Goal: Book appointment/travel/reservation

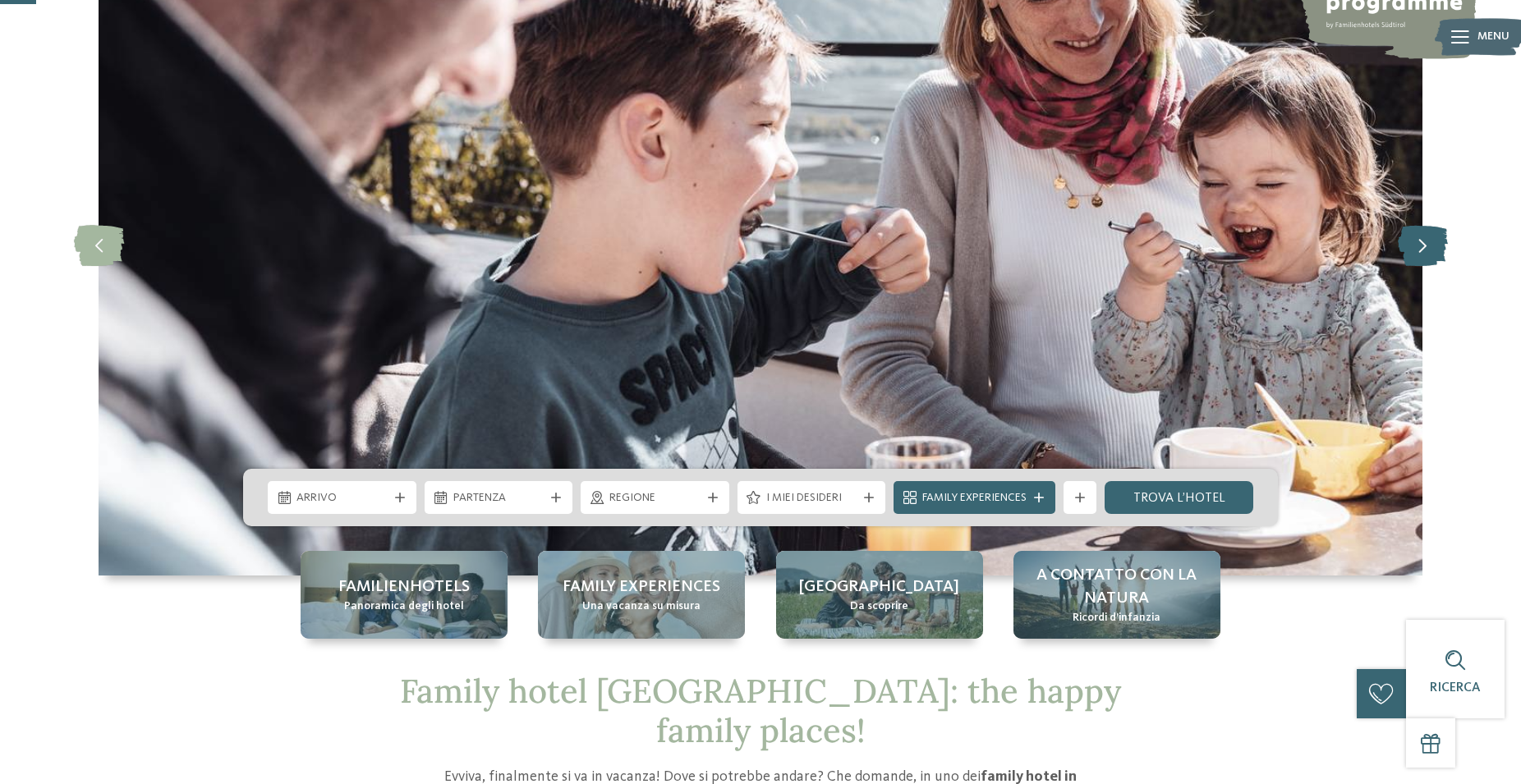
click at [1428, 244] on icon at bounding box center [1422, 245] width 51 height 41
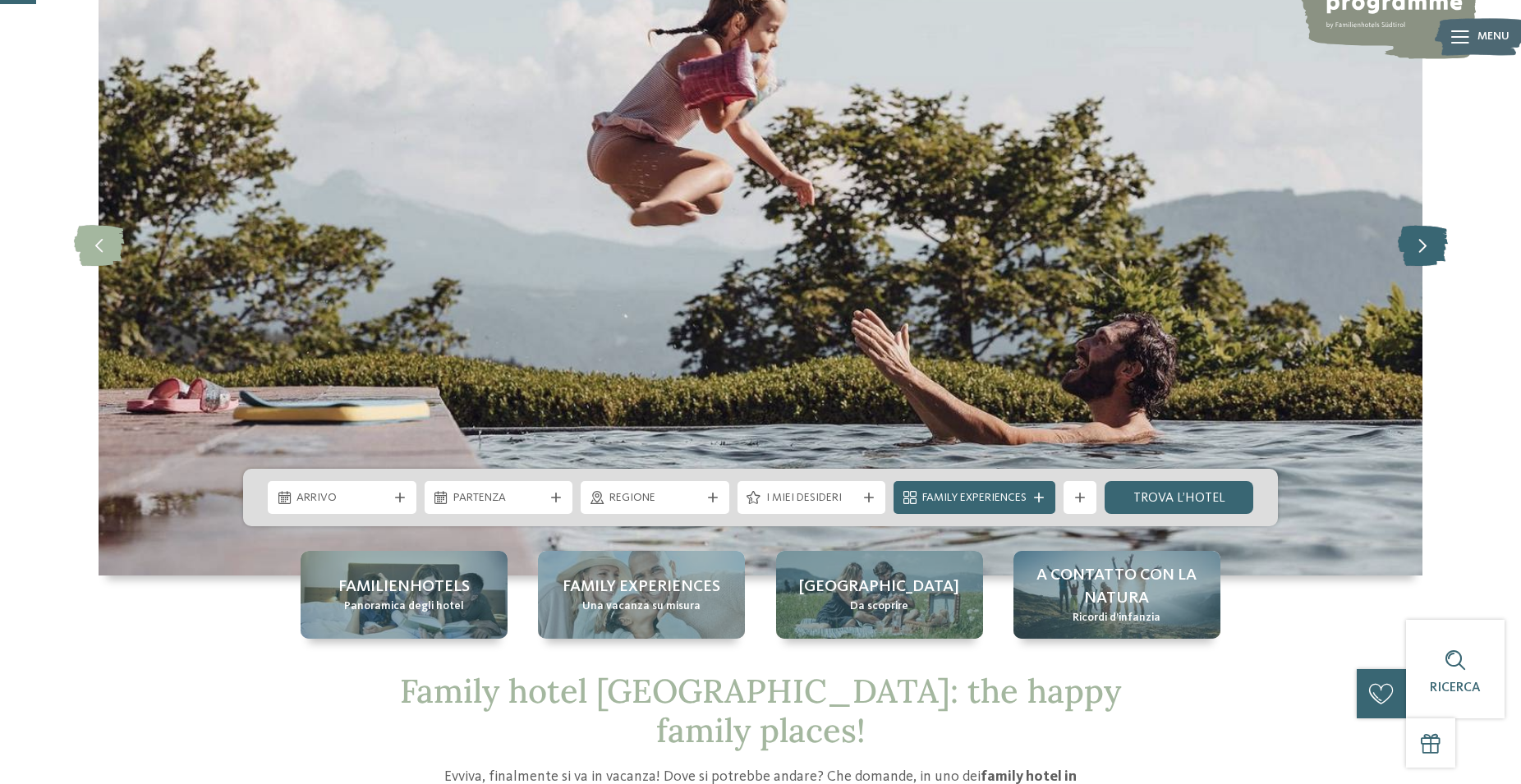
scroll to position [167, 0]
click at [1428, 244] on icon at bounding box center [1422, 245] width 51 height 41
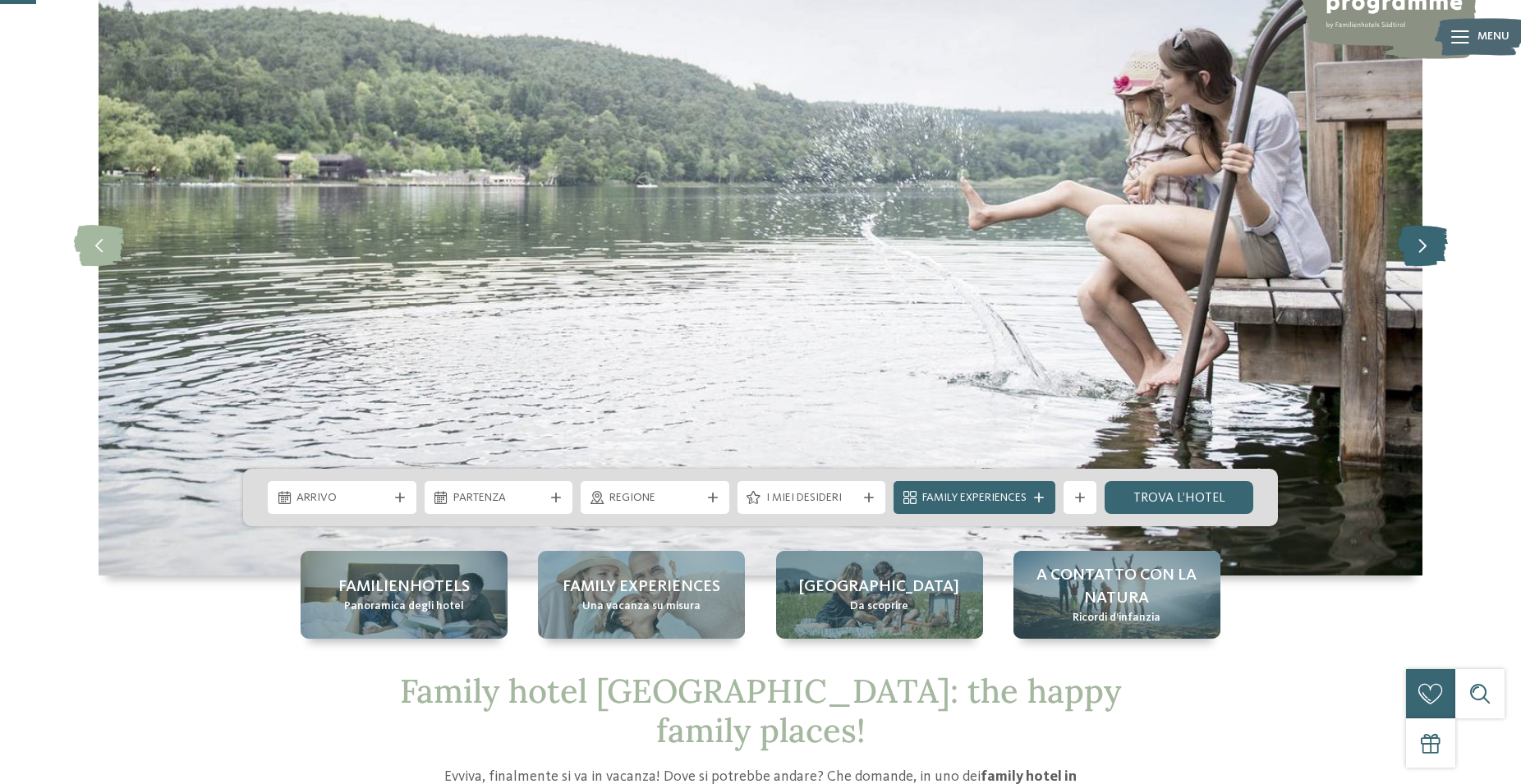
click at [1428, 244] on icon at bounding box center [1422, 245] width 51 height 41
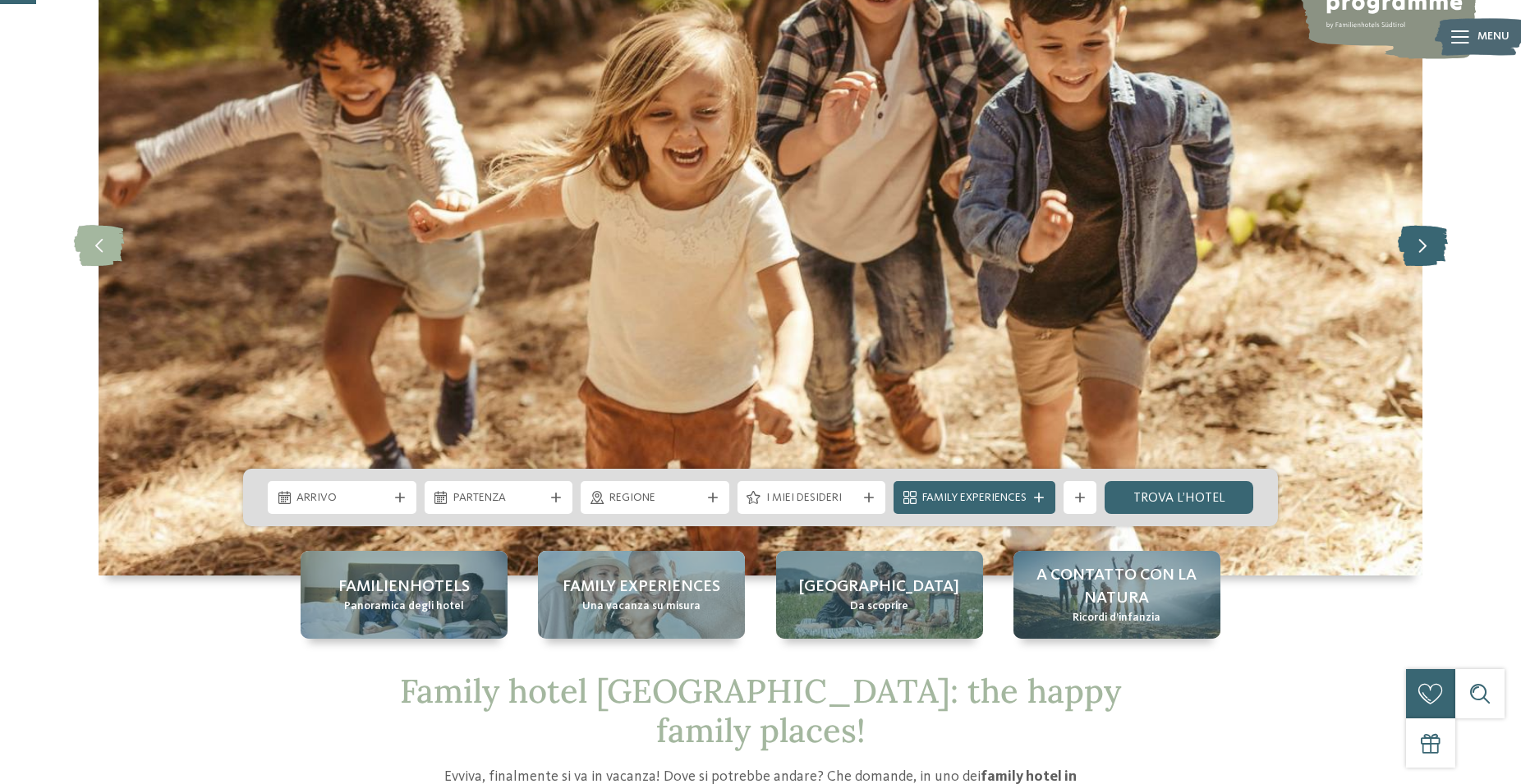
click at [1428, 244] on icon at bounding box center [1422, 245] width 51 height 41
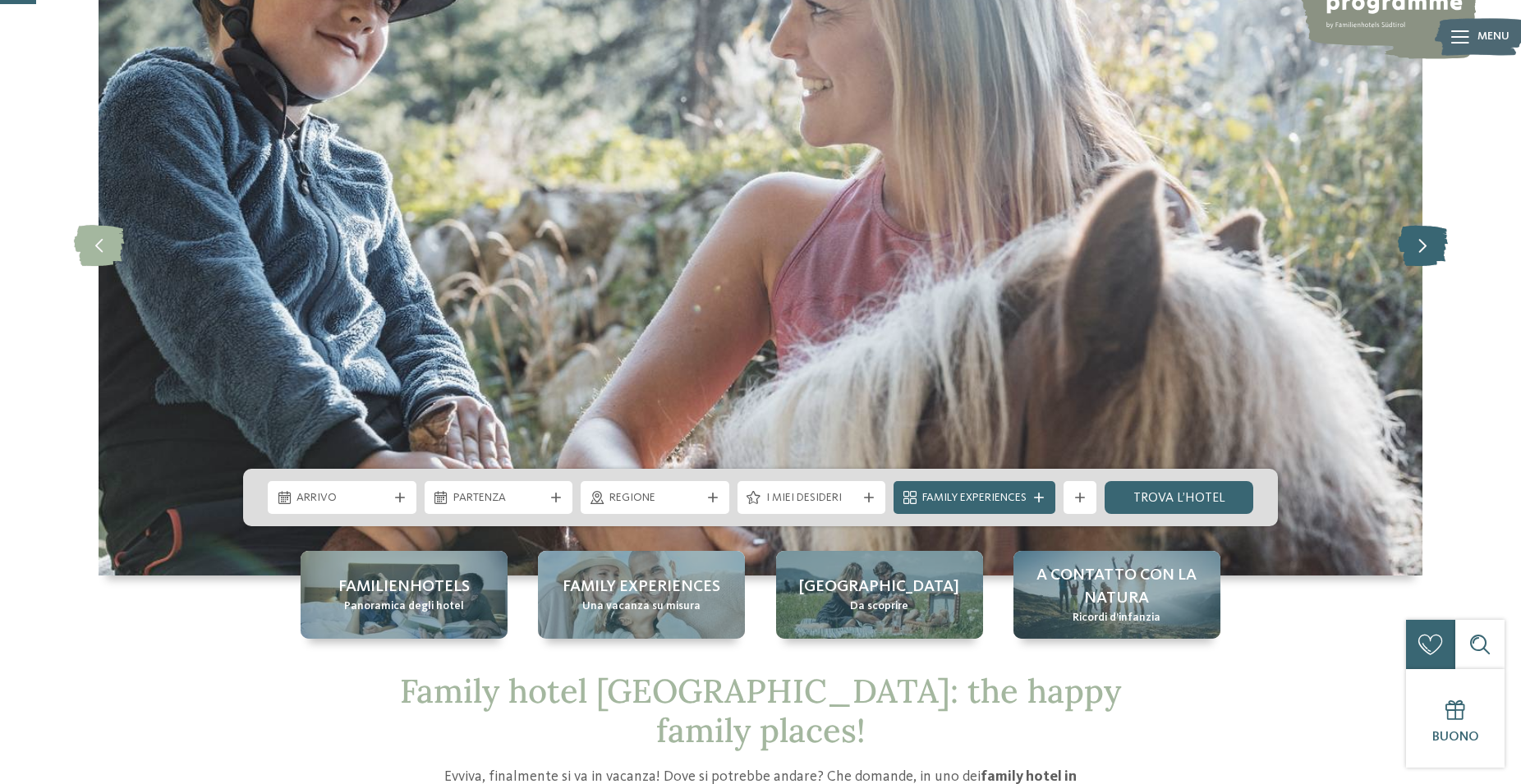
click at [1428, 244] on icon at bounding box center [1422, 245] width 51 height 41
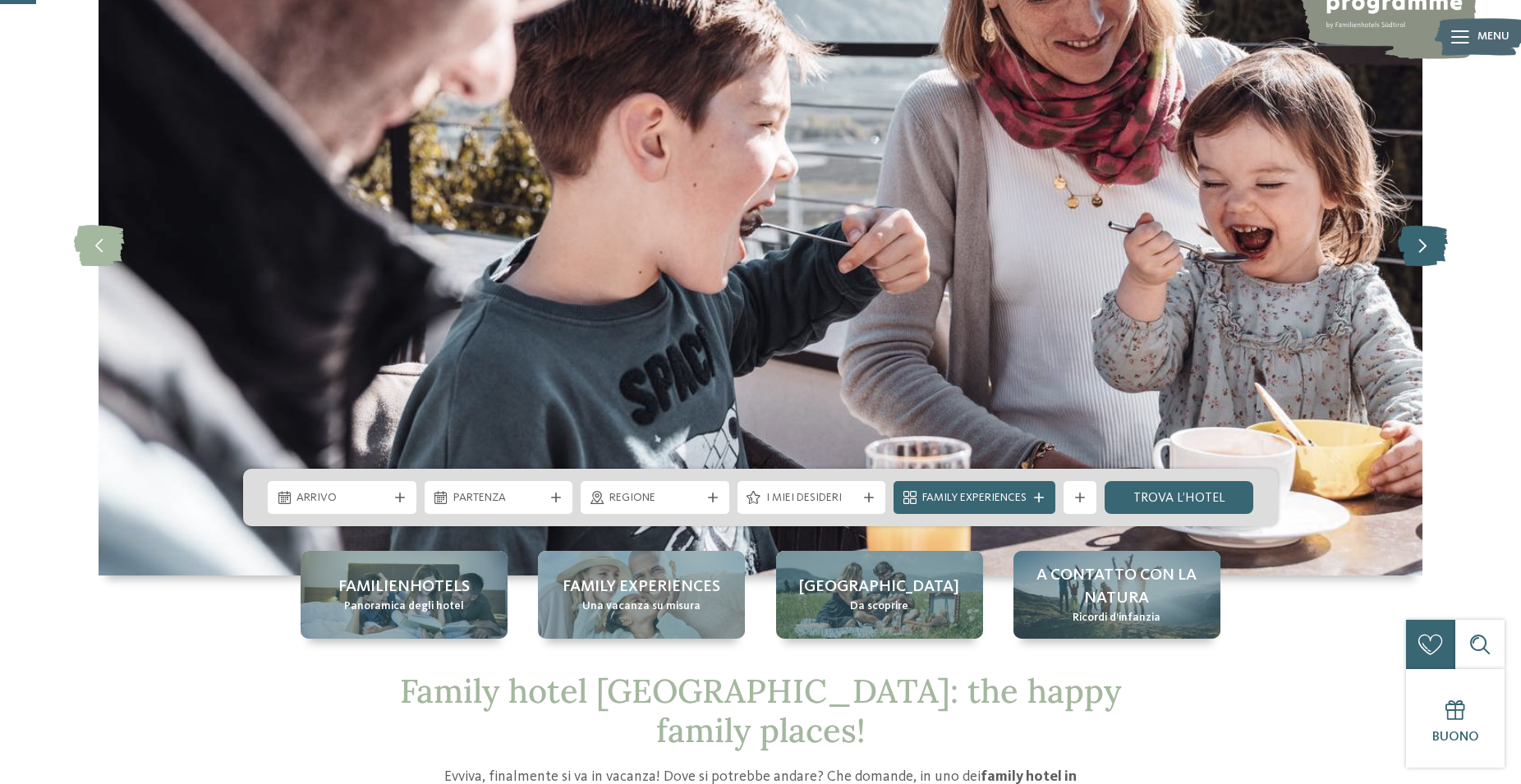
click at [1428, 244] on icon at bounding box center [1422, 245] width 51 height 41
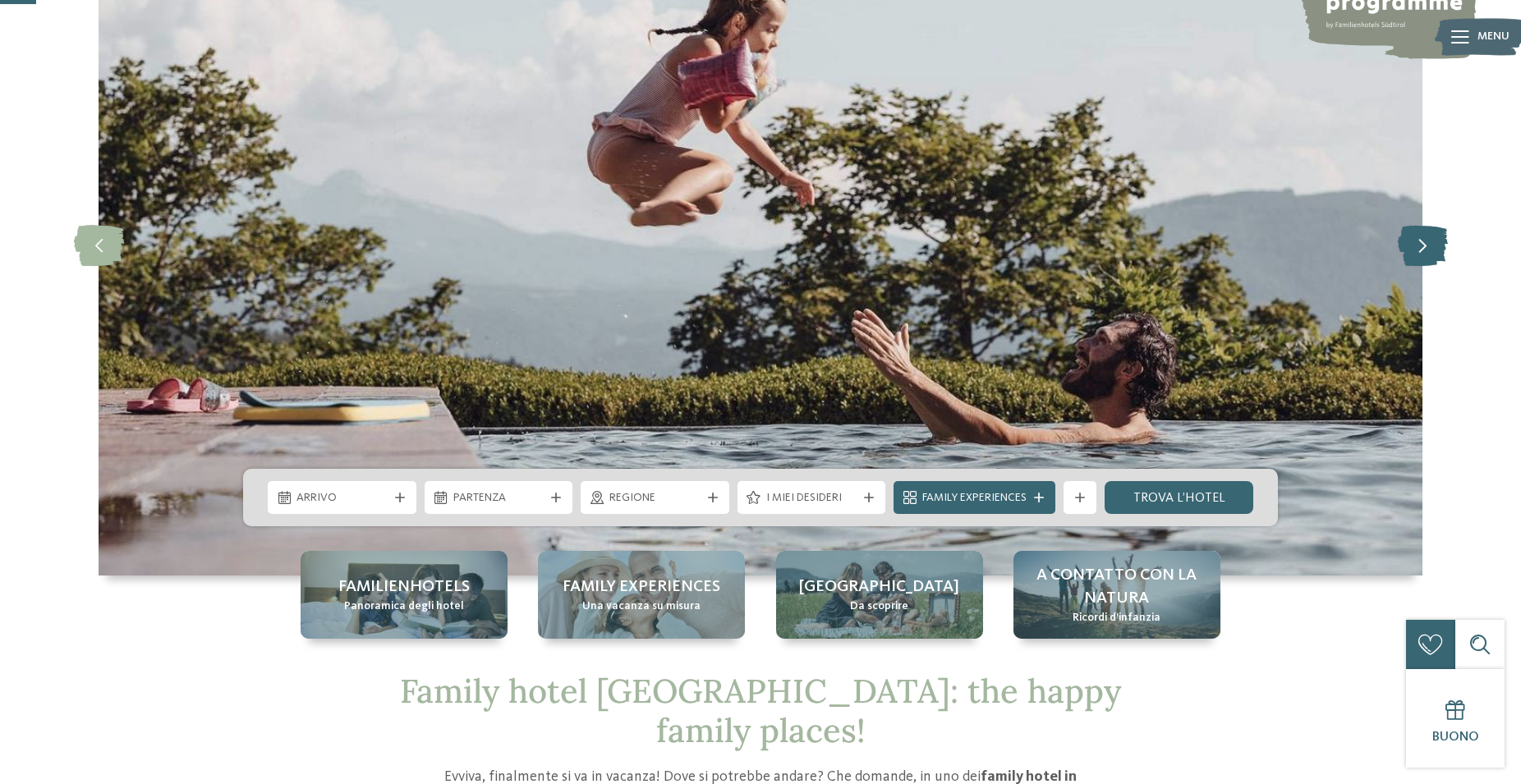
click at [1428, 244] on icon at bounding box center [1422, 245] width 51 height 41
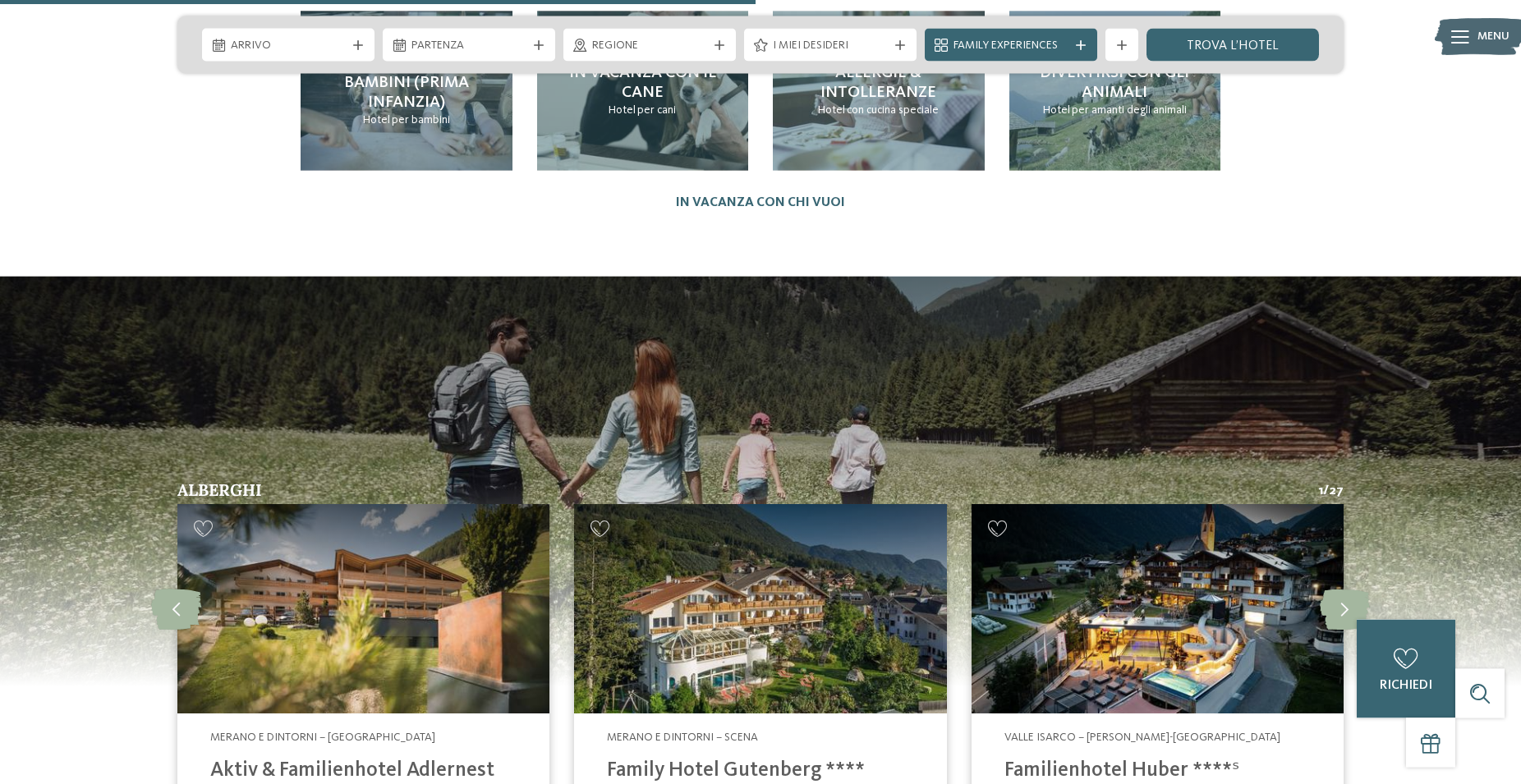
scroll to position [4186, 0]
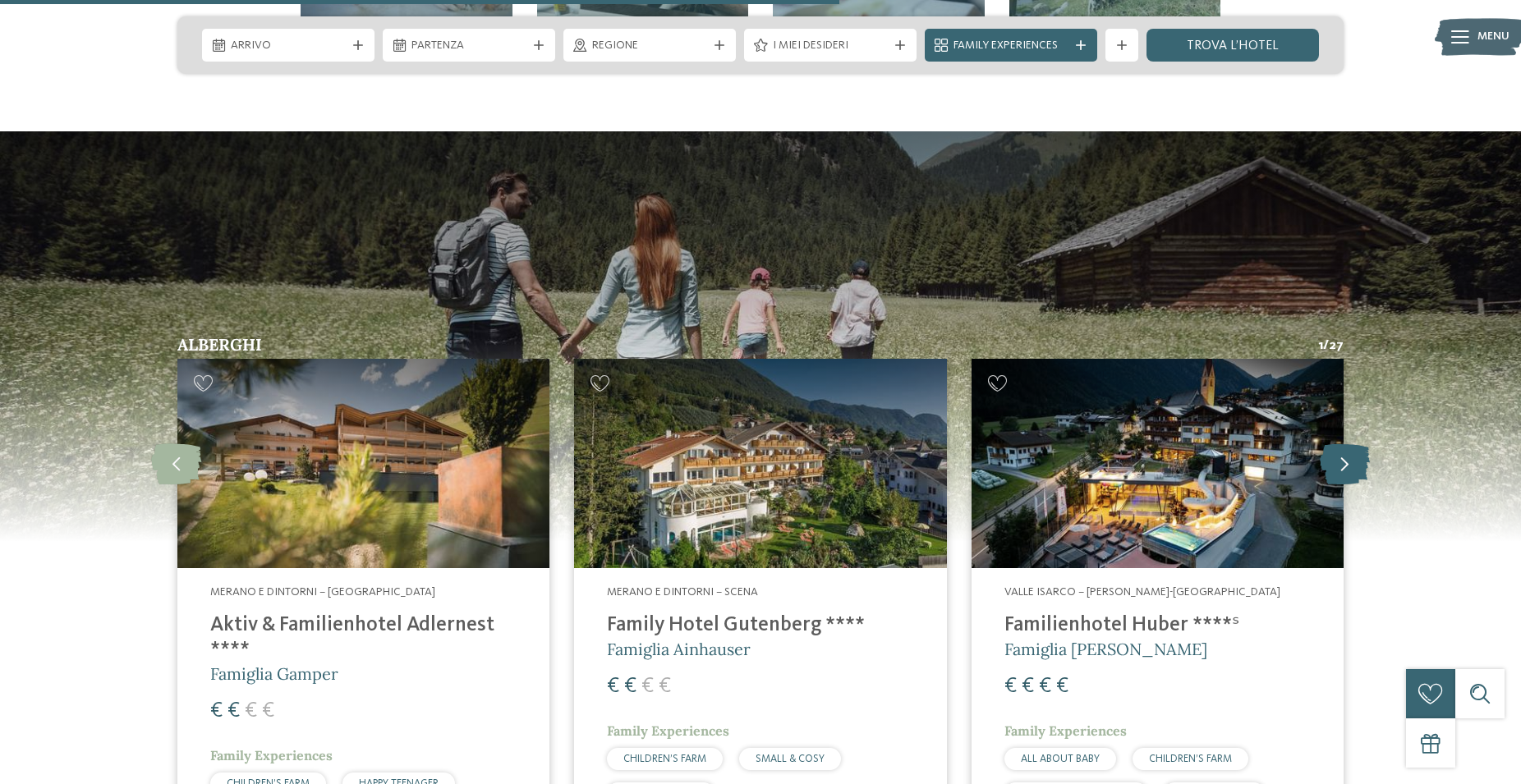
click at [1344, 443] on icon at bounding box center [1345, 463] width 51 height 41
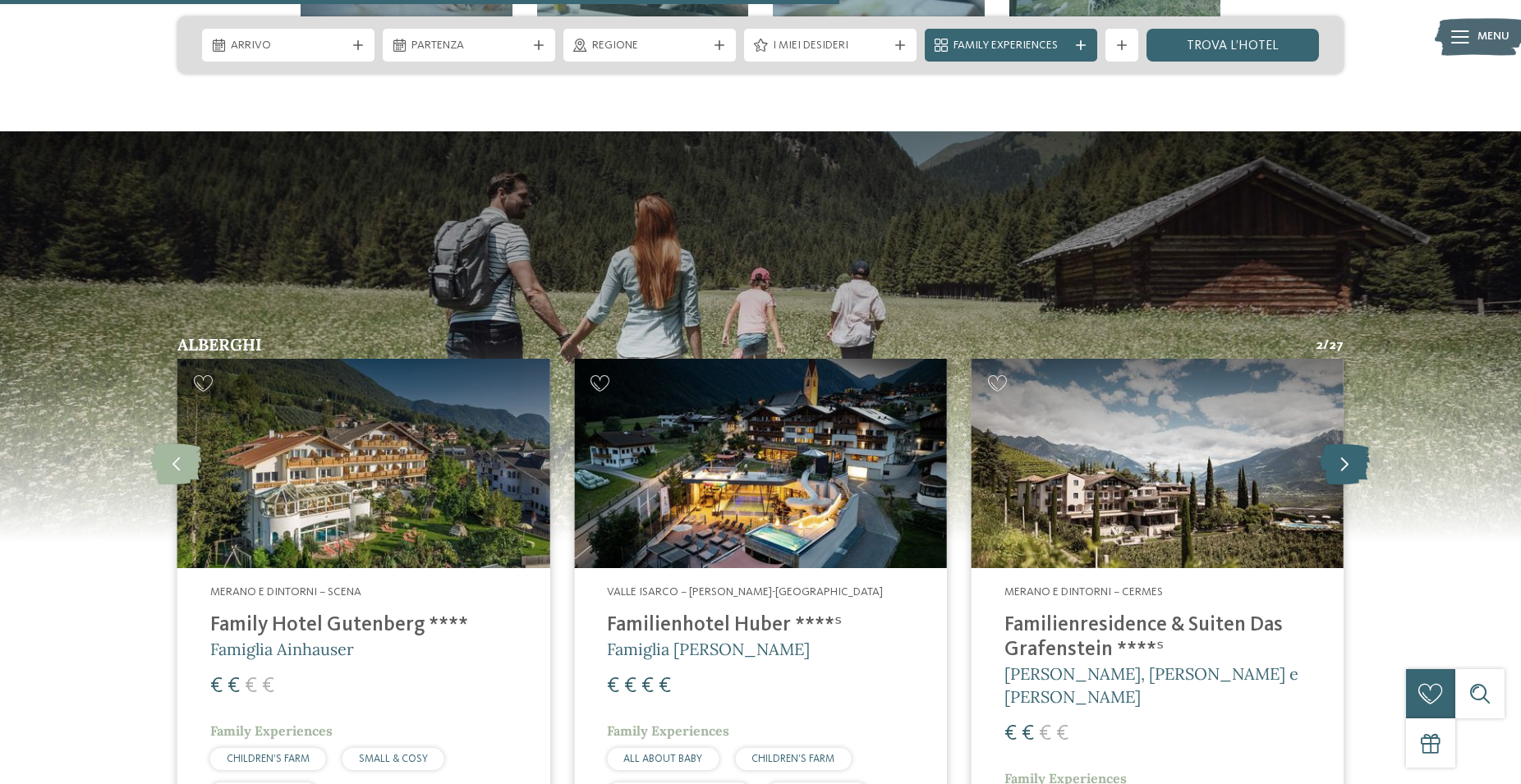
click at [1346, 443] on icon at bounding box center [1345, 463] width 51 height 41
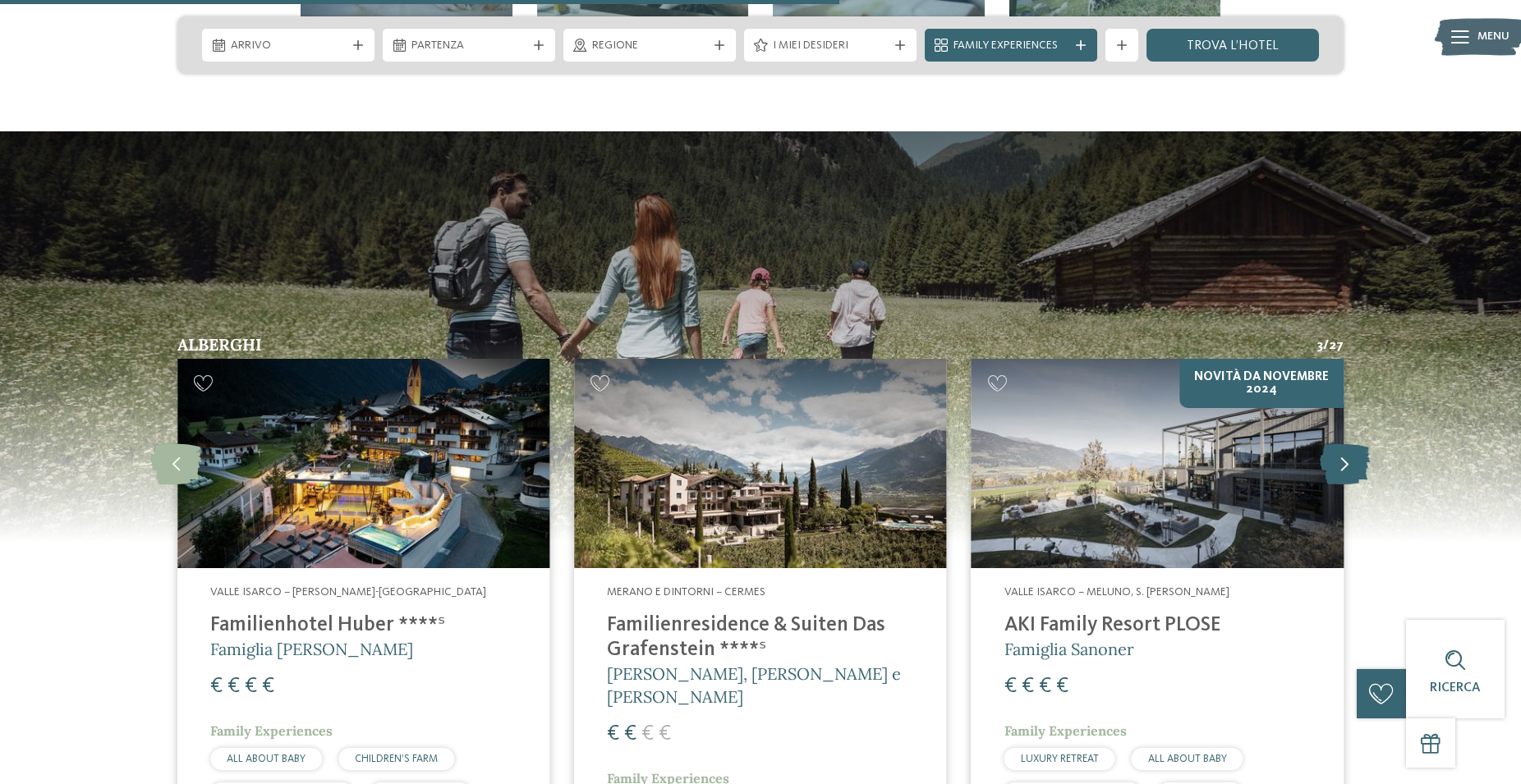
click at [1346, 443] on icon at bounding box center [1345, 463] width 51 height 41
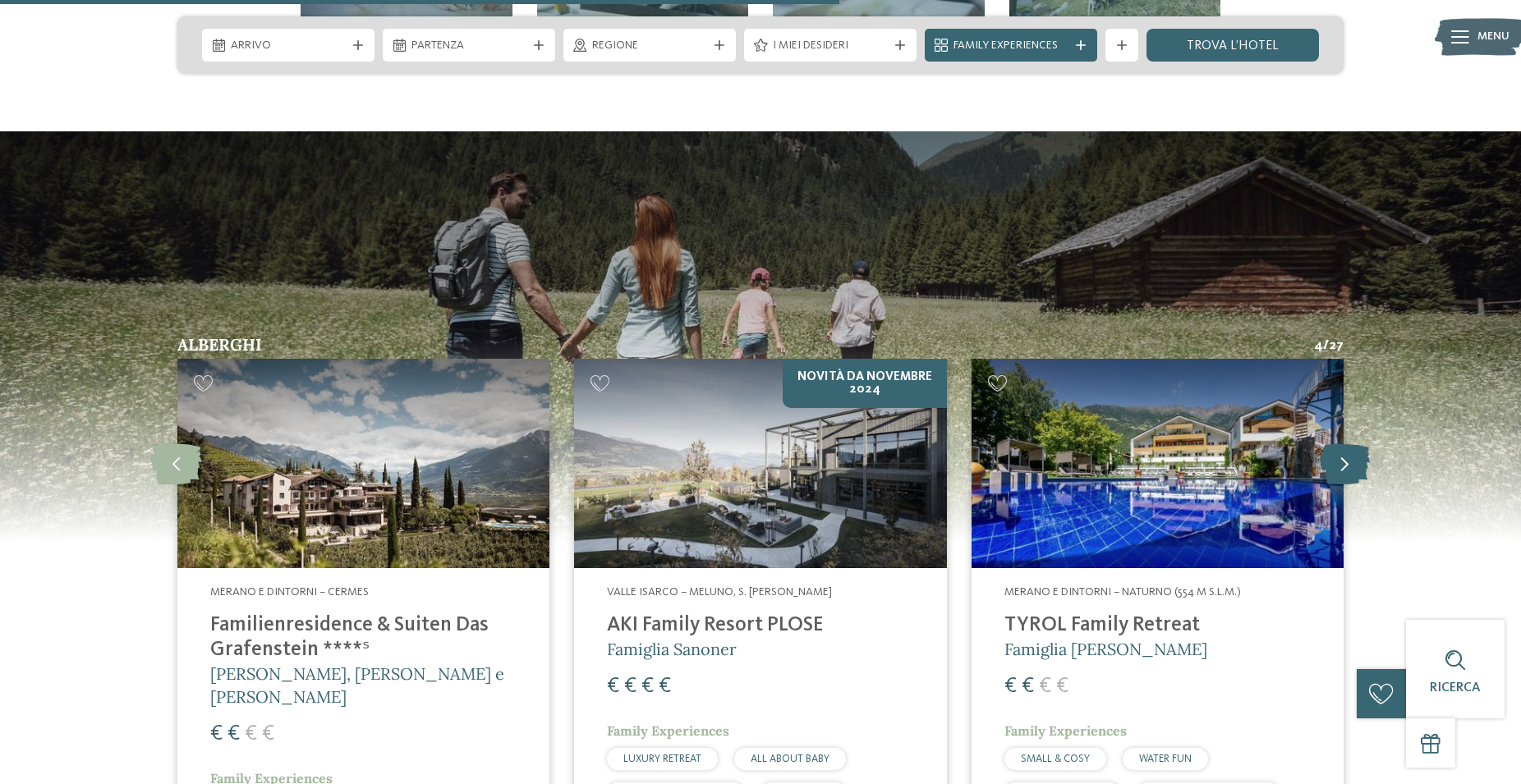
click at [1346, 443] on icon at bounding box center [1345, 463] width 51 height 41
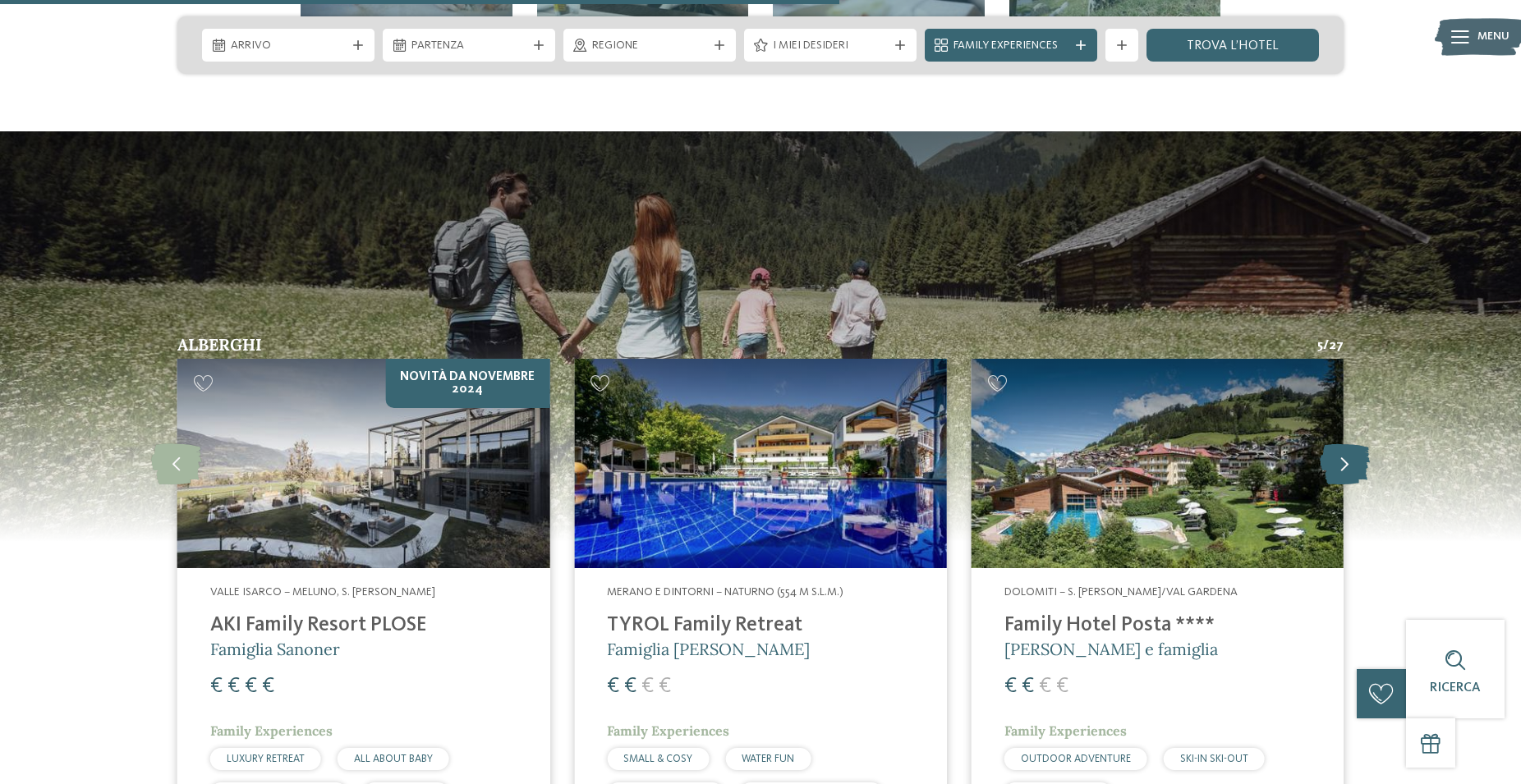
click at [1346, 443] on icon at bounding box center [1345, 463] width 51 height 41
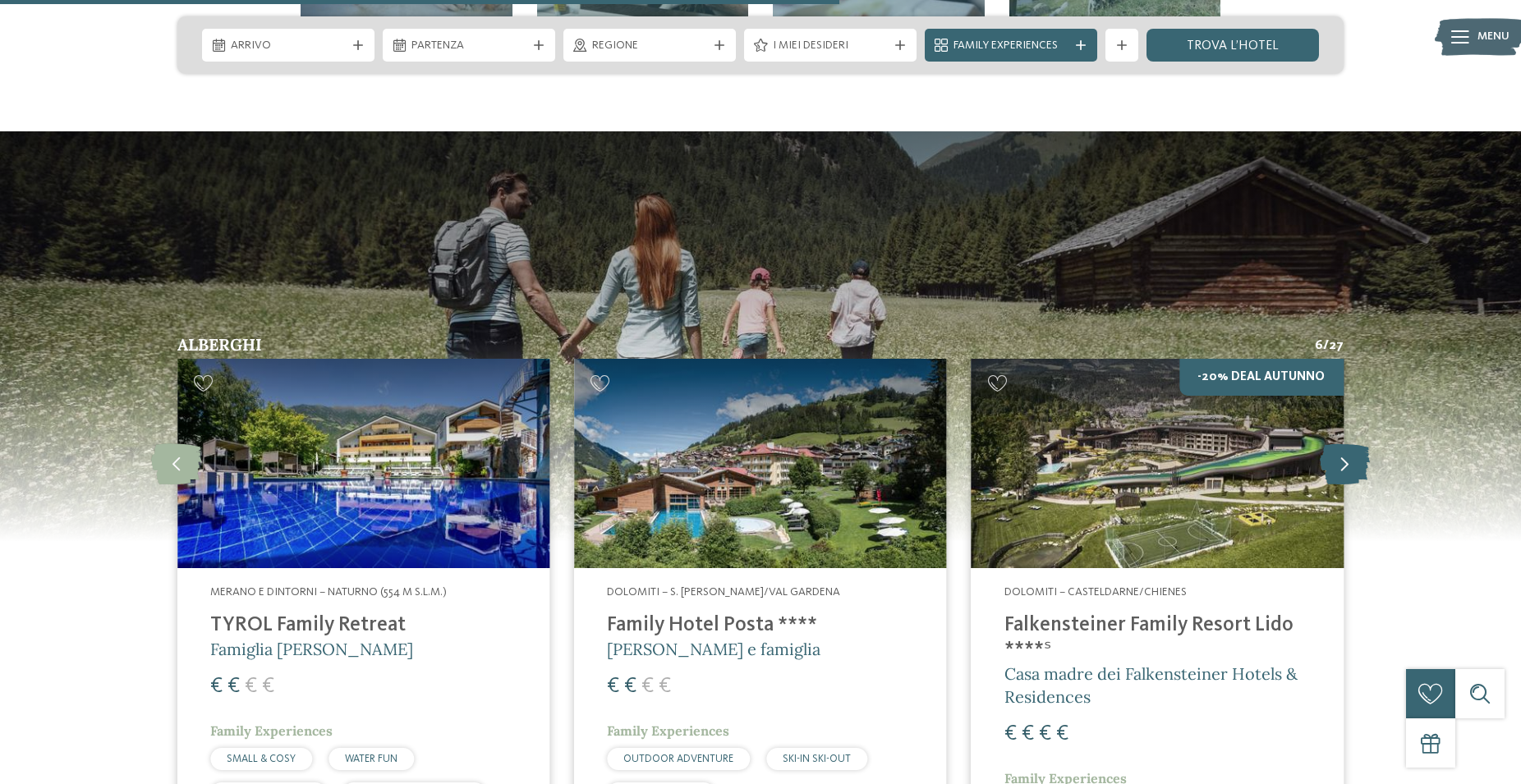
click at [1346, 443] on icon at bounding box center [1345, 463] width 51 height 41
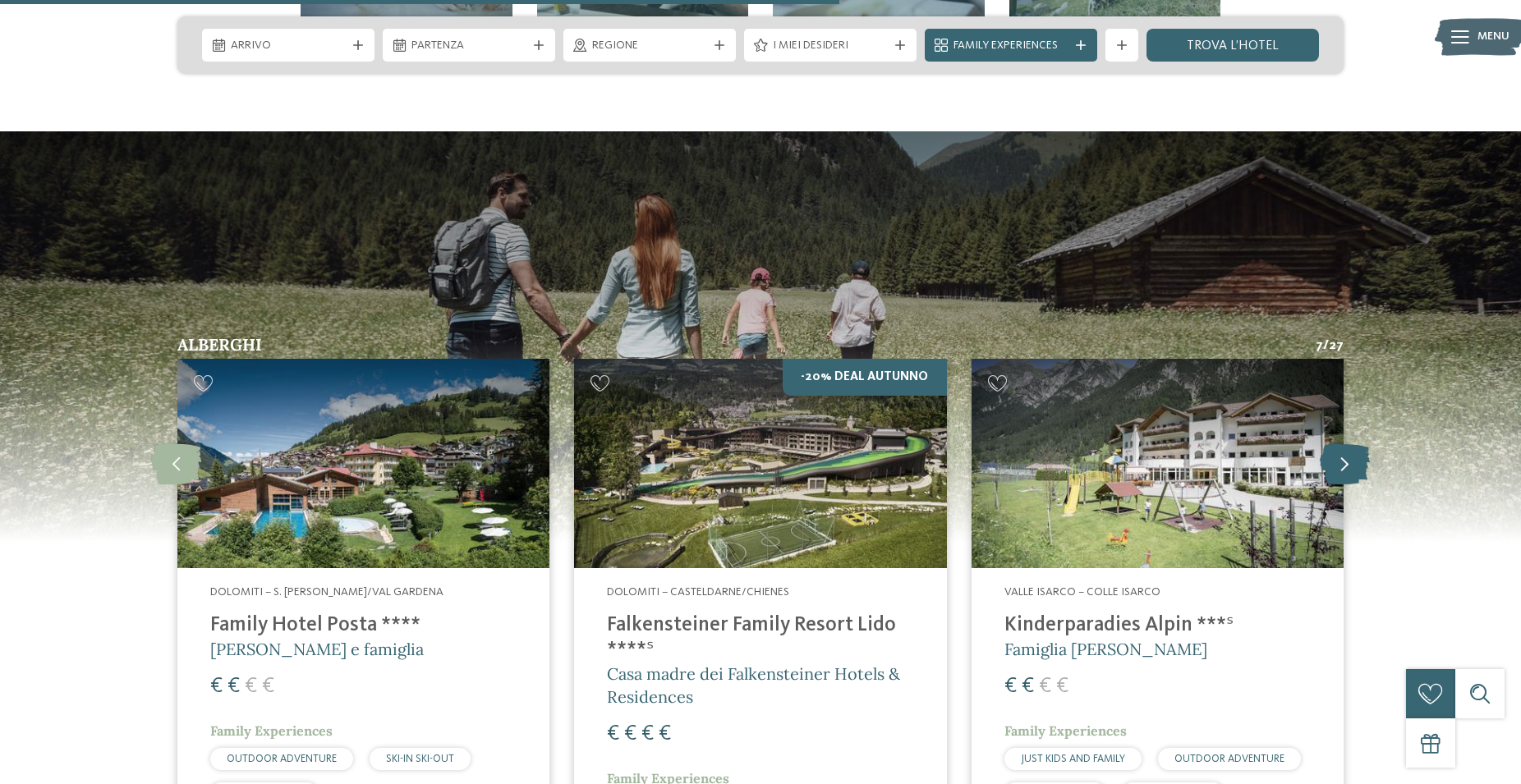
click at [1346, 443] on icon at bounding box center [1345, 463] width 51 height 41
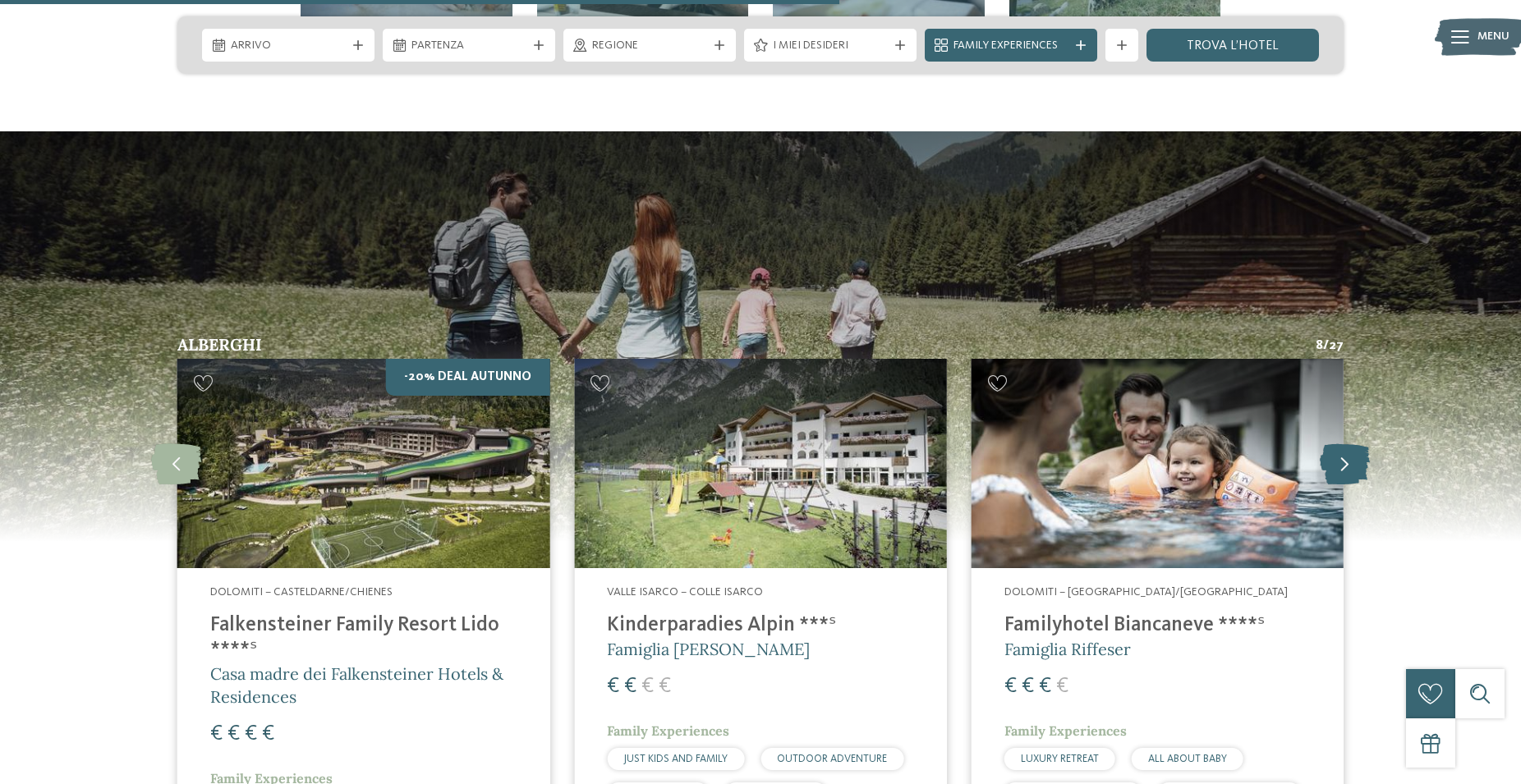
click at [1346, 443] on icon at bounding box center [1345, 463] width 51 height 41
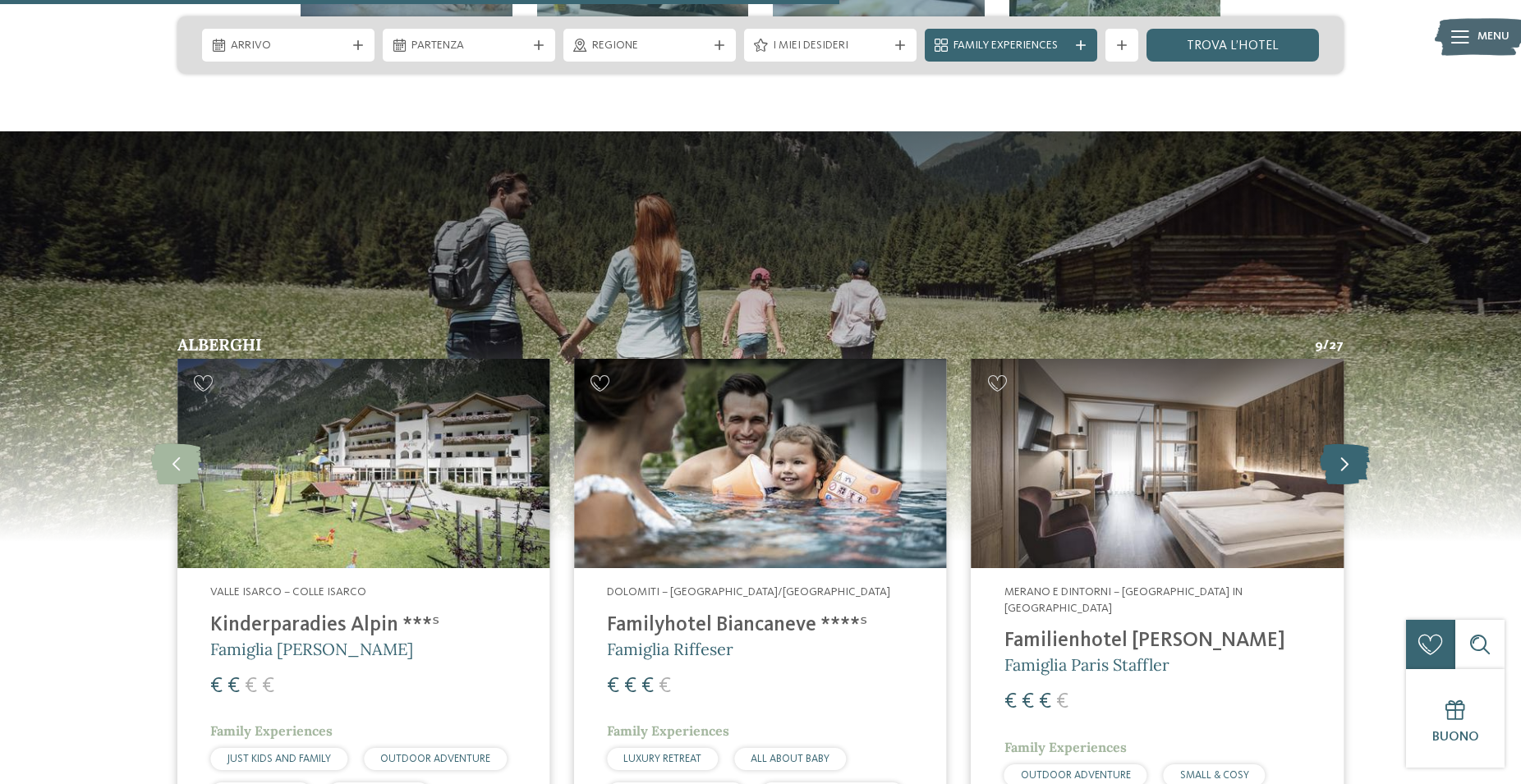
click at [1346, 443] on icon at bounding box center [1345, 463] width 51 height 41
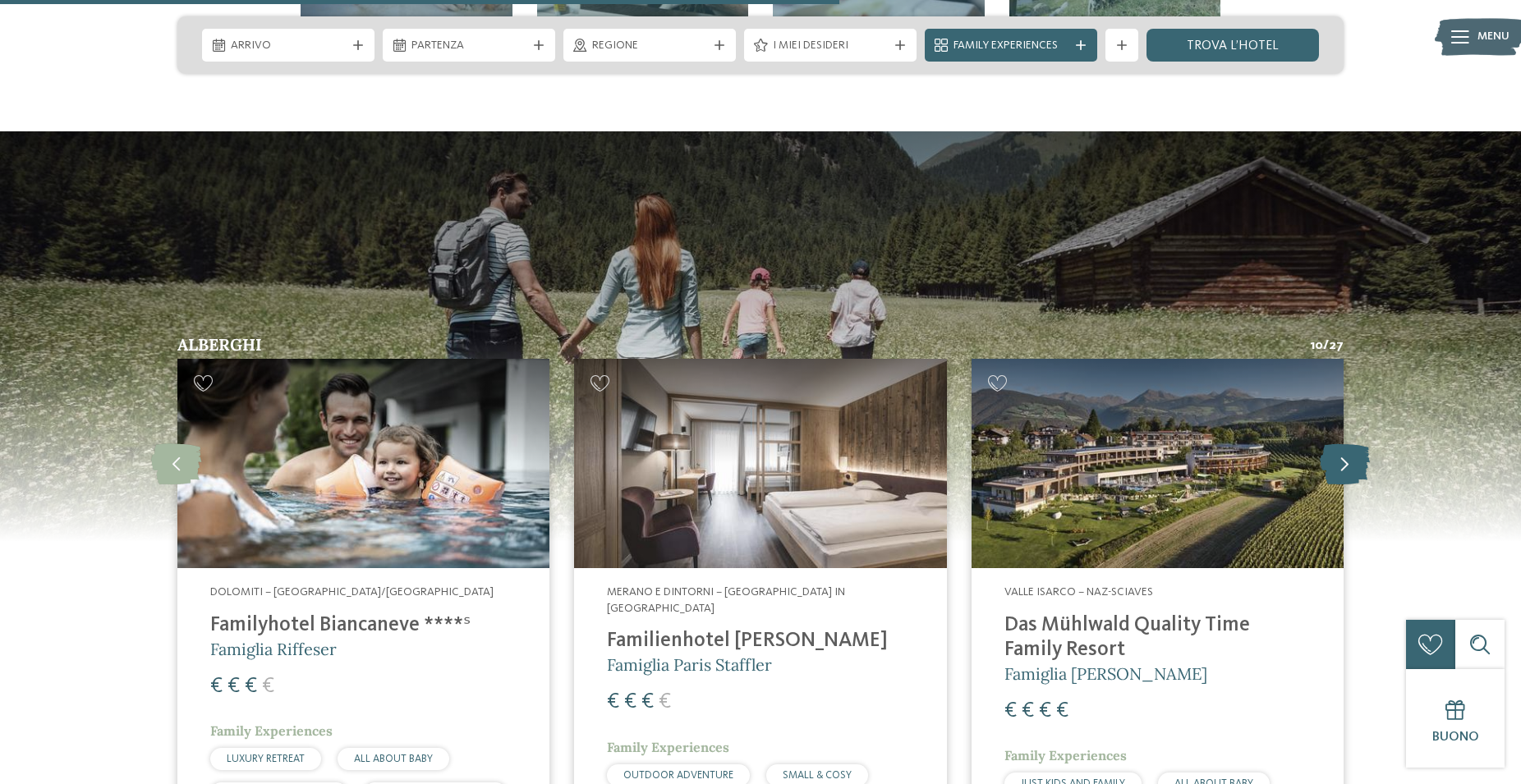
click at [1346, 443] on icon at bounding box center [1345, 463] width 51 height 41
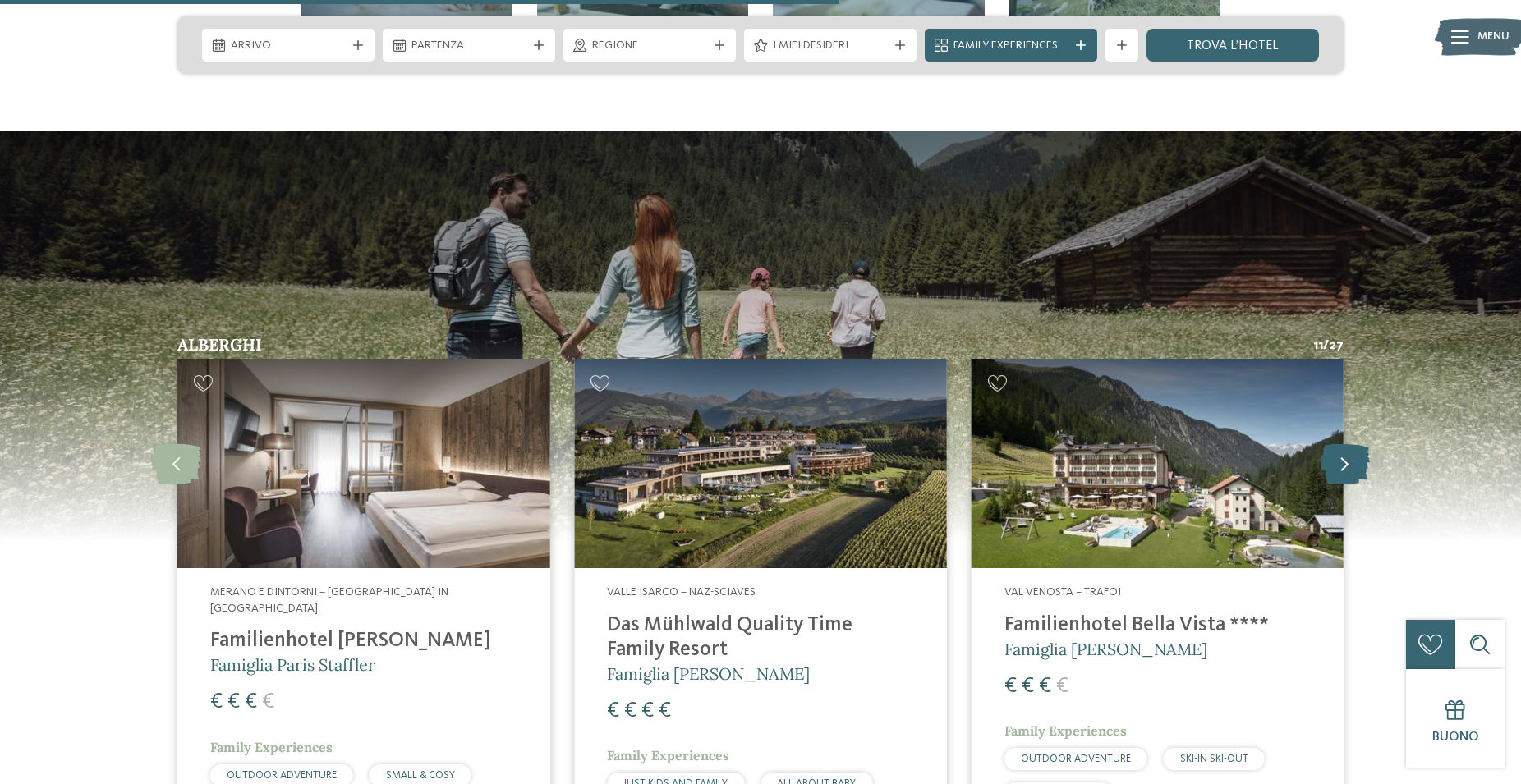
click at [1346, 443] on icon at bounding box center [1345, 463] width 51 height 41
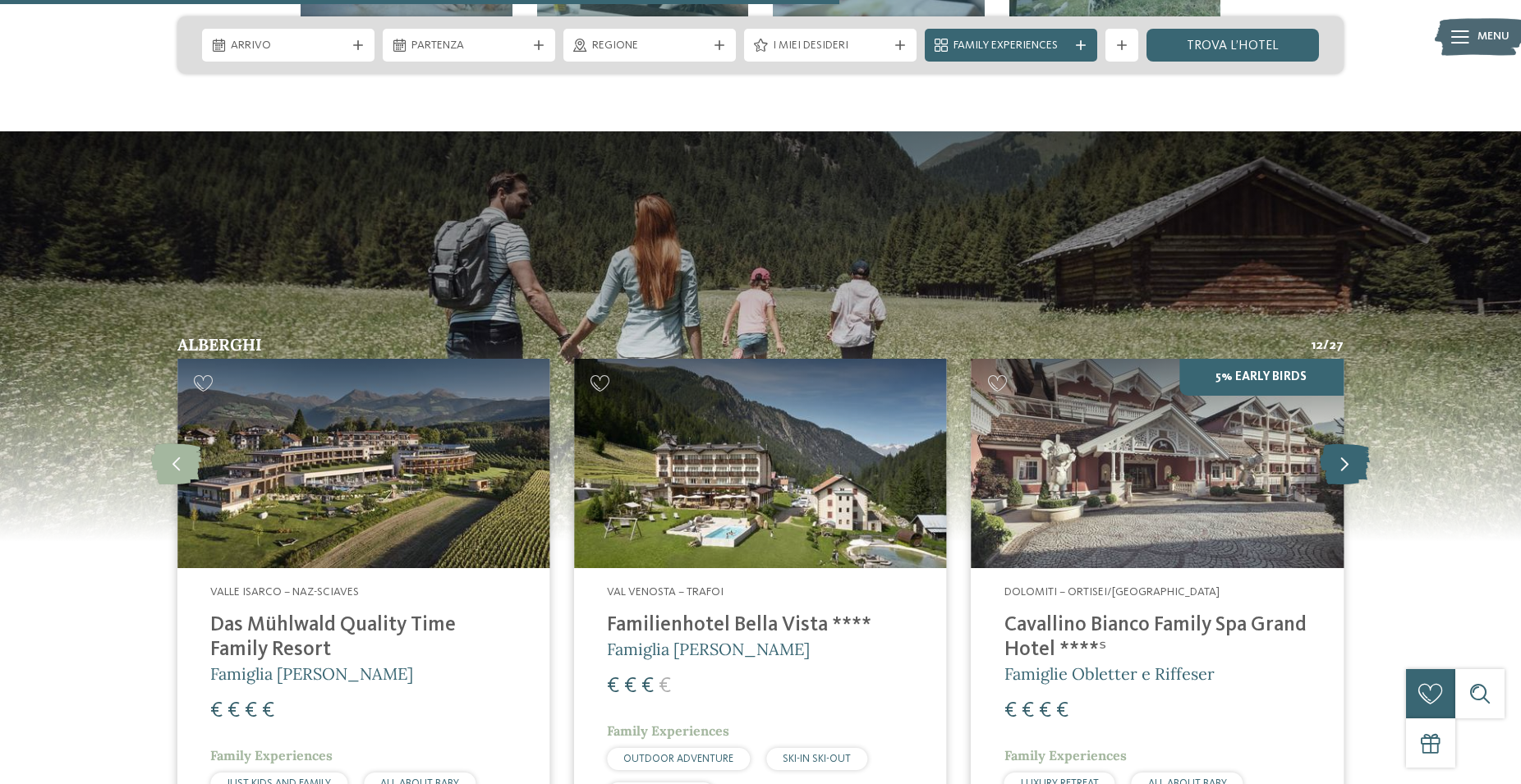
click at [1346, 443] on icon at bounding box center [1345, 463] width 51 height 41
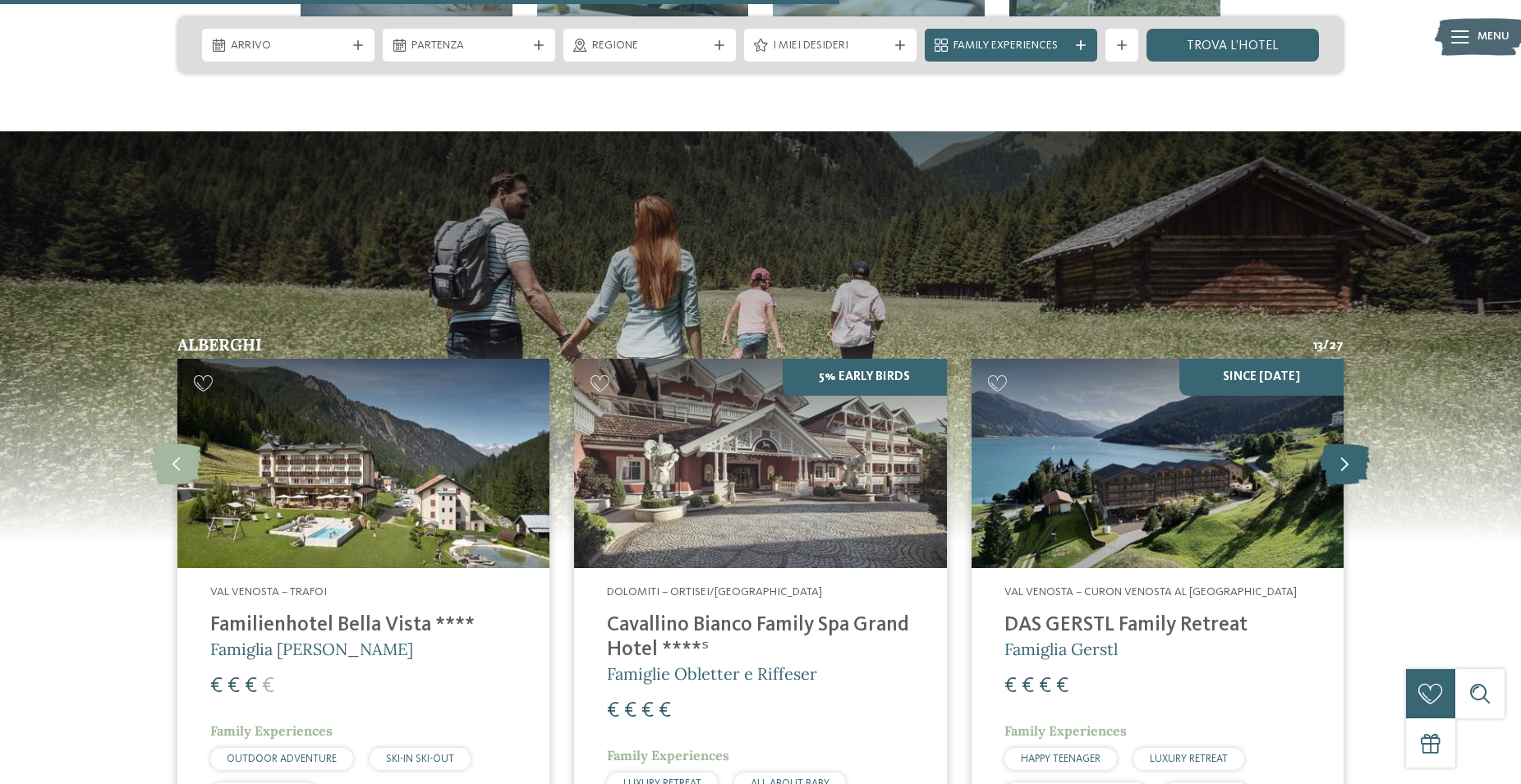
click at [1346, 443] on icon at bounding box center [1345, 463] width 51 height 41
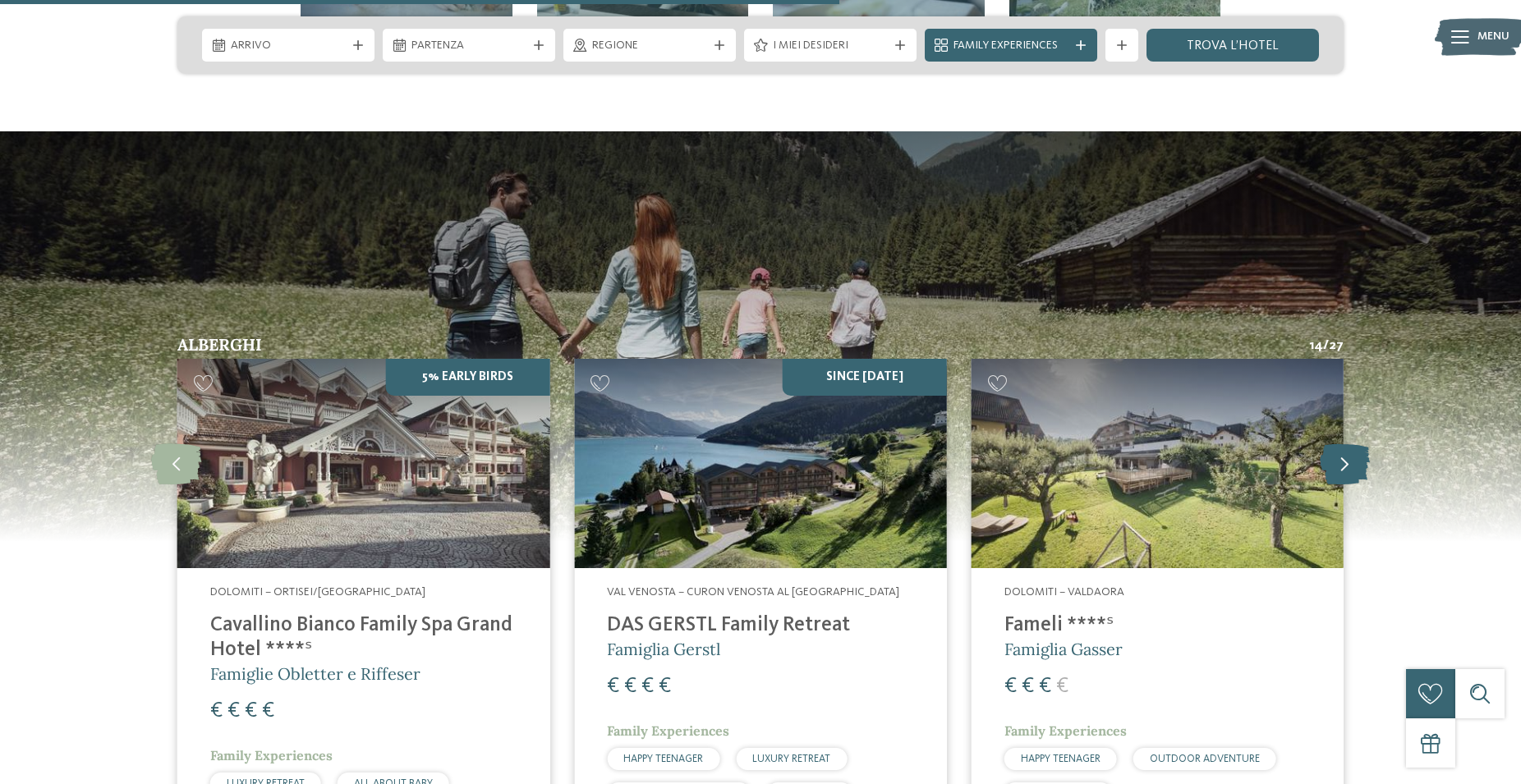
click at [1346, 443] on icon at bounding box center [1345, 463] width 51 height 41
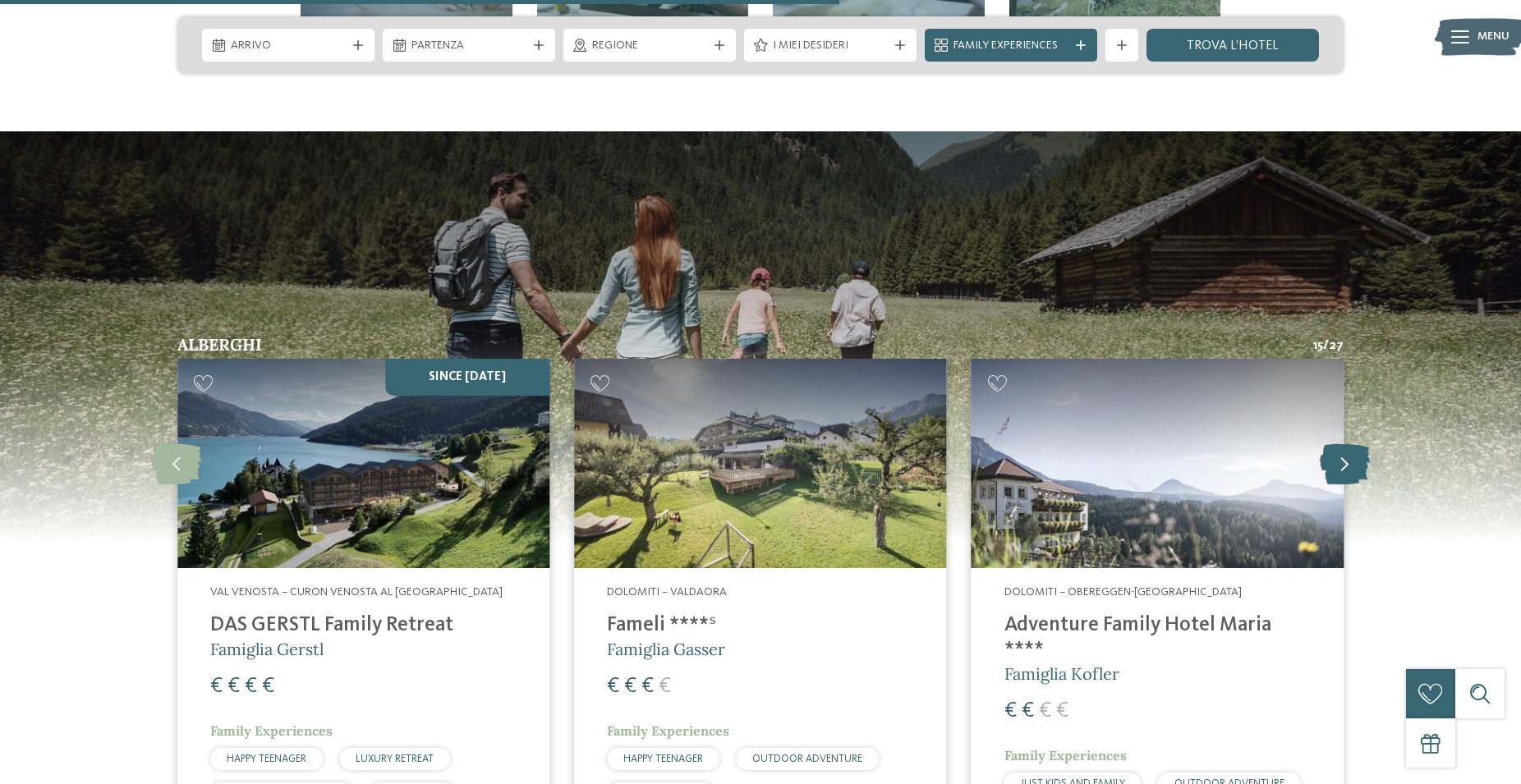
click at [1346, 443] on icon at bounding box center [1345, 463] width 51 height 41
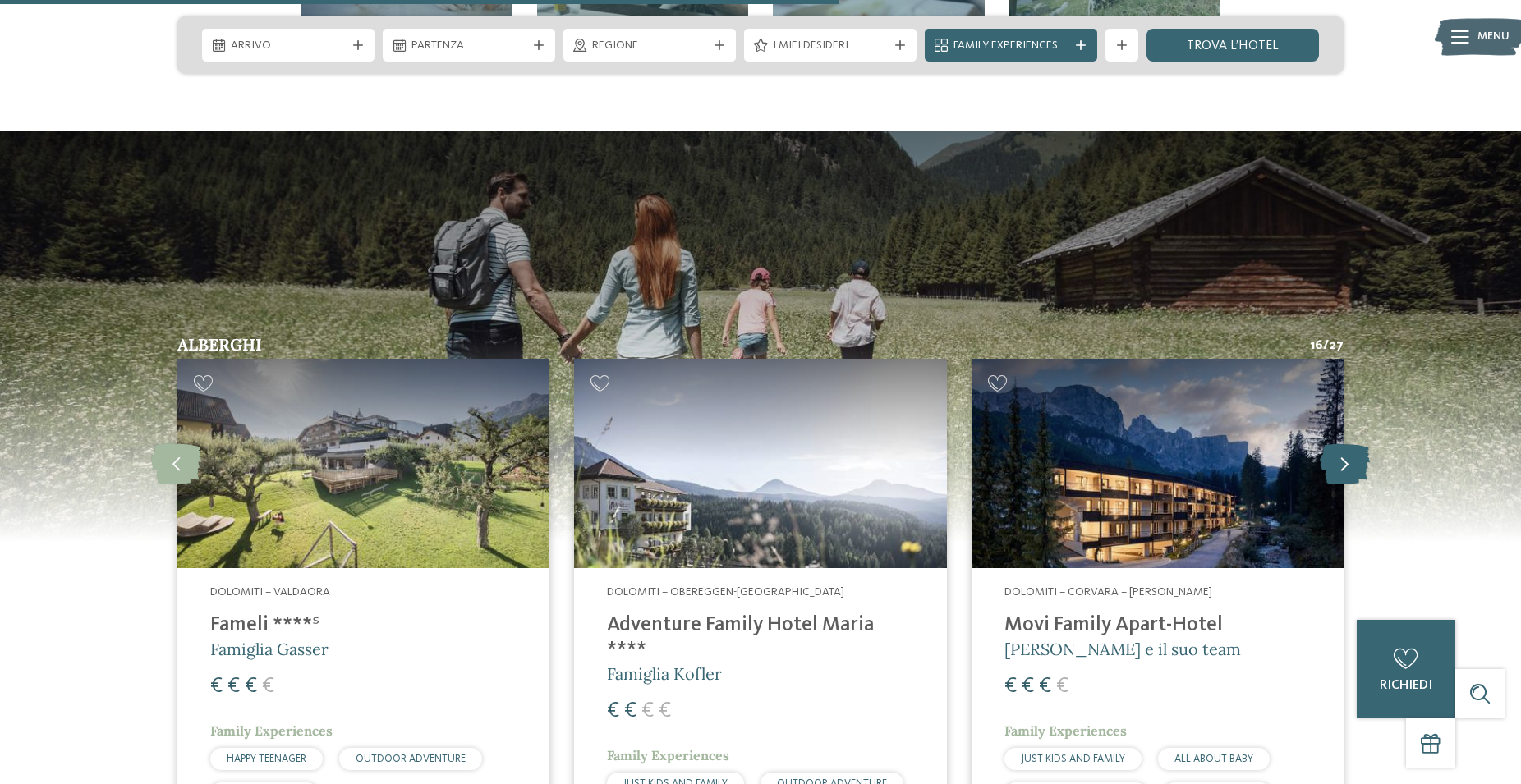
click at [1346, 443] on icon at bounding box center [1345, 463] width 51 height 41
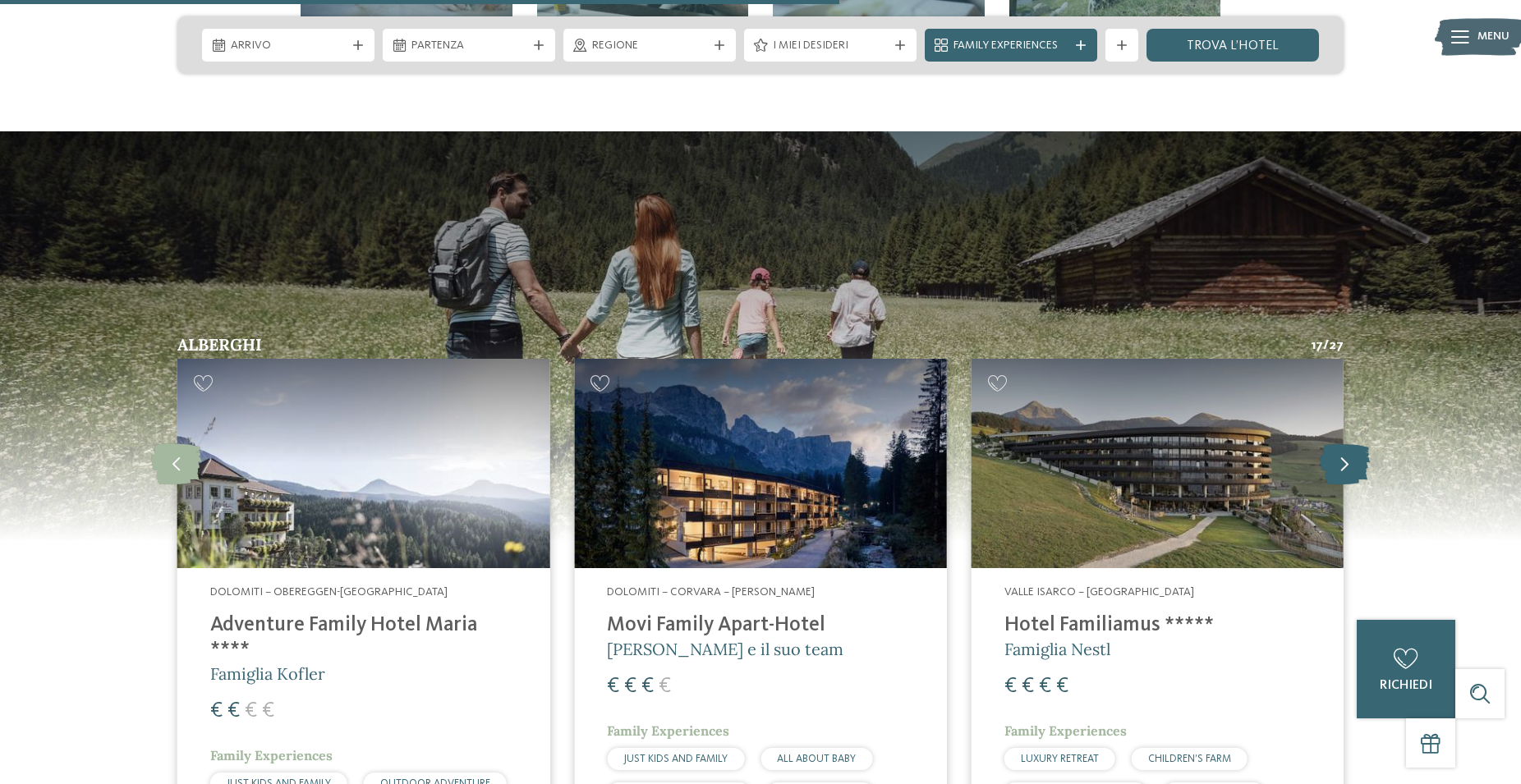
click at [1346, 443] on icon at bounding box center [1345, 463] width 51 height 41
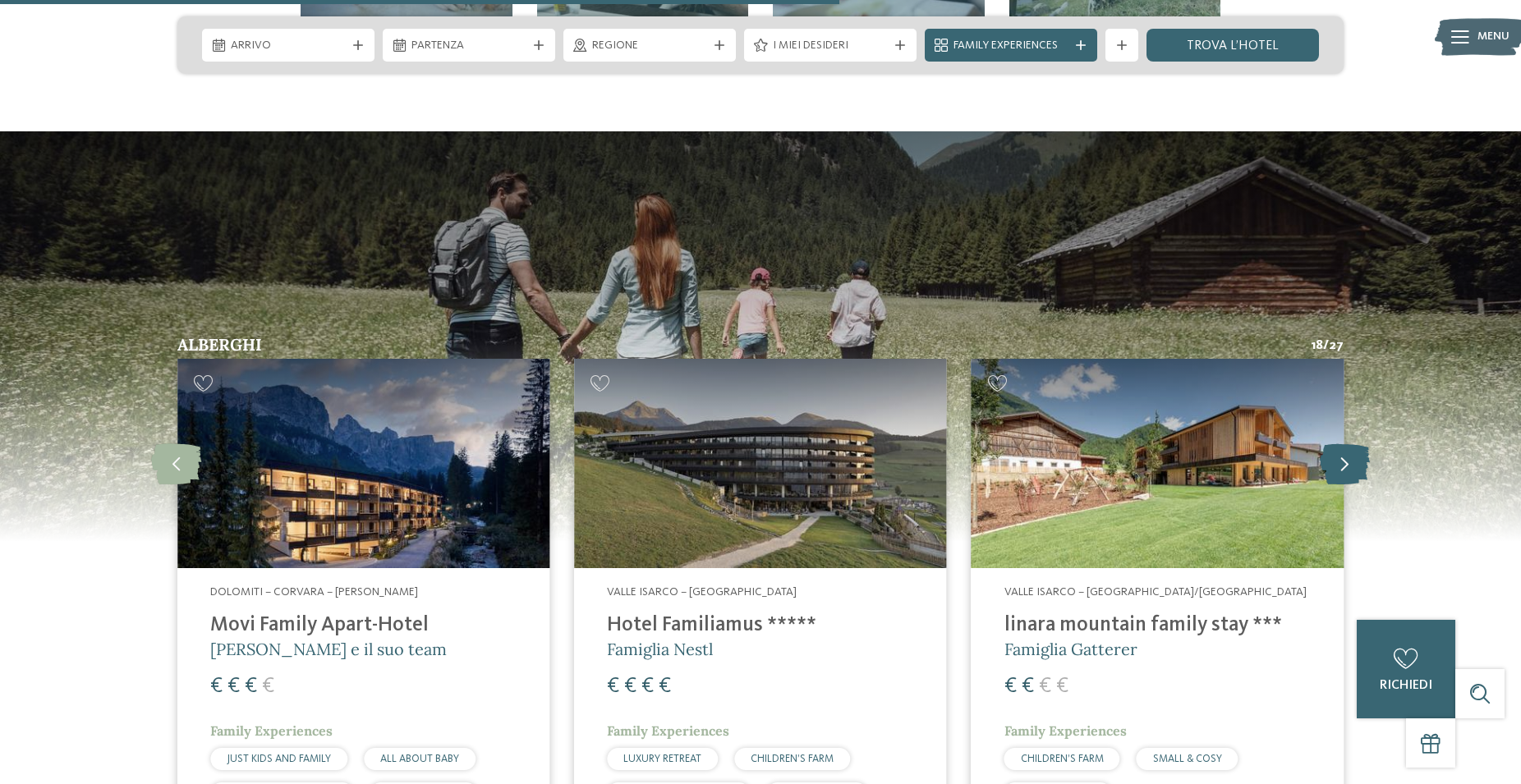
click at [1346, 443] on icon at bounding box center [1345, 463] width 51 height 41
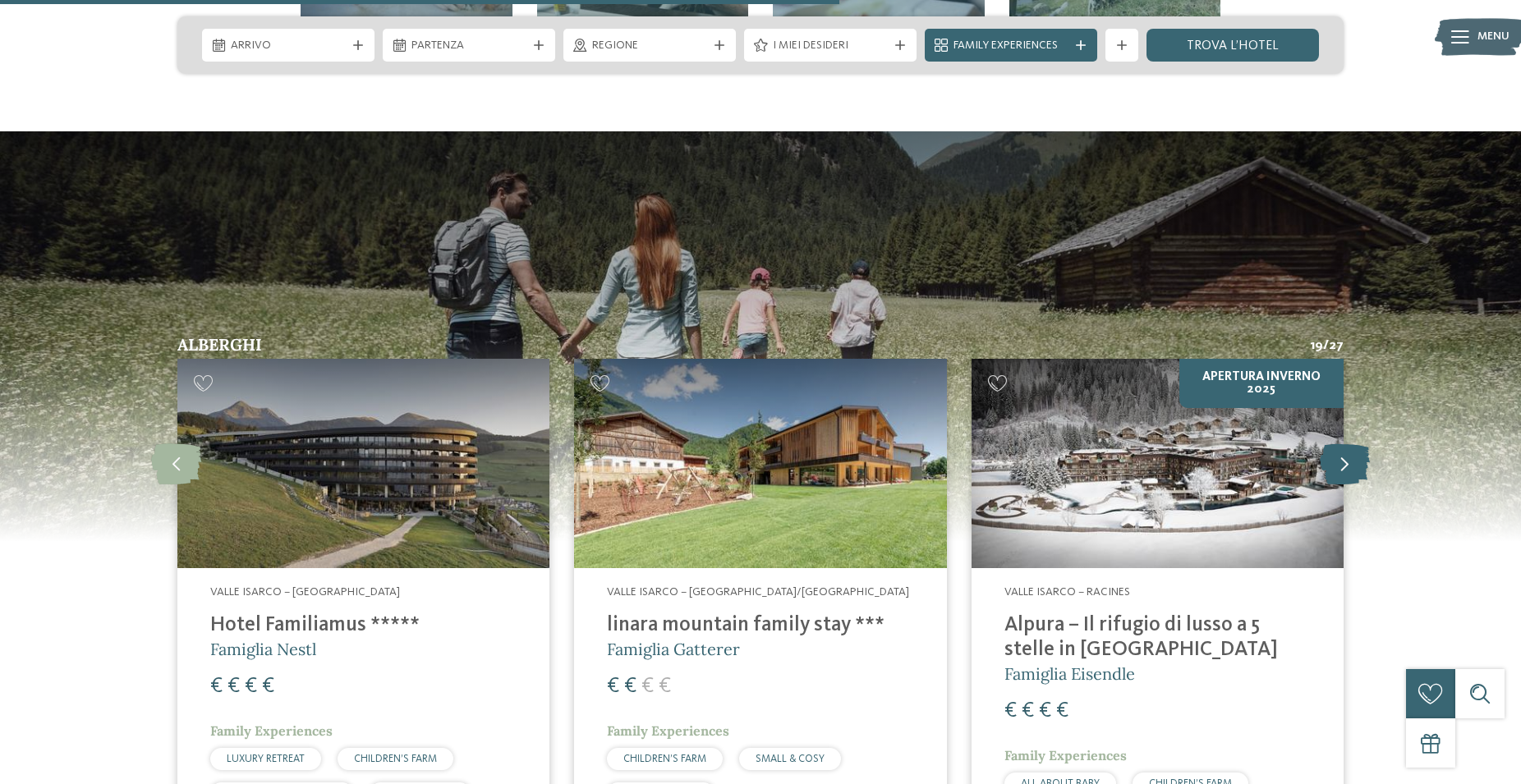
click at [1346, 443] on icon at bounding box center [1345, 463] width 51 height 41
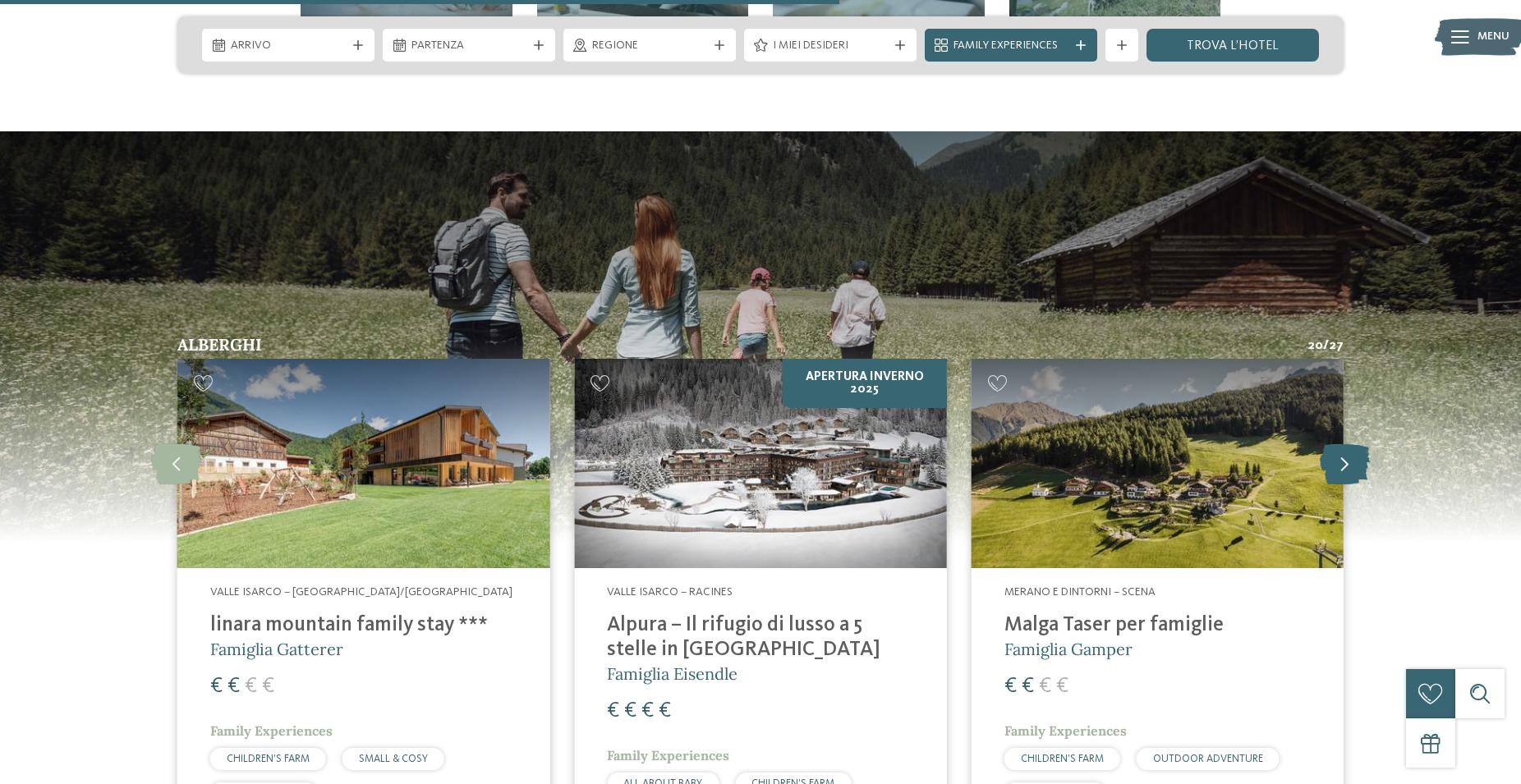
click at [1346, 443] on icon at bounding box center [1345, 463] width 51 height 41
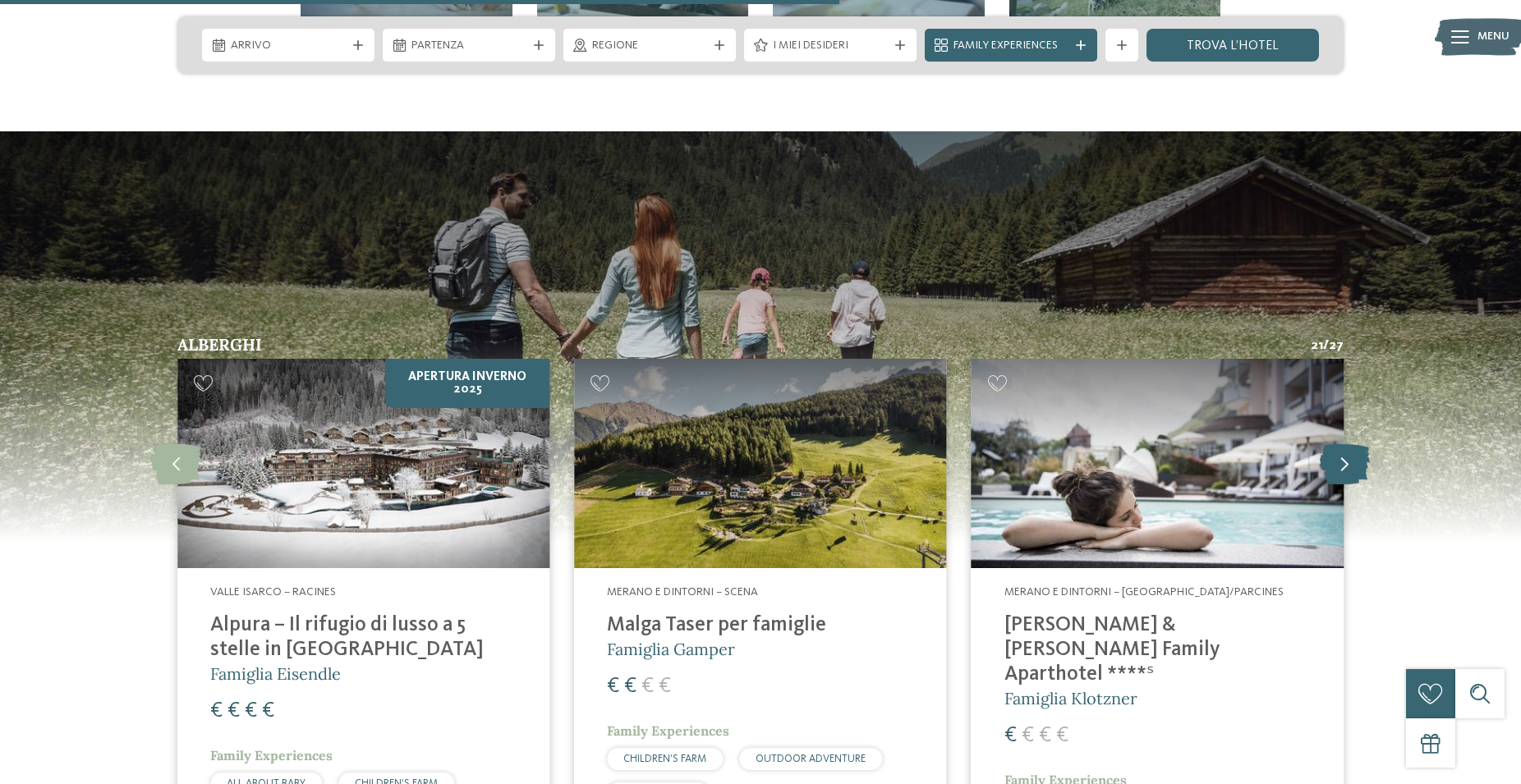
click at [1346, 443] on icon at bounding box center [1345, 463] width 51 height 41
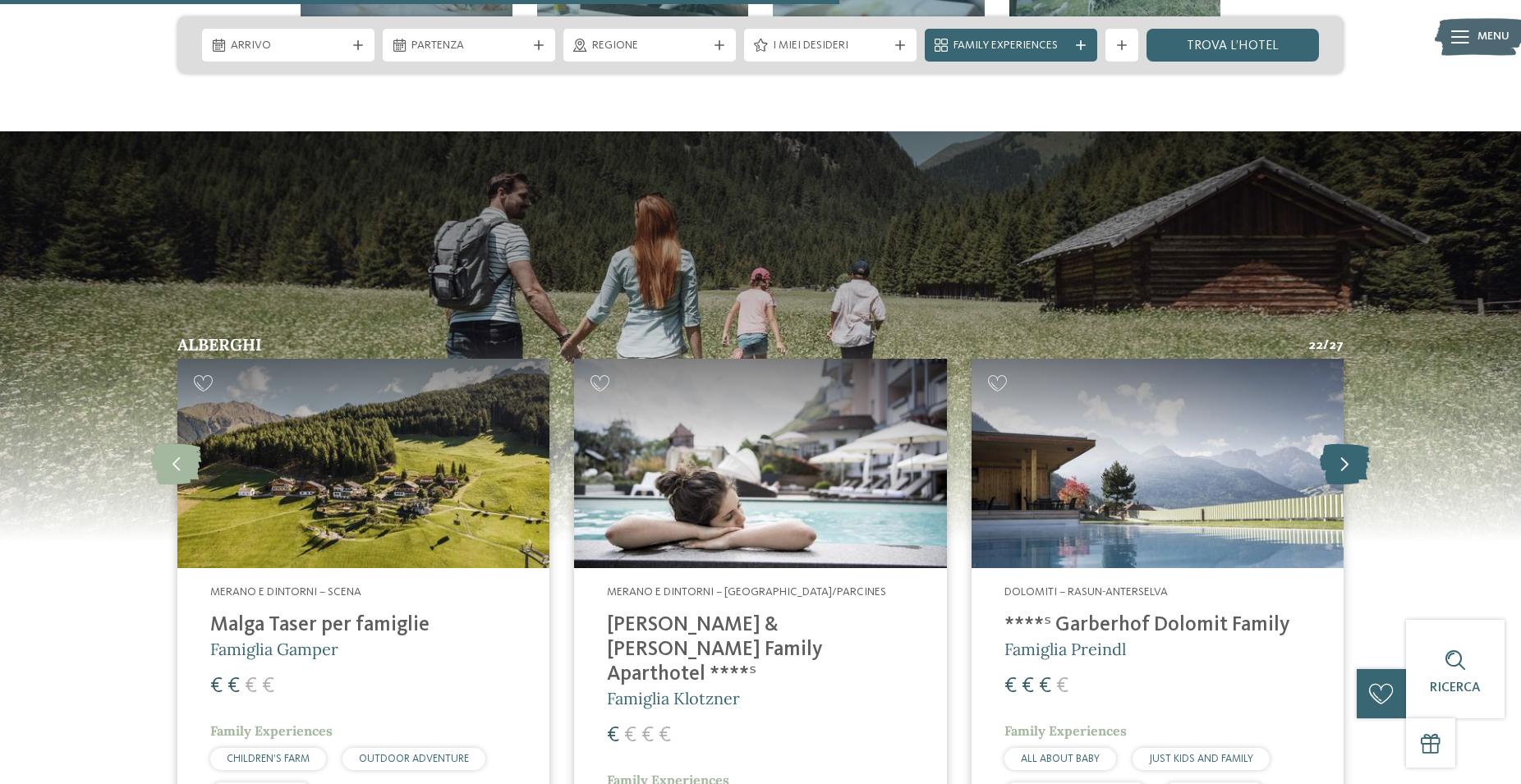
click at [1346, 443] on icon at bounding box center [1345, 463] width 51 height 41
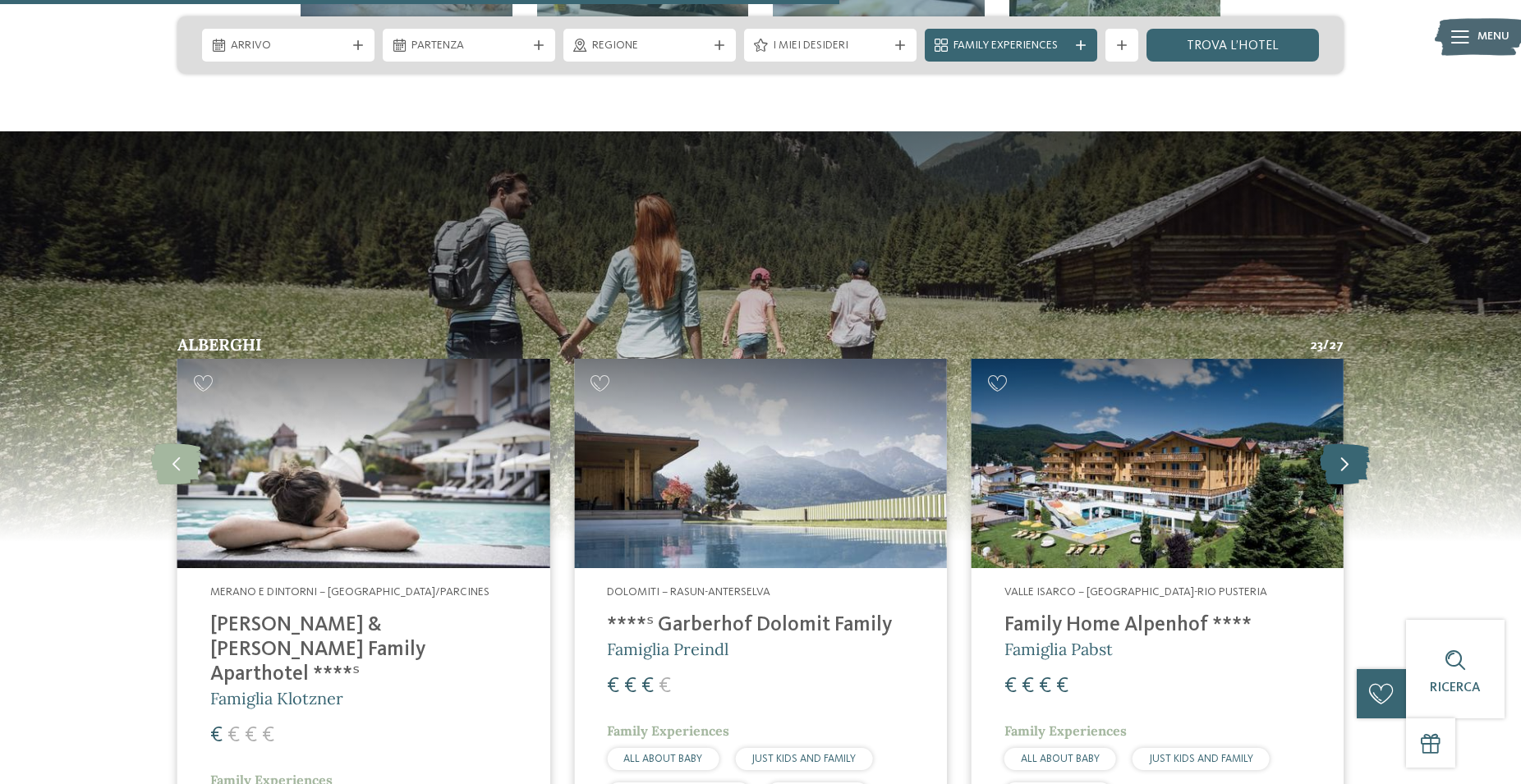
click at [1346, 443] on icon at bounding box center [1345, 463] width 51 height 41
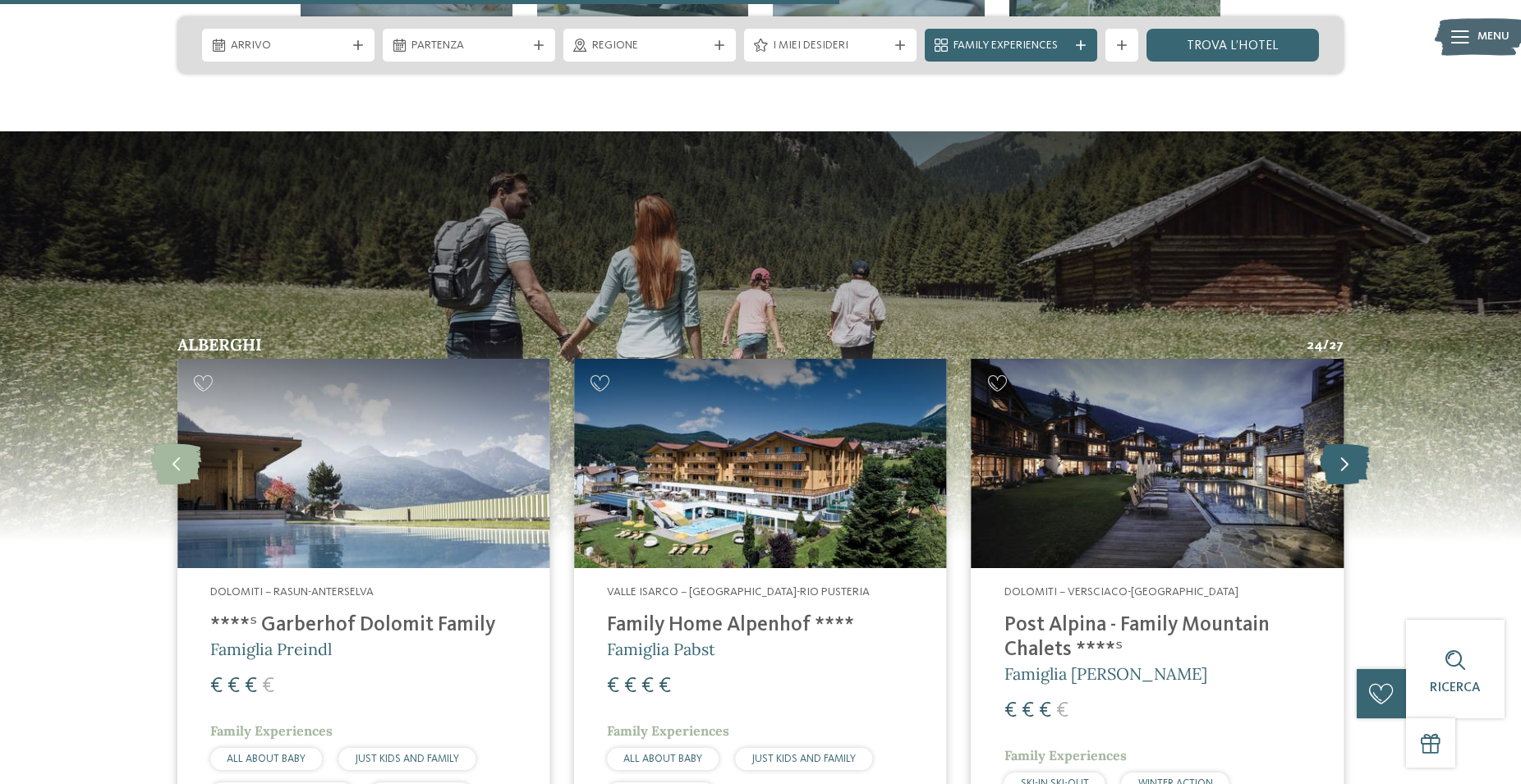
click at [1346, 443] on icon at bounding box center [1345, 463] width 51 height 41
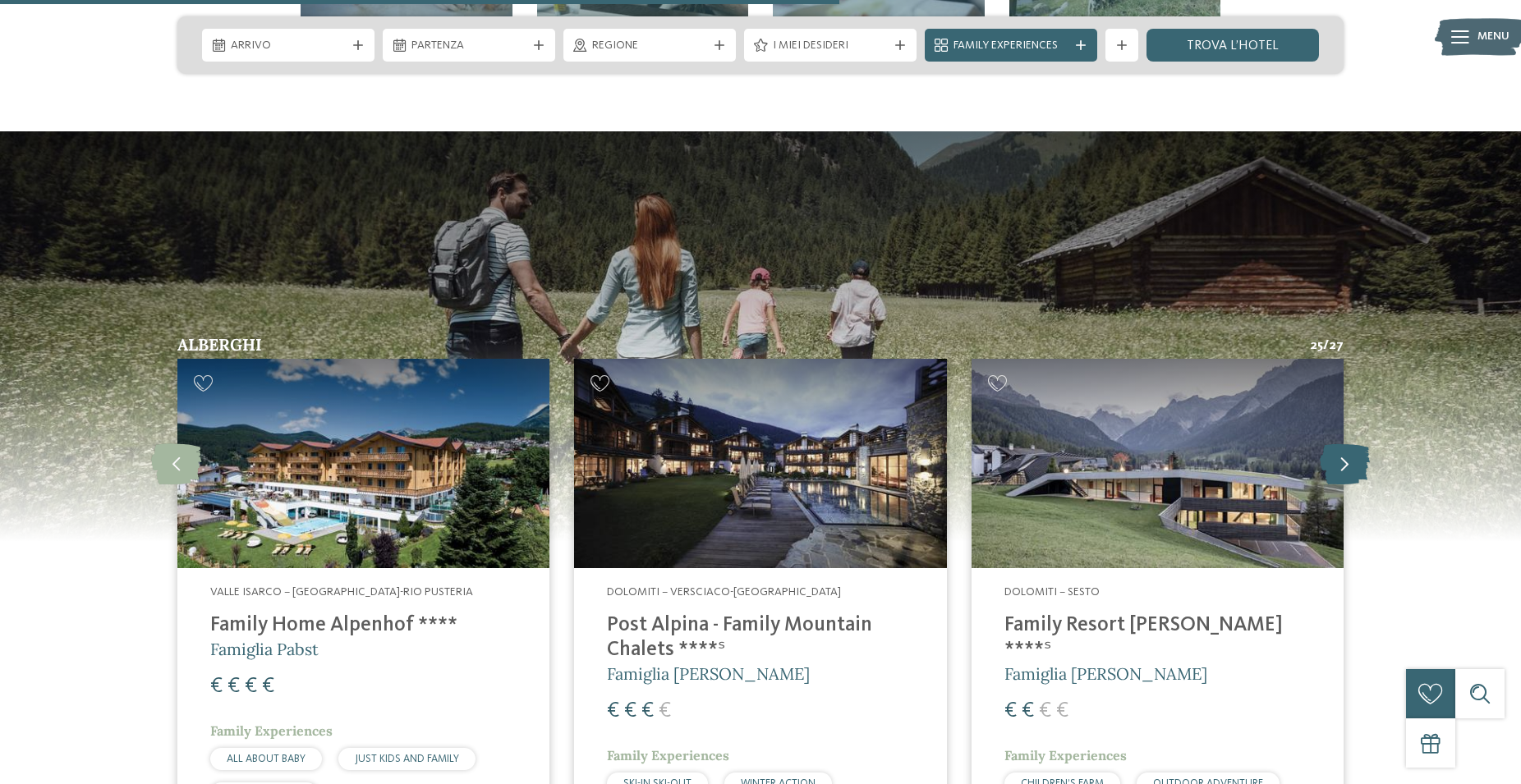
click at [1346, 443] on icon at bounding box center [1345, 463] width 51 height 41
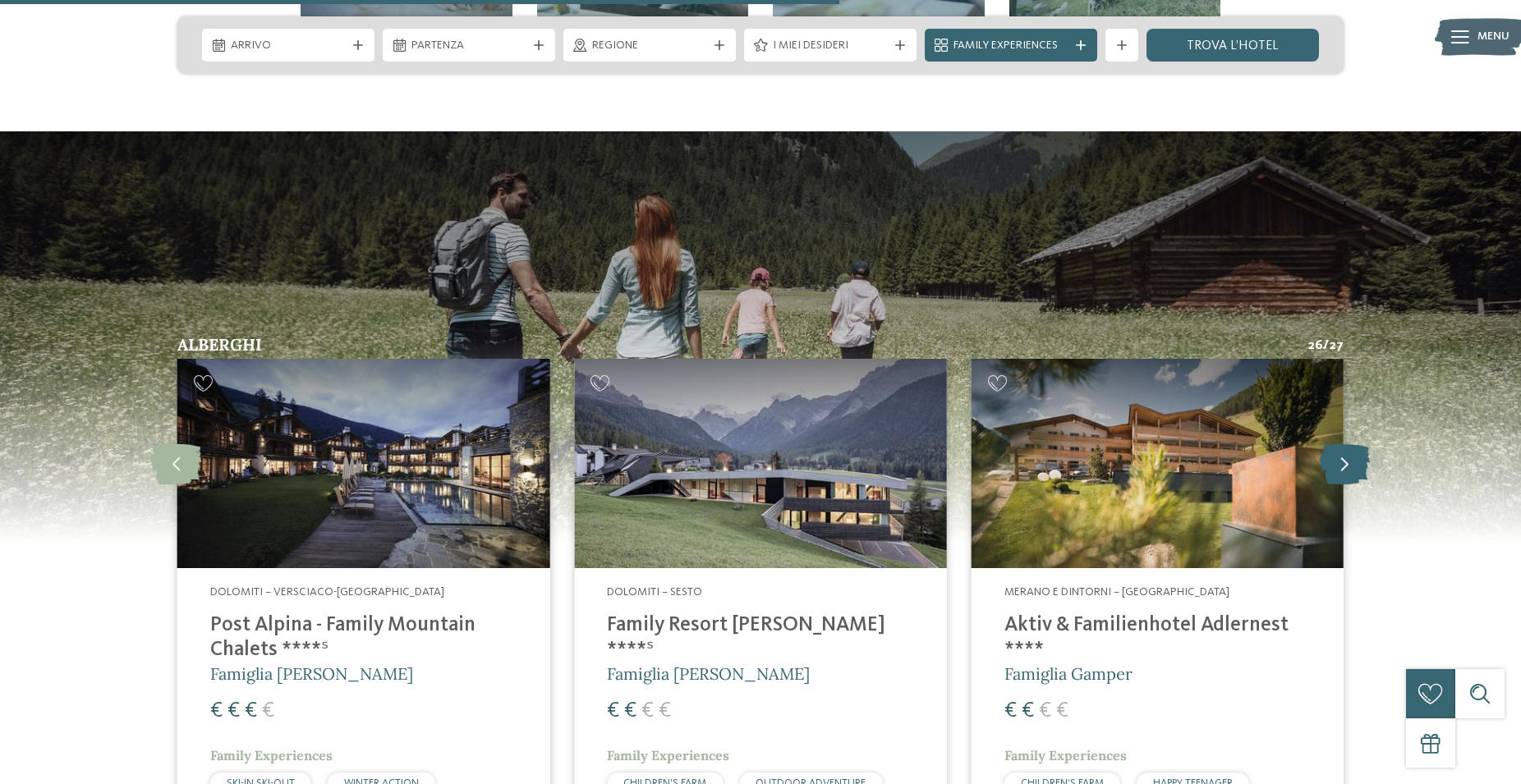
click at [1346, 443] on icon at bounding box center [1345, 463] width 51 height 41
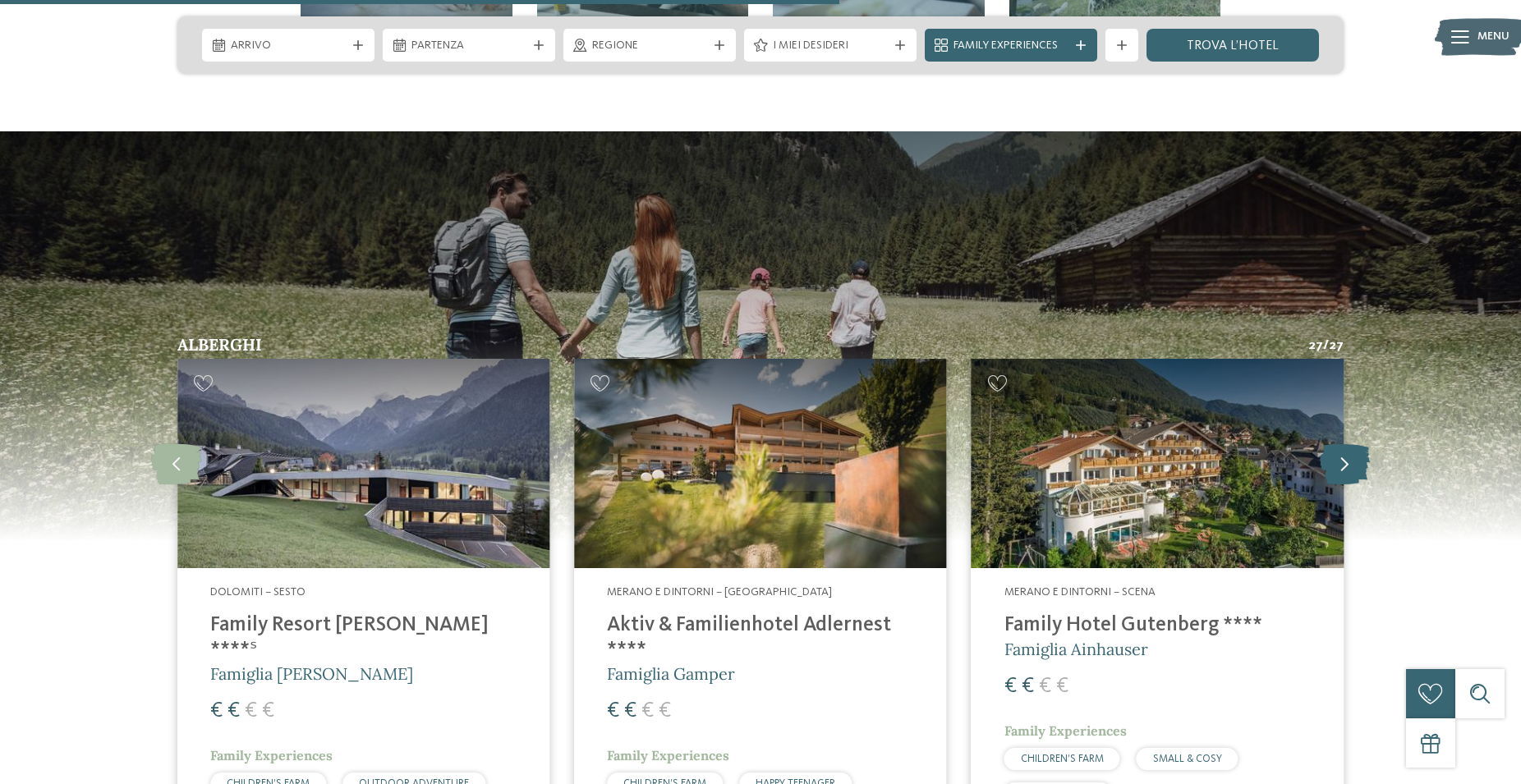
click at [1346, 443] on icon at bounding box center [1345, 463] width 51 height 41
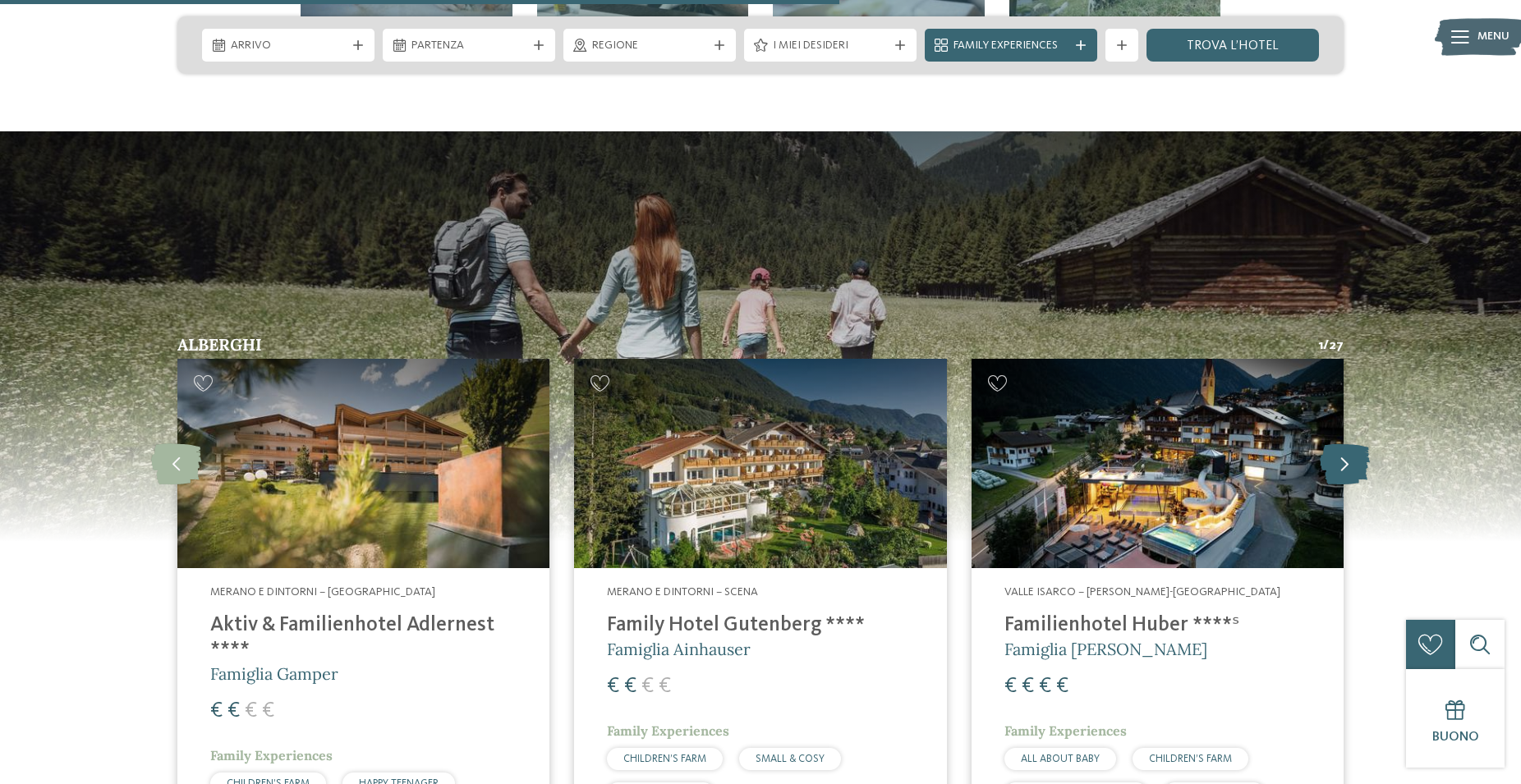
click at [1346, 443] on icon at bounding box center [1345, 463] width 51 height 41
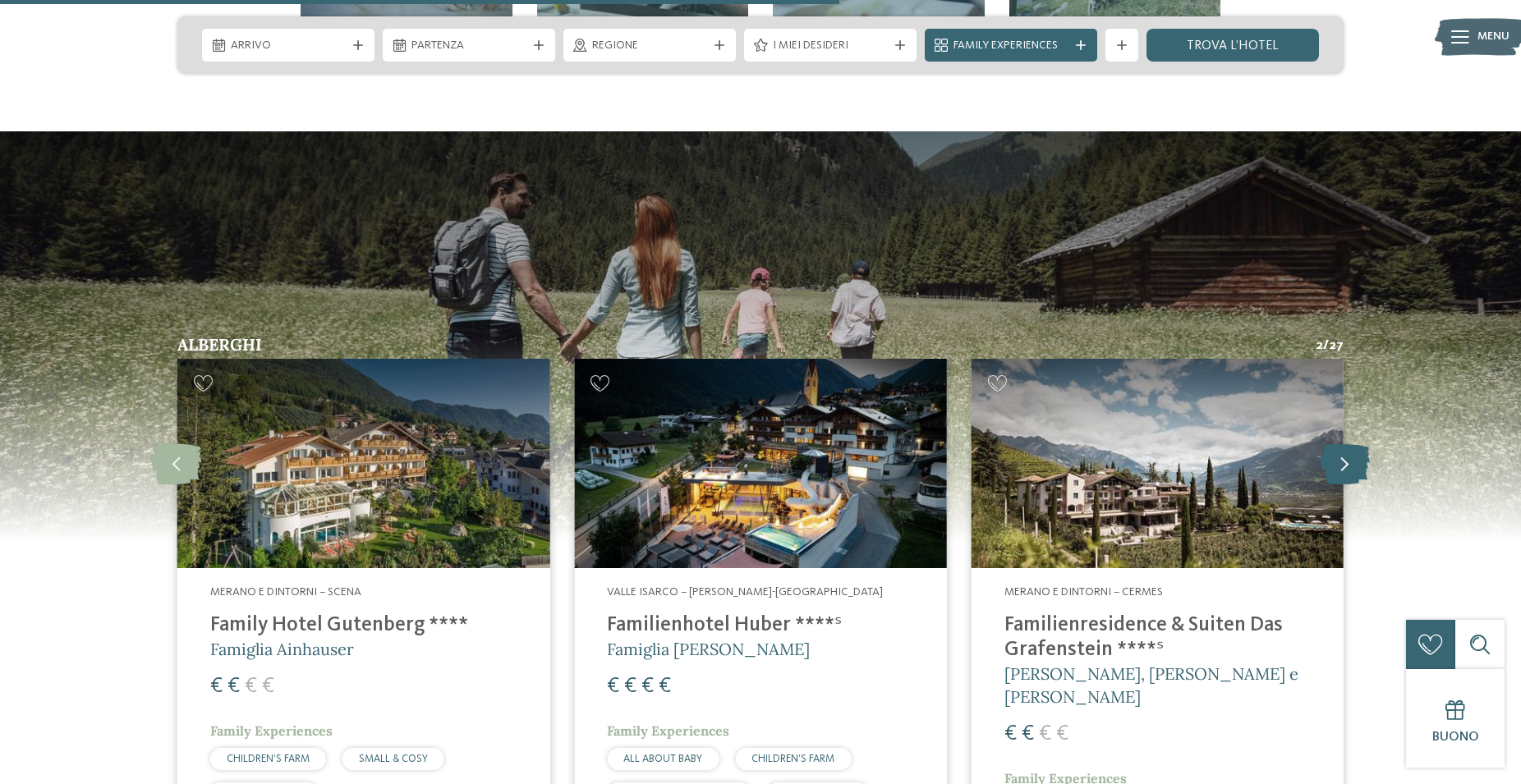
click at [1346, 443] on icon at bounding box center [1345, 463] width 51 height 41
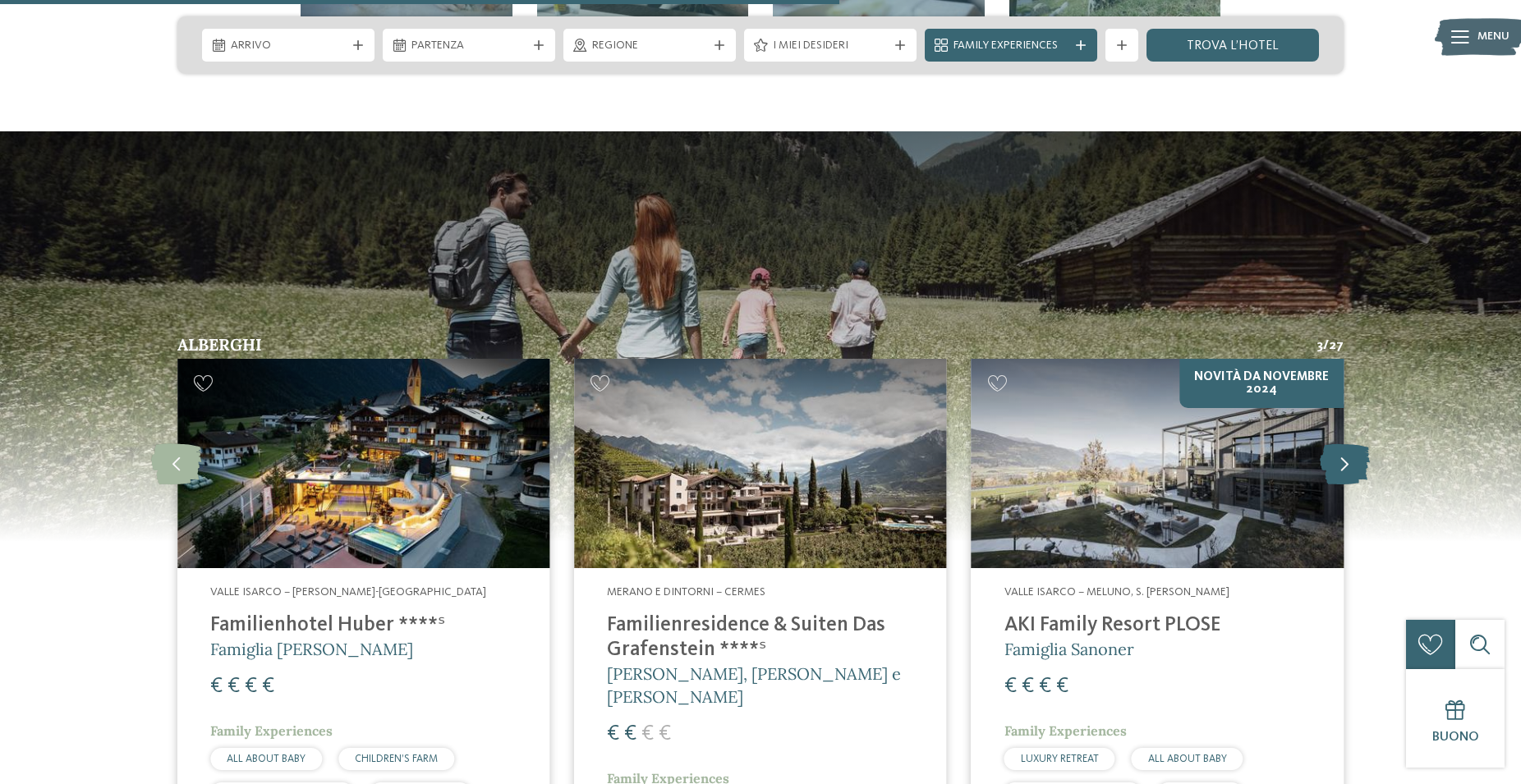
click at [1346, 443] on icon at bounding box center [1345, 463] width 51 height 41
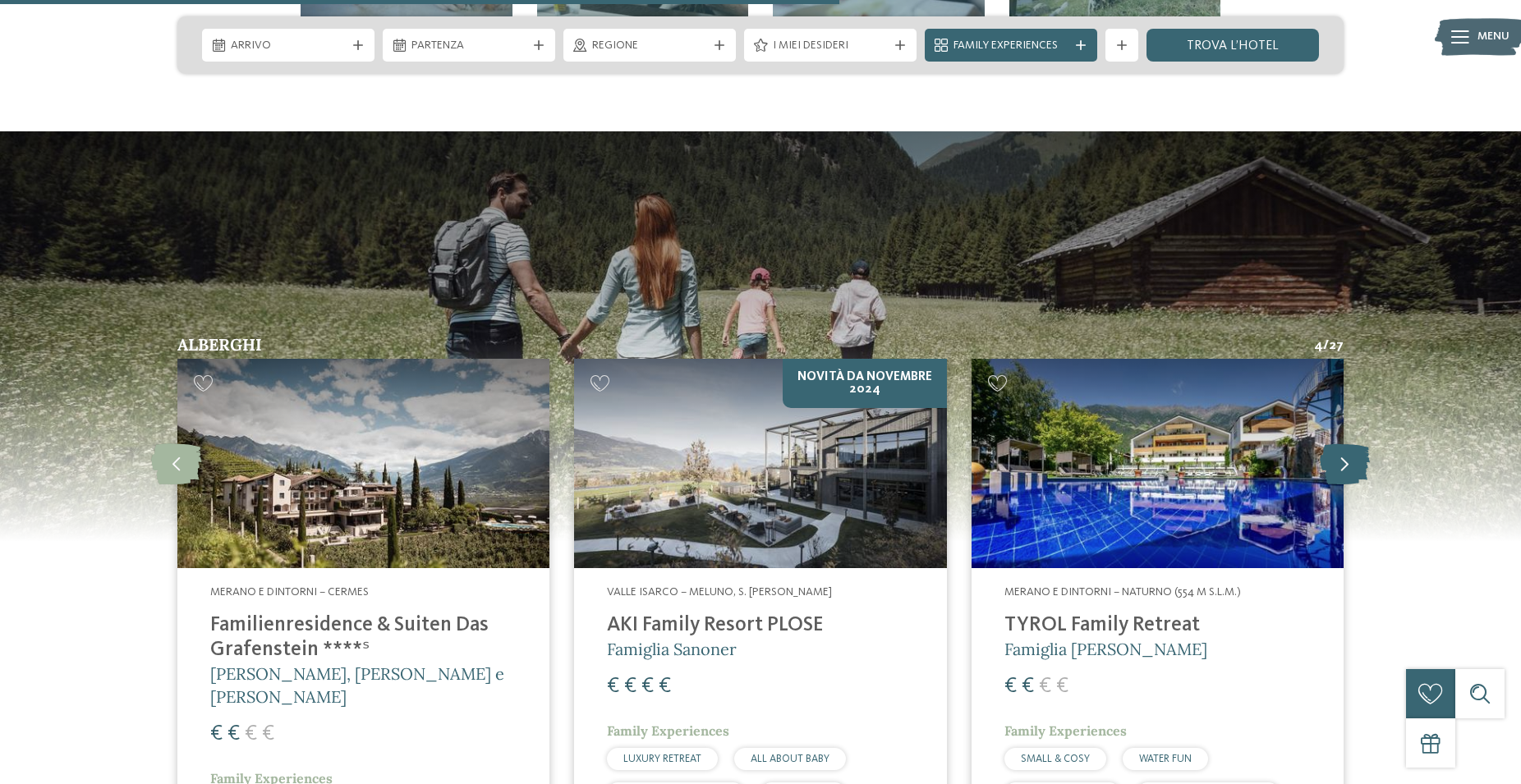
click at [1346, 443] on icon at bounding box center [1345, 463] width 51 height 41
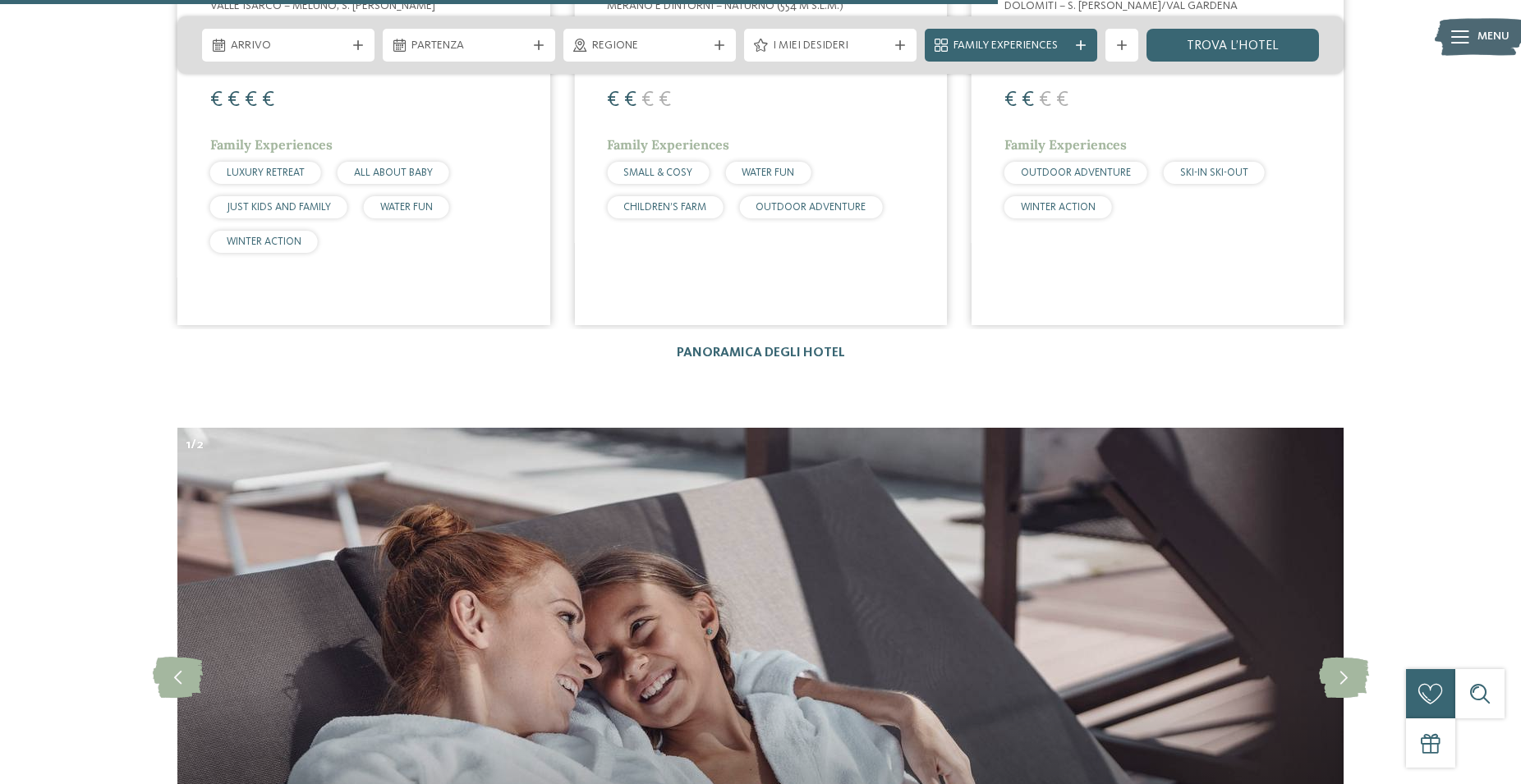
scroll to position [5191, 0]
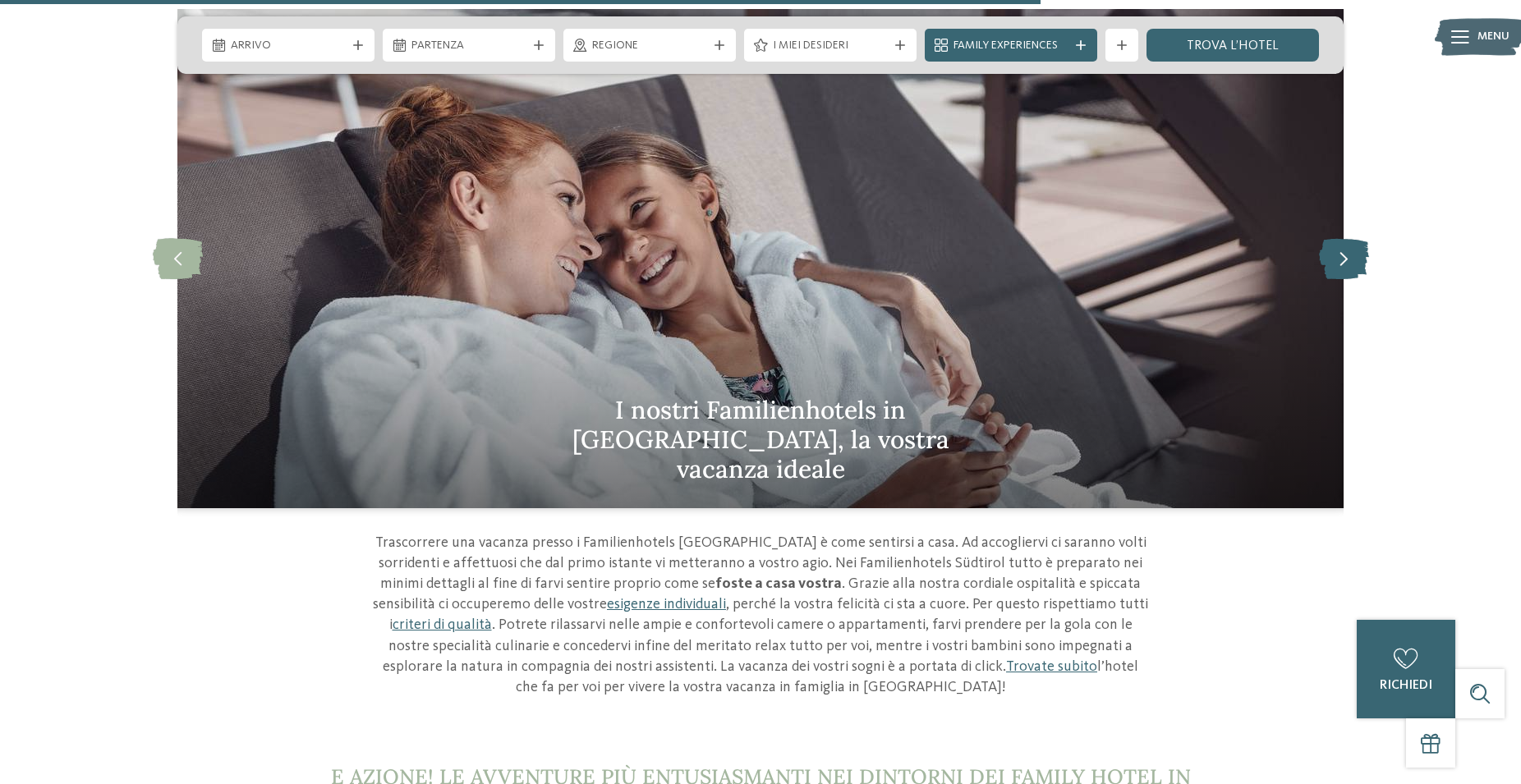
click at [1342, 238] on icon at bounding box center [1344, 257] width 51 height 41
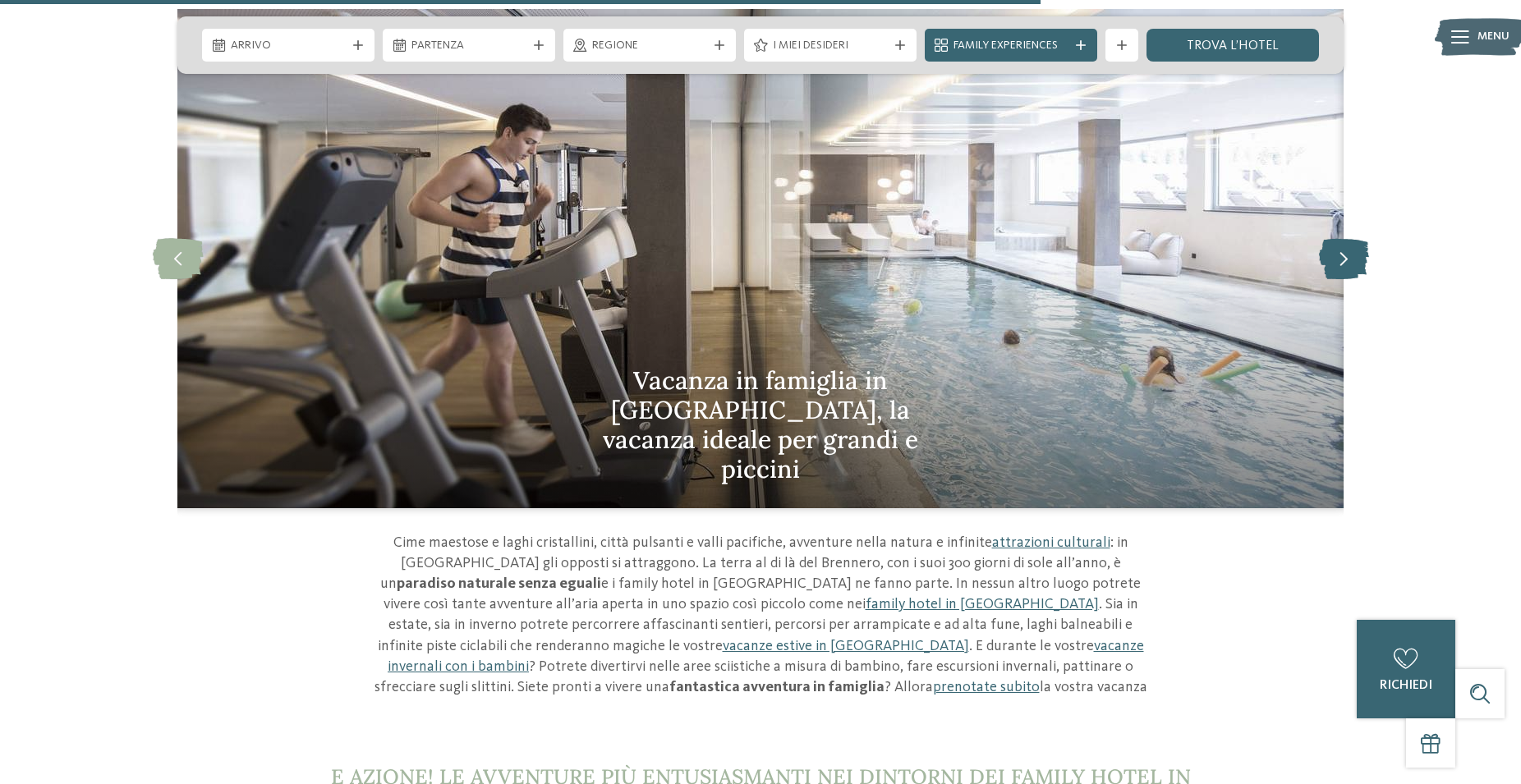
click at [1342, 238] on icon at bounding box center [1344, 257] width 51 height 41
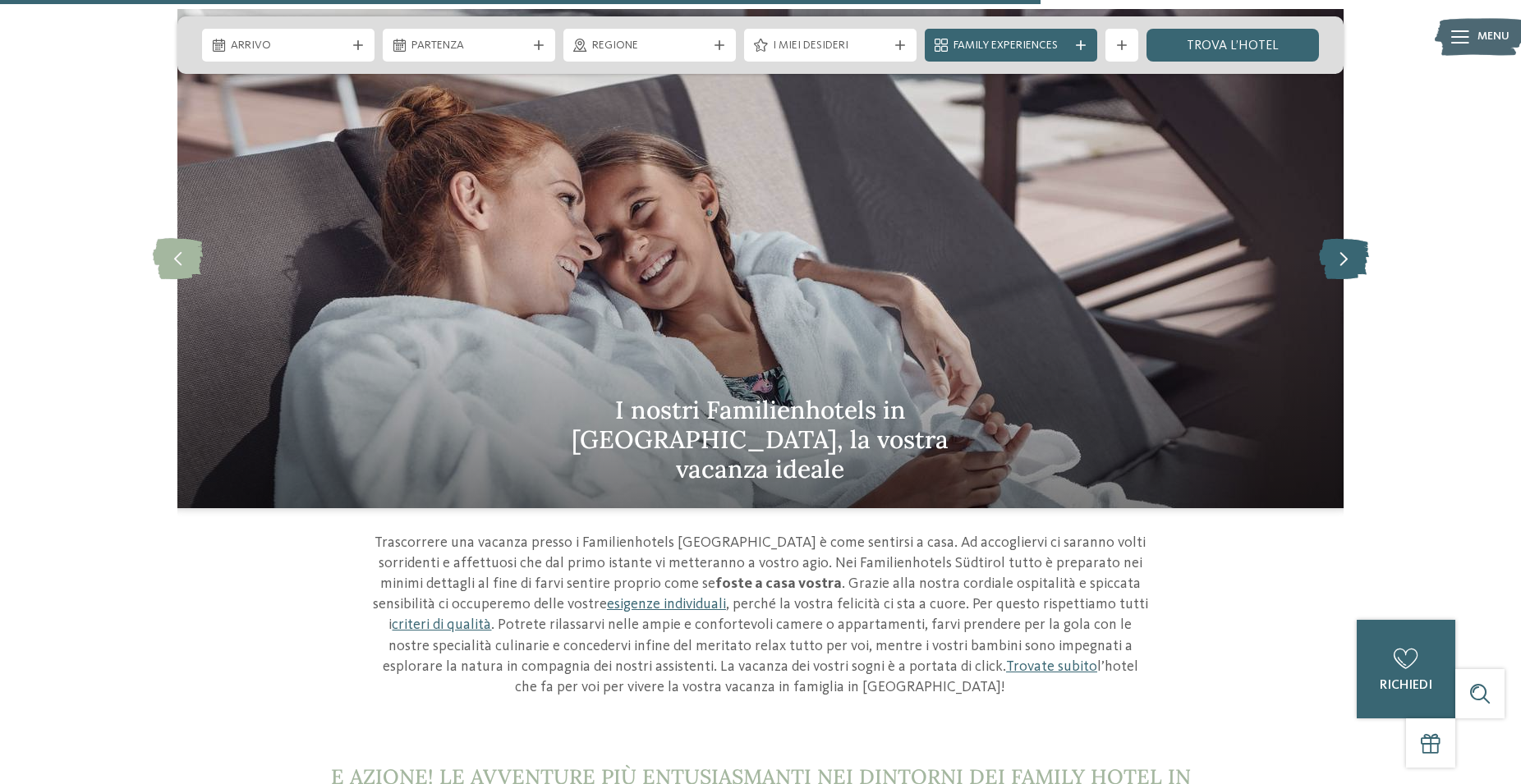
click at [1342, 238] on icon at bounding box center [1344, 257] width 51 height 41
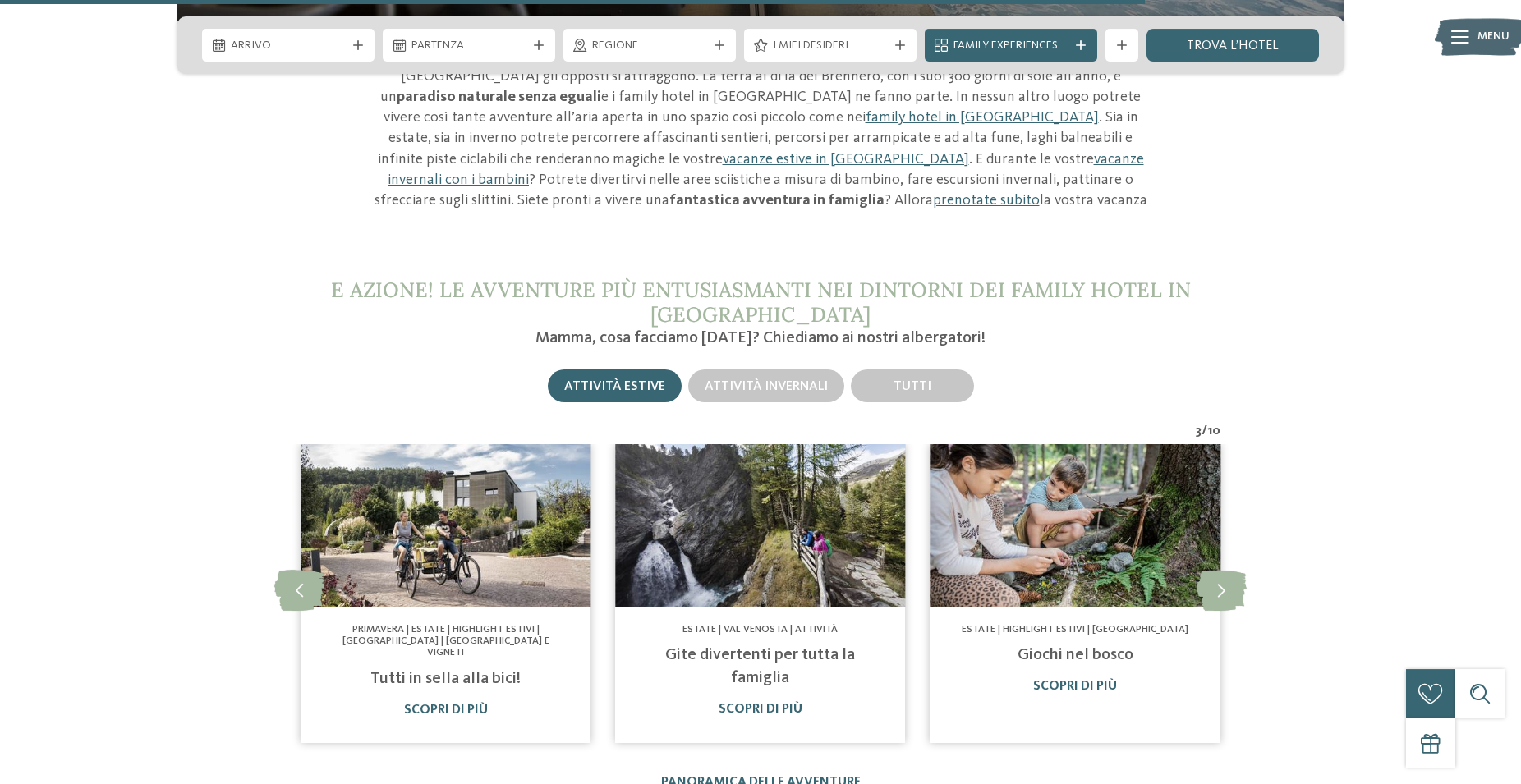
scroll to position [5777, 0]
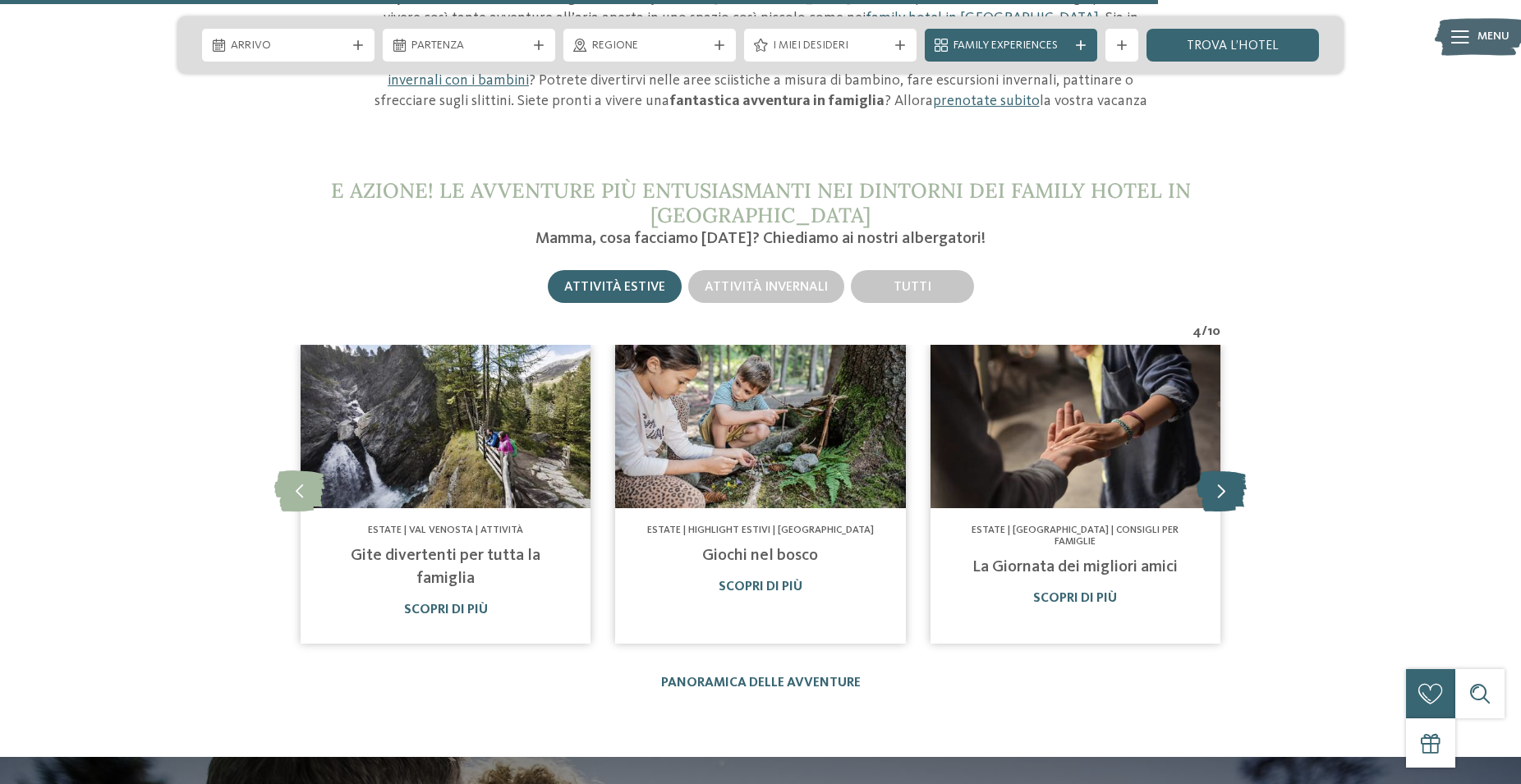
click at [1213, 470] on icon at bounding box center [1221, 490] width 51 height 41
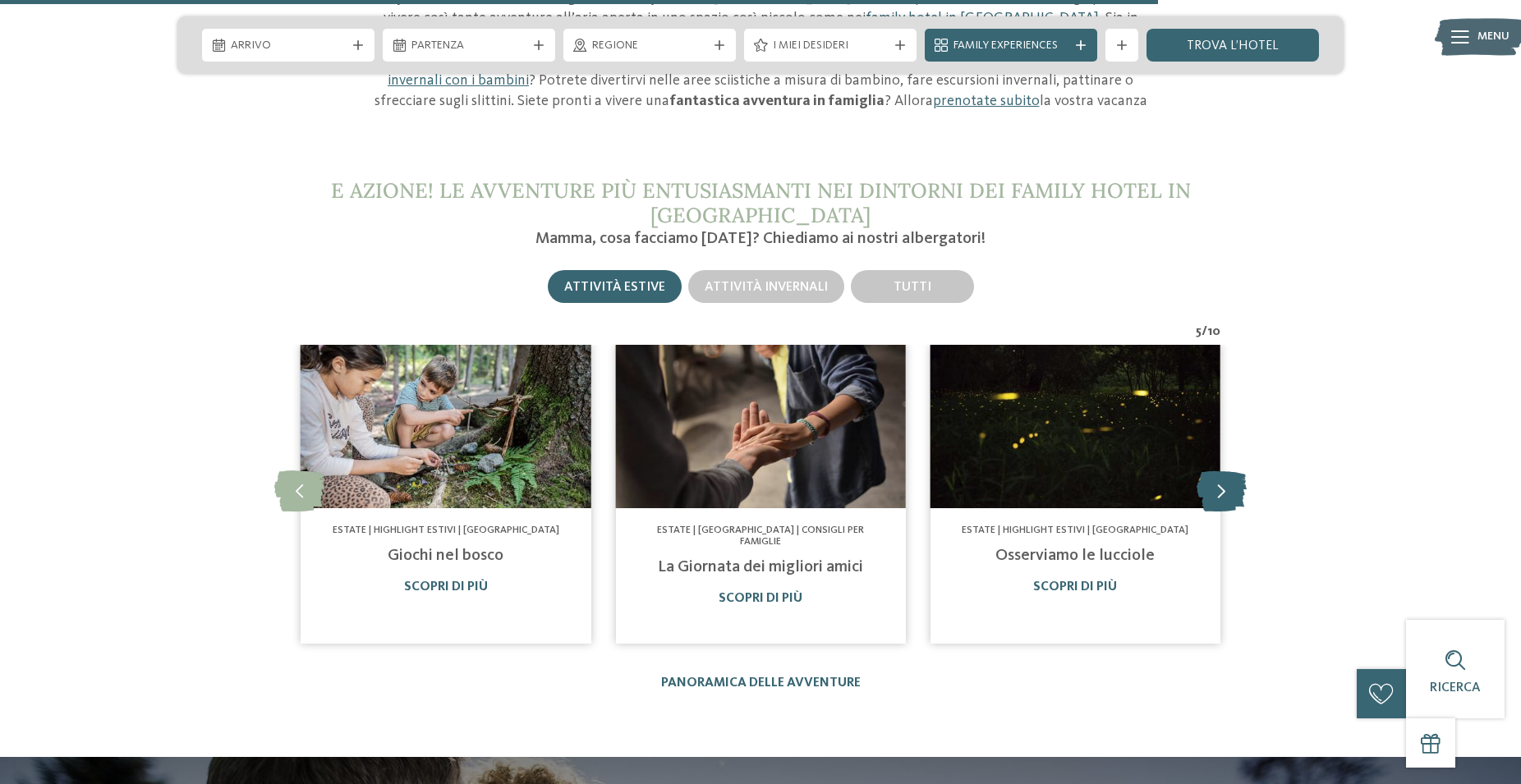
click at [1213, 470] on icon at bounding box center [1221, 490] width 51 height 41
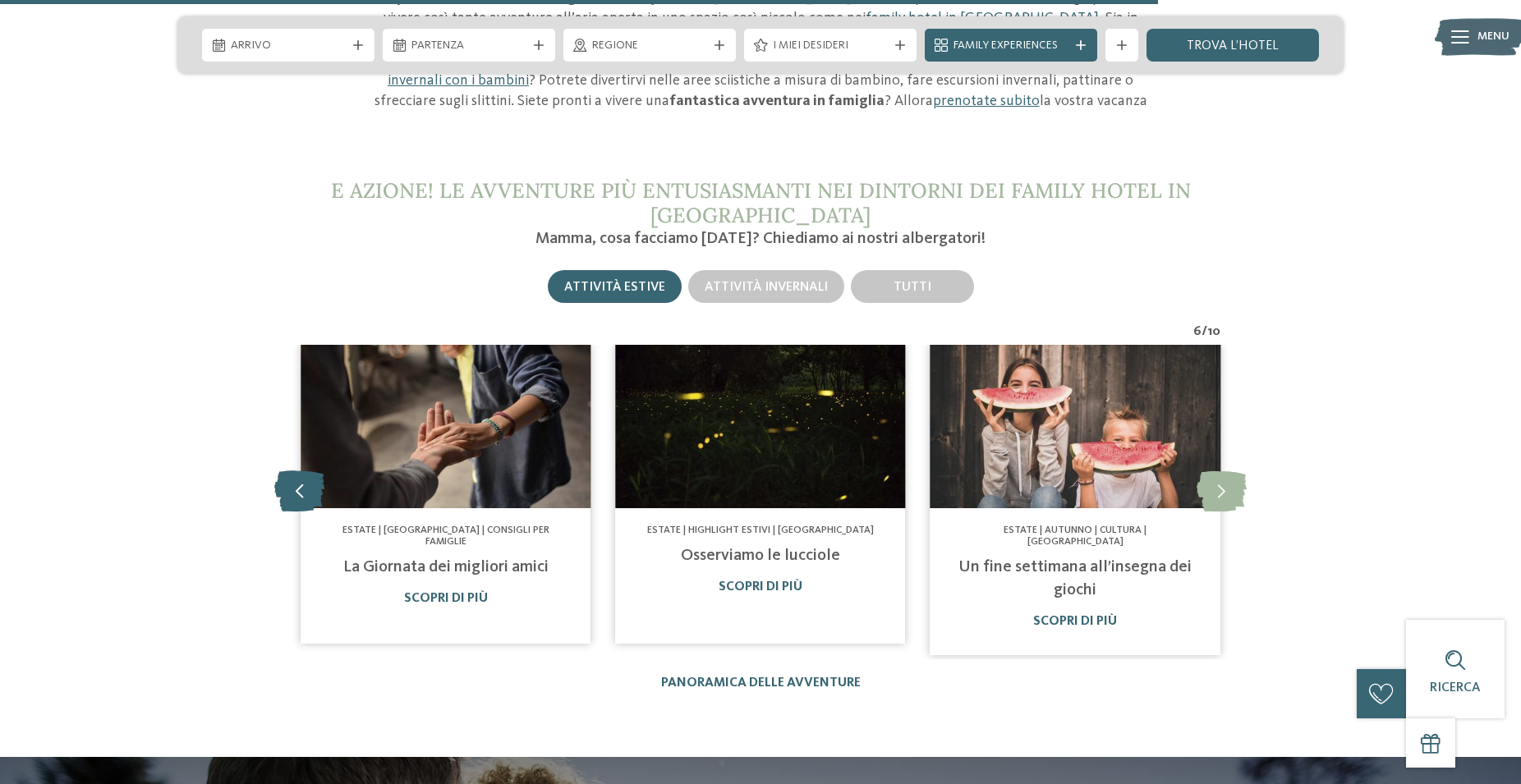
click at [296, 470] on icon at bounding box center [299, 490] width 51 height 41
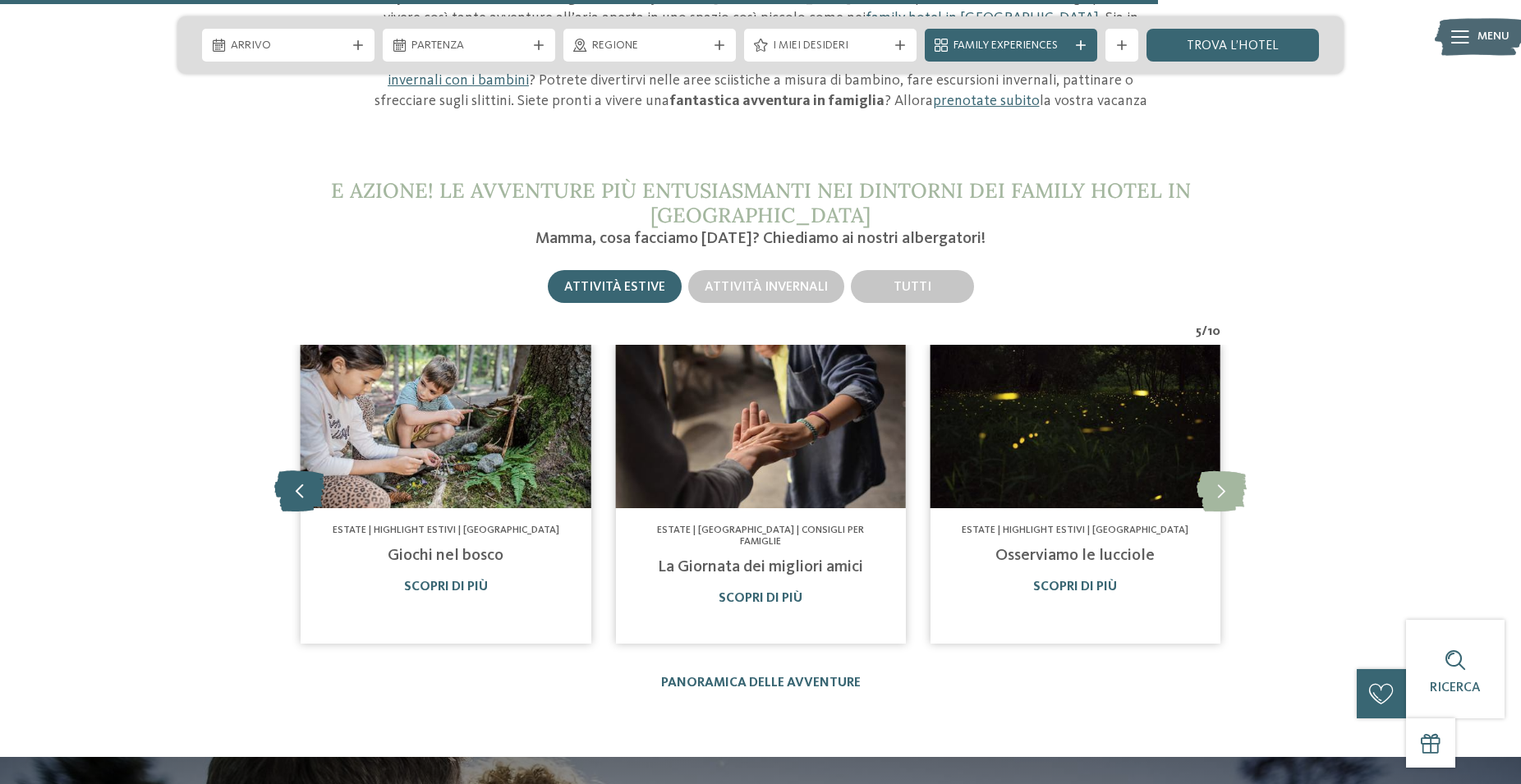
click at [297, 470] on icon at bounding box center [299, 490] width 51 height 41
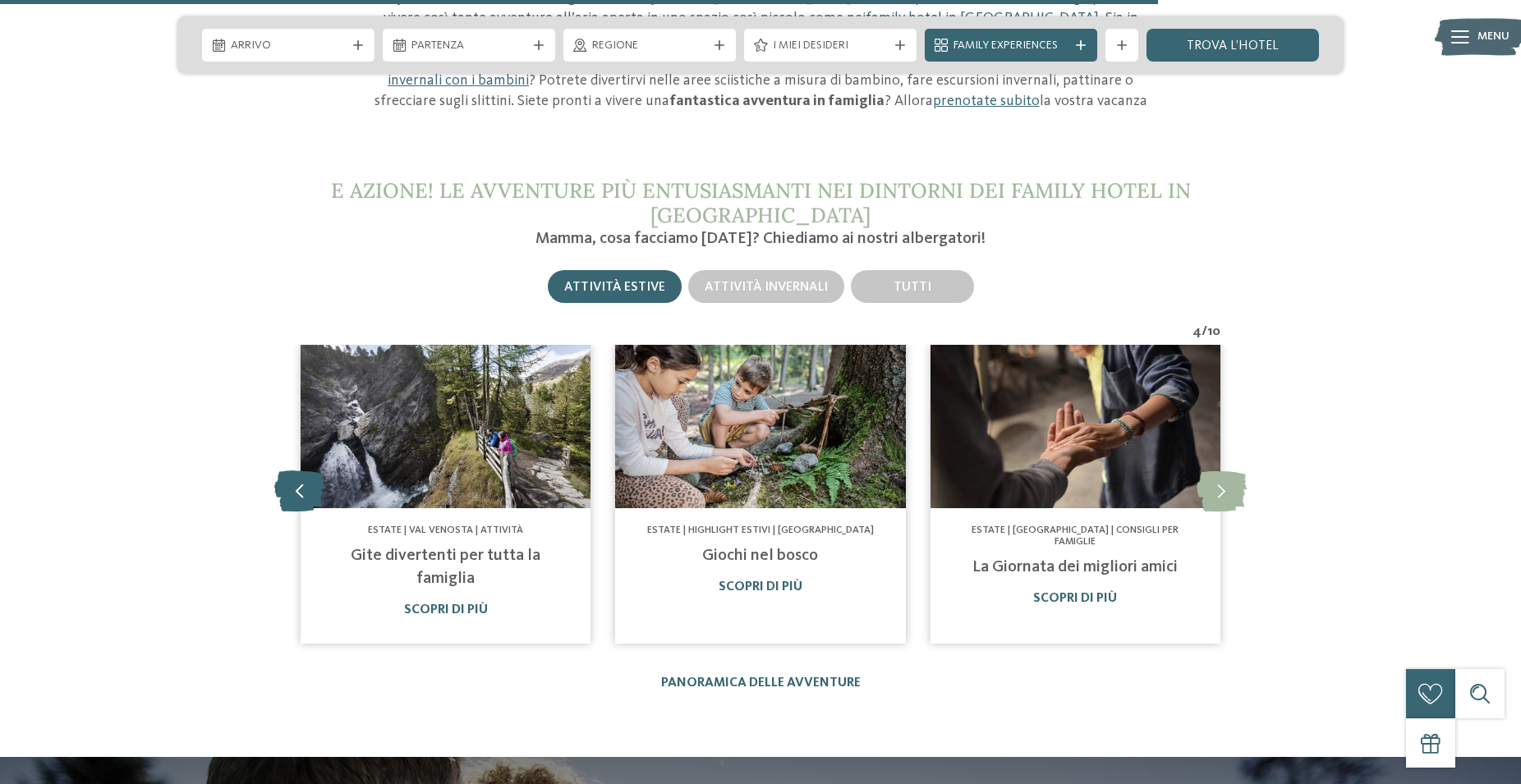
click at [312, 470] on icon at bounding box center [299, 490] width 51 height 41
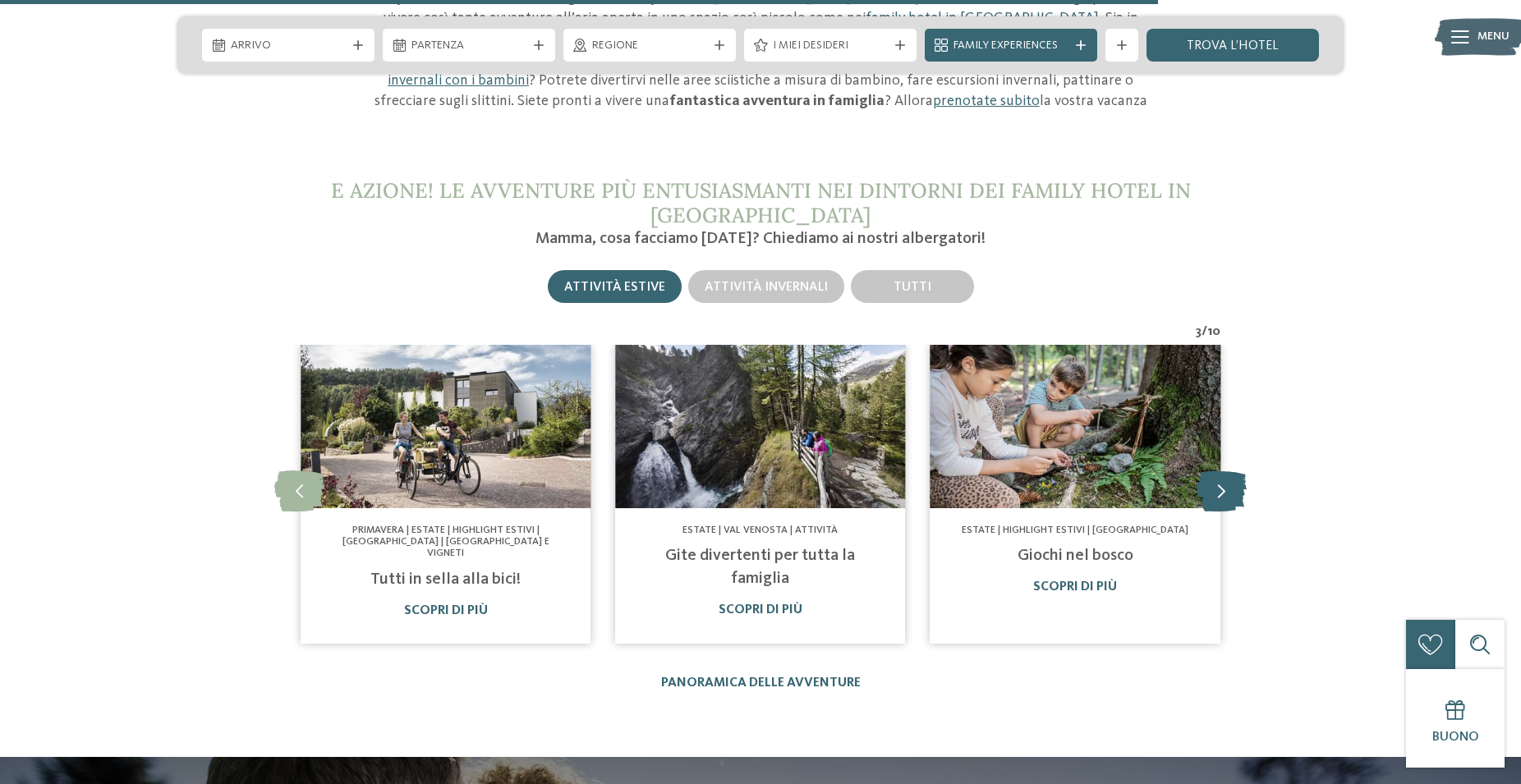
click at [1224, 470] on icon at bounding box center [1221, 490] width 51 height 41
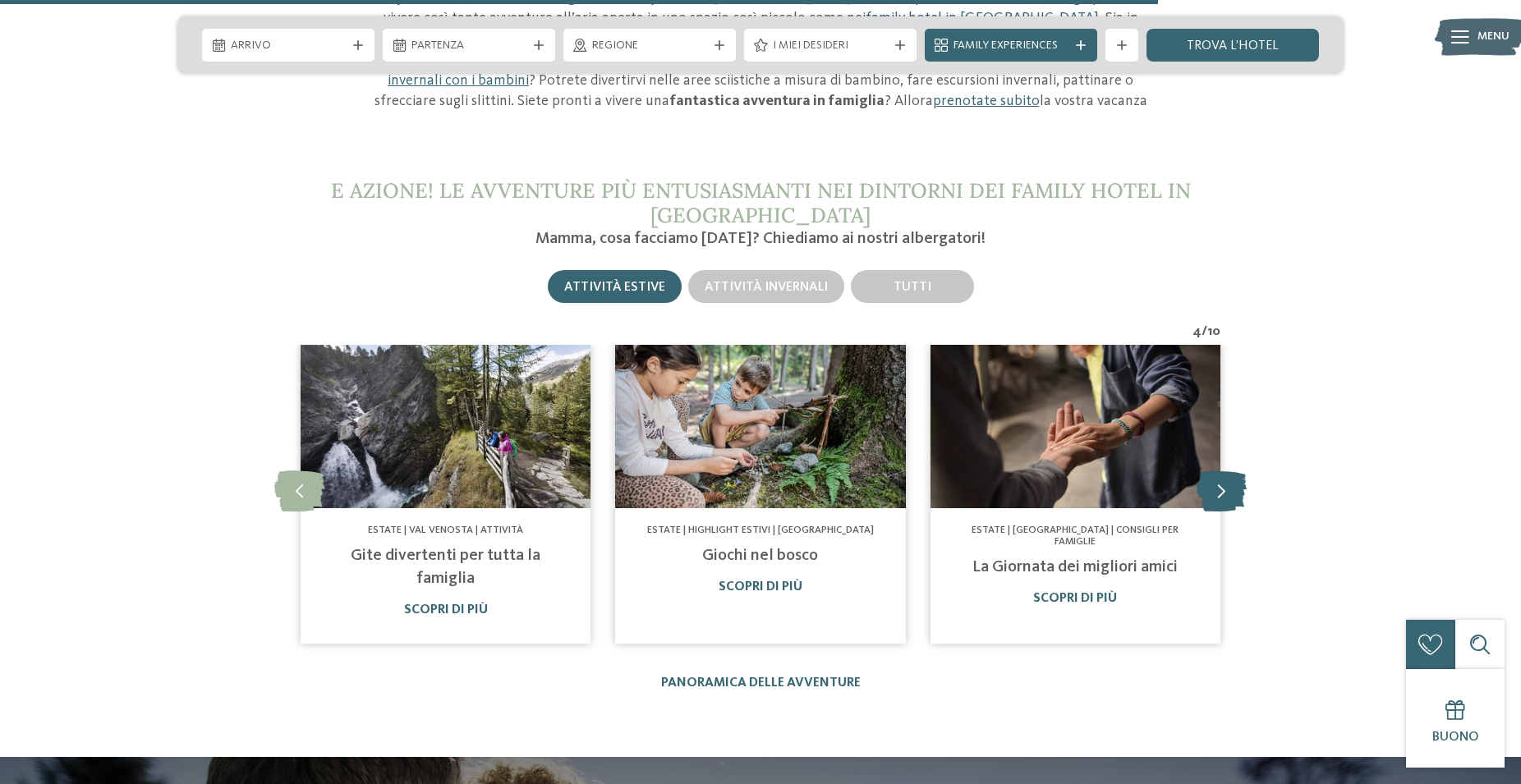
click at [1224, 470] on icon at bounding box center [1221, 490] width 51 height 41
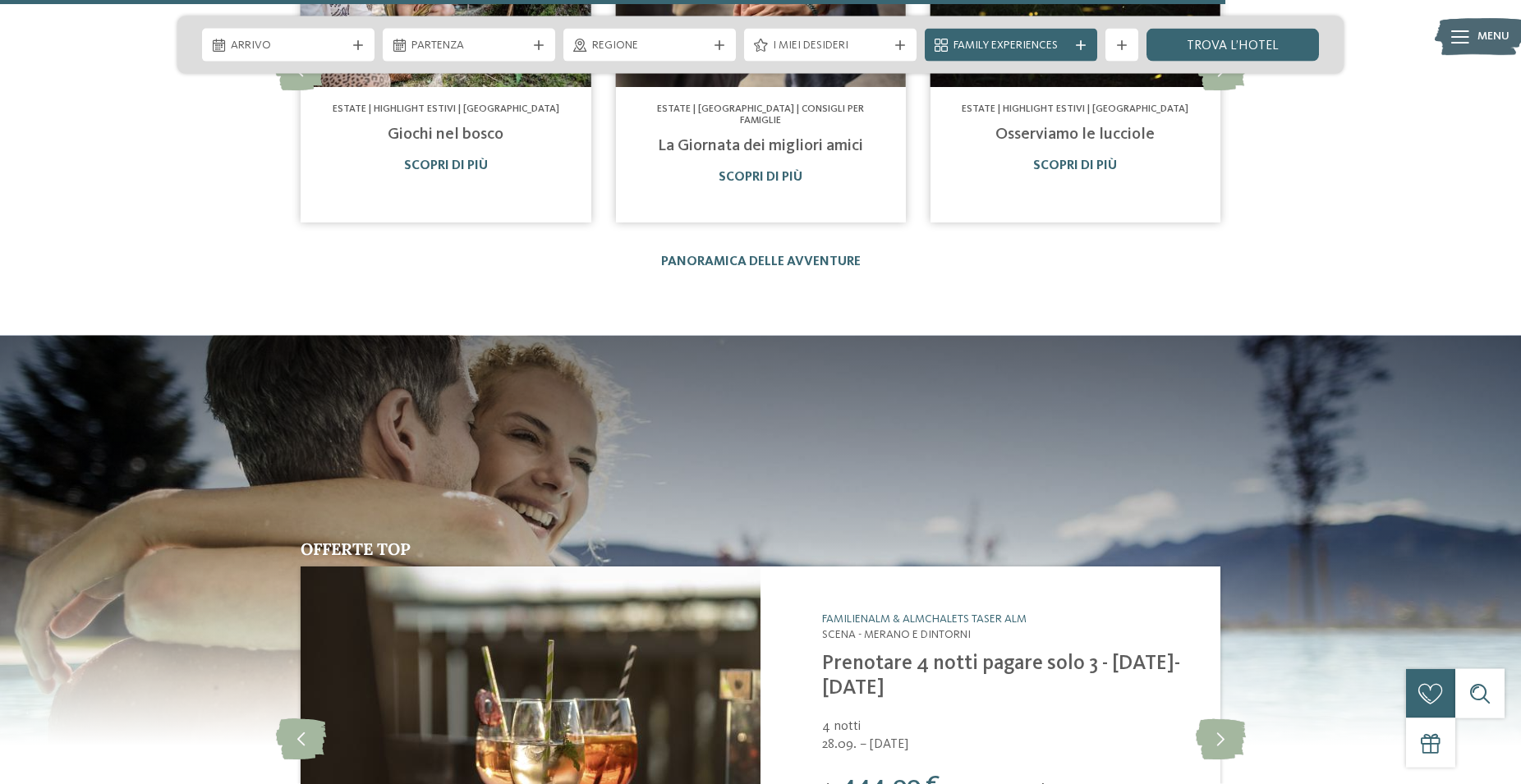
scroll to position [6446, 0]
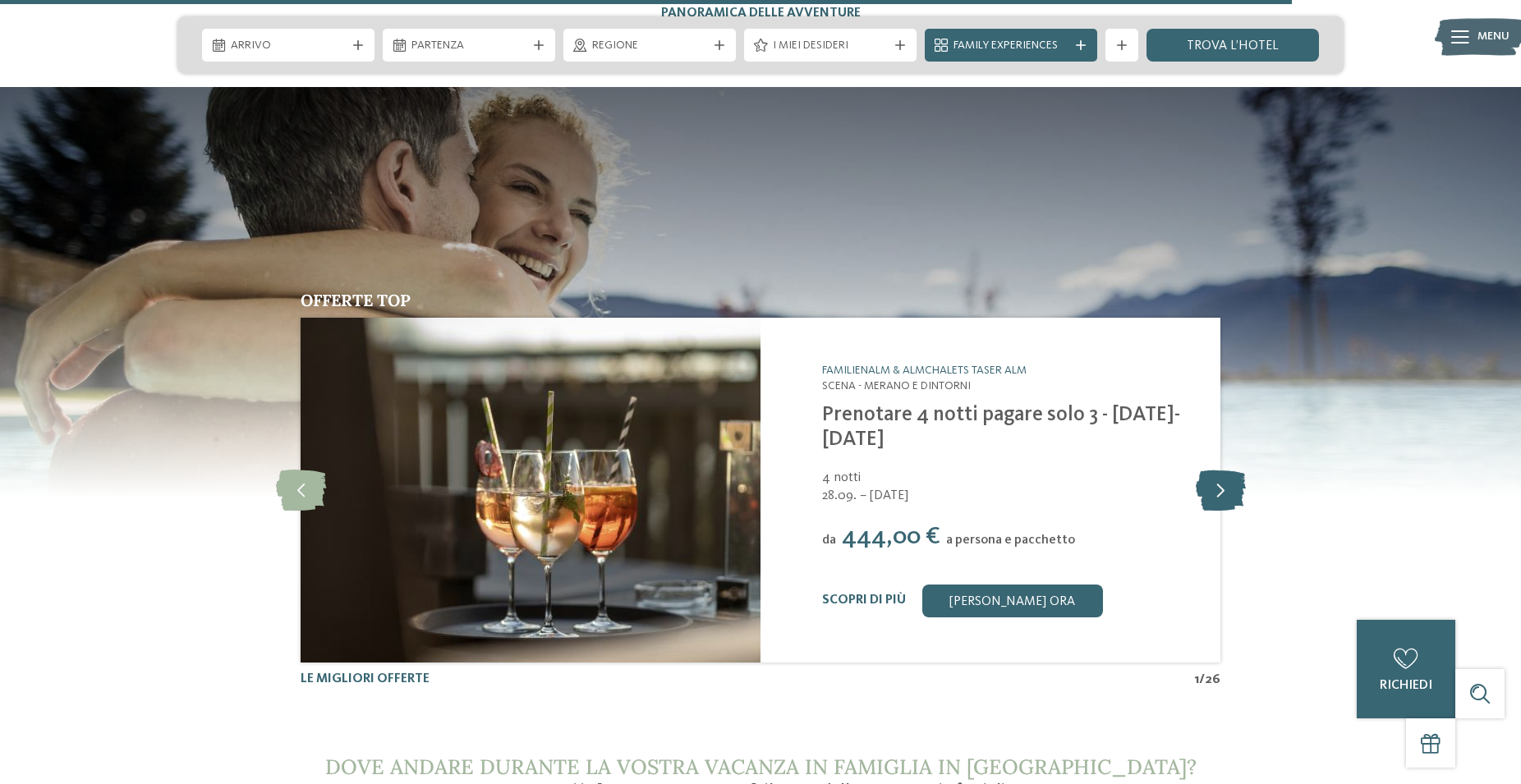
click at [1214, 469] on icon at bounding box center [1220, 489] width 51 height 41
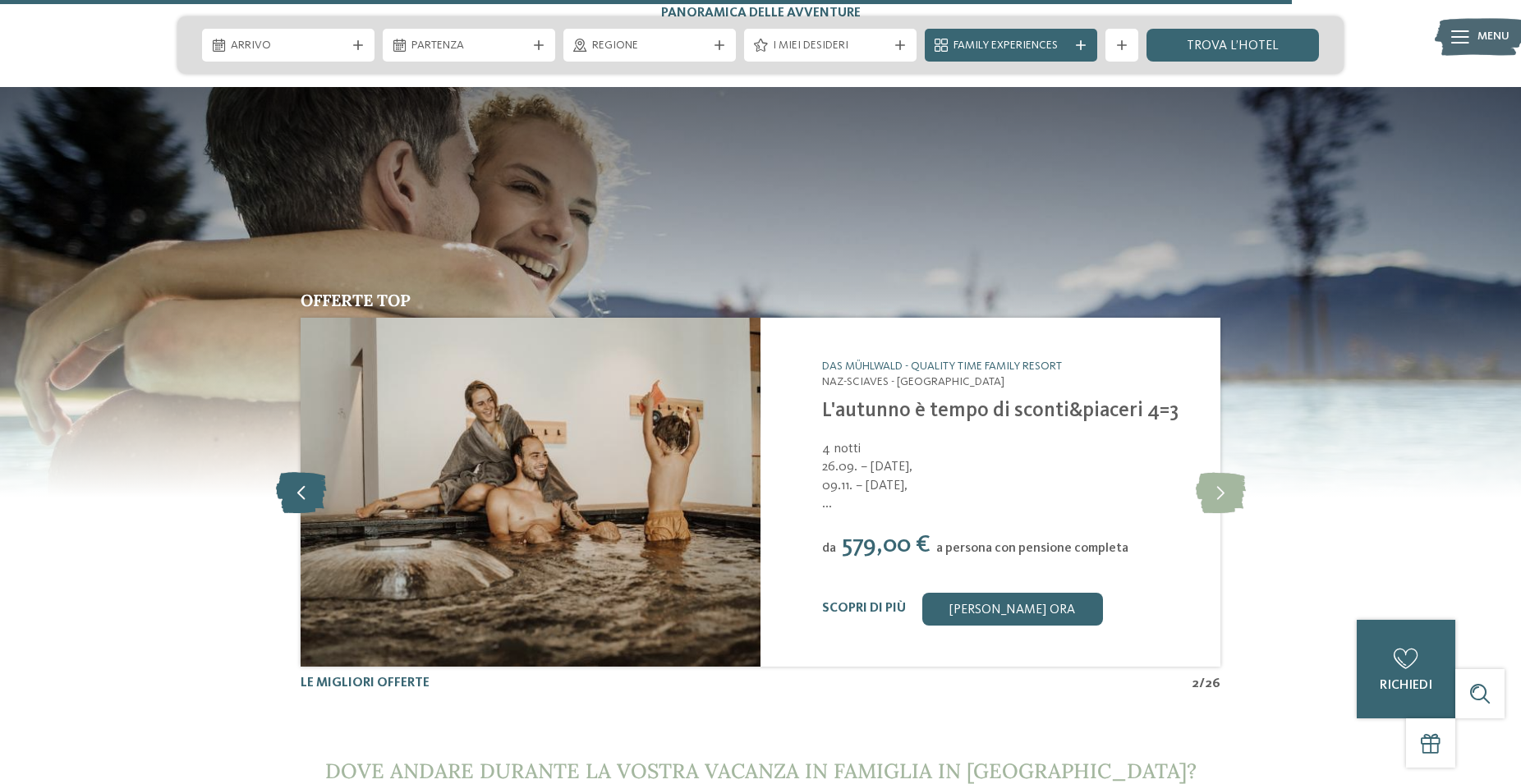
click at [311, 471] on icon at bounding box center [301, 491] width 51 height 41
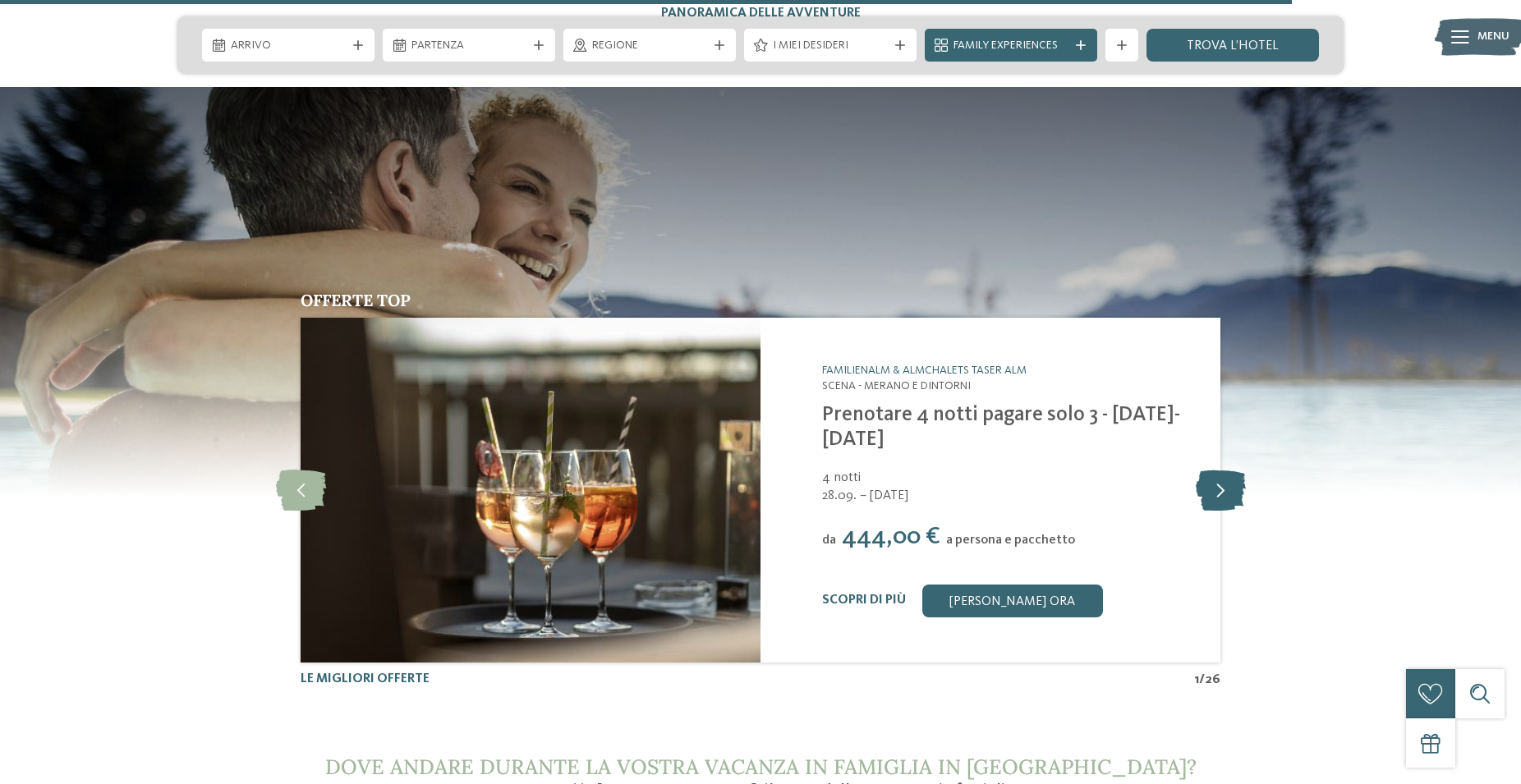
click at [1219, 469] on icon at bounding box center [1220, 489] width 51 height 41
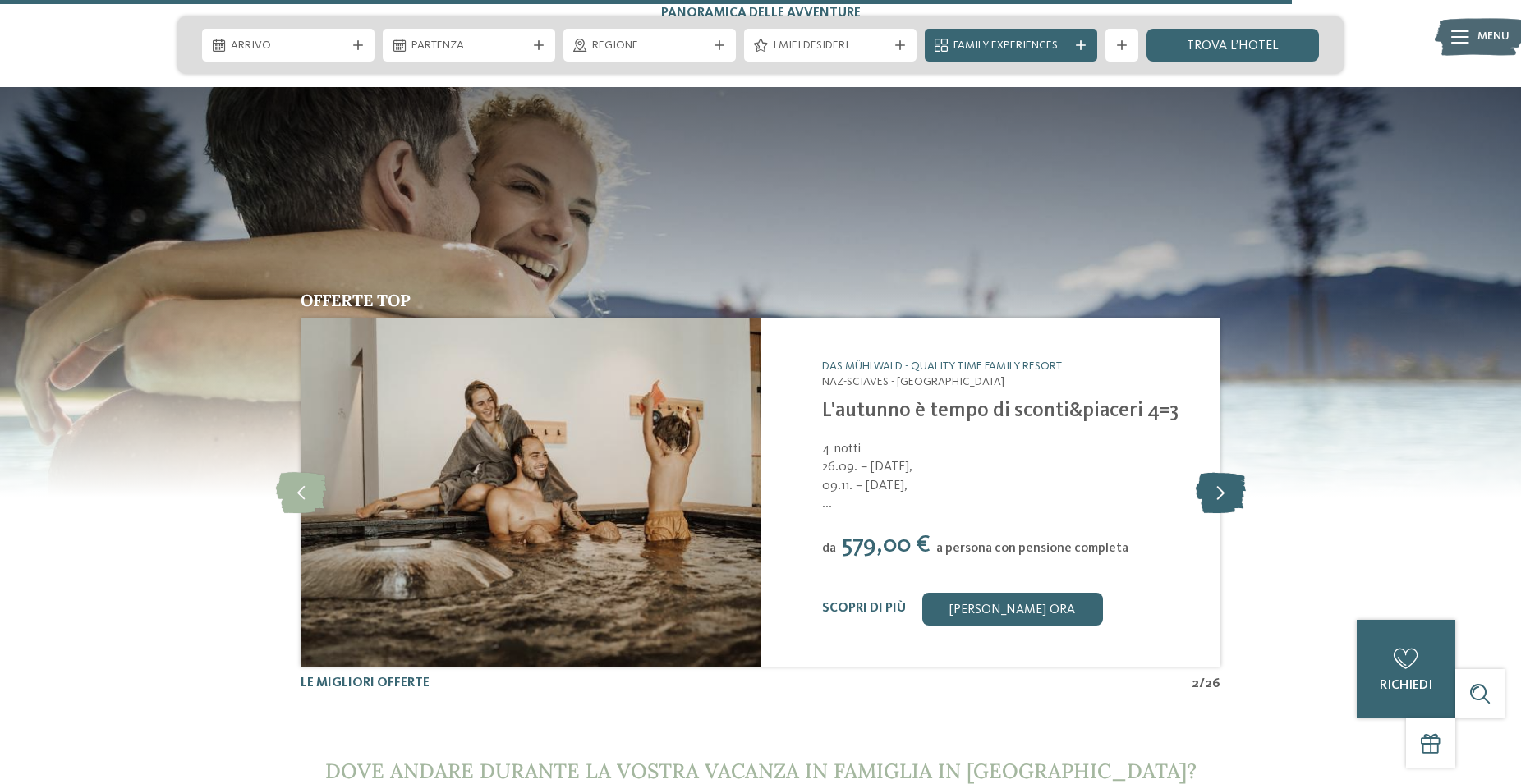
click at [1219, 471] on icon at bounding box center [1220, 491] width 51 height 41
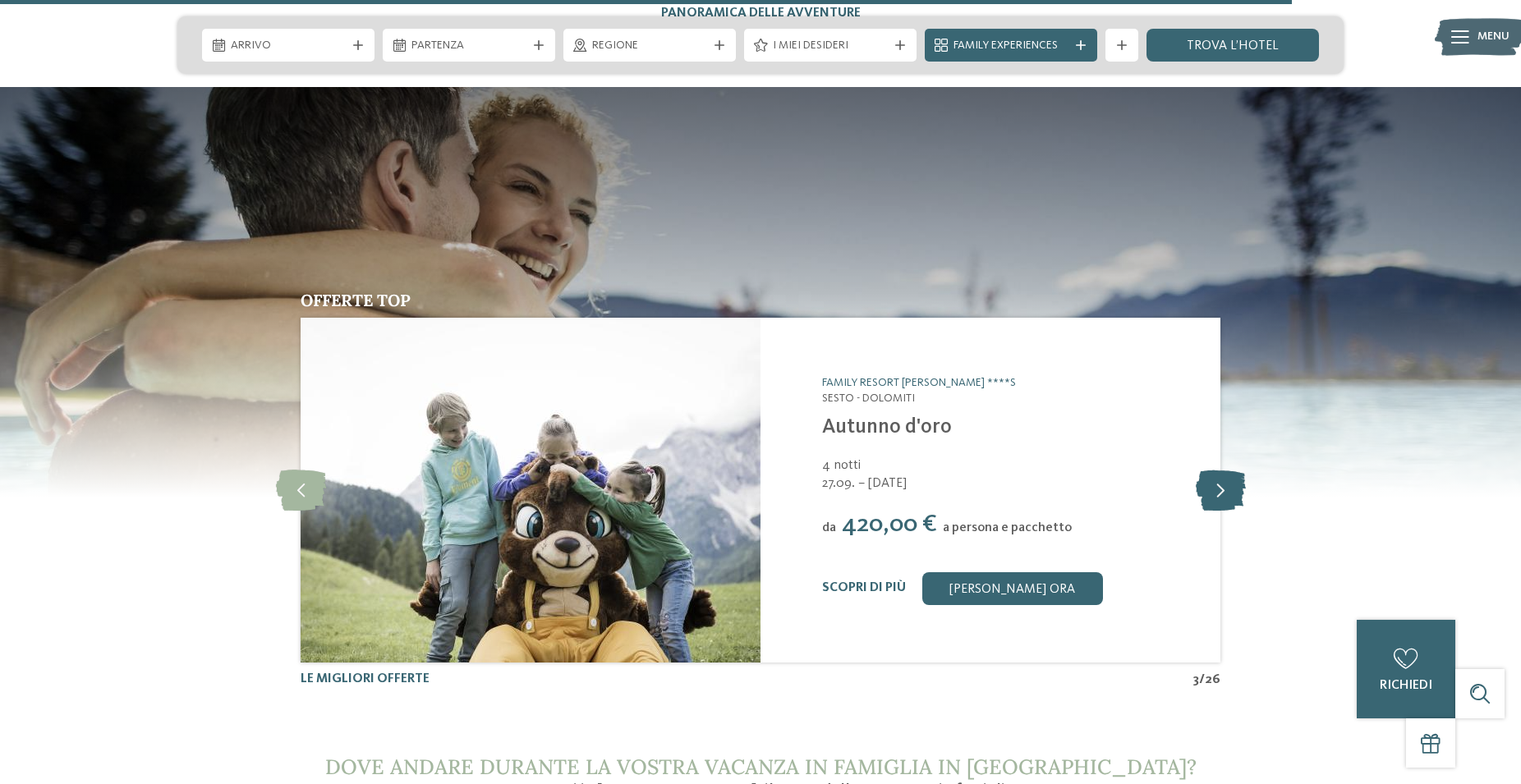
click at [1219, 469] on icon at bounding box center [1220, 489] width 51 height 41
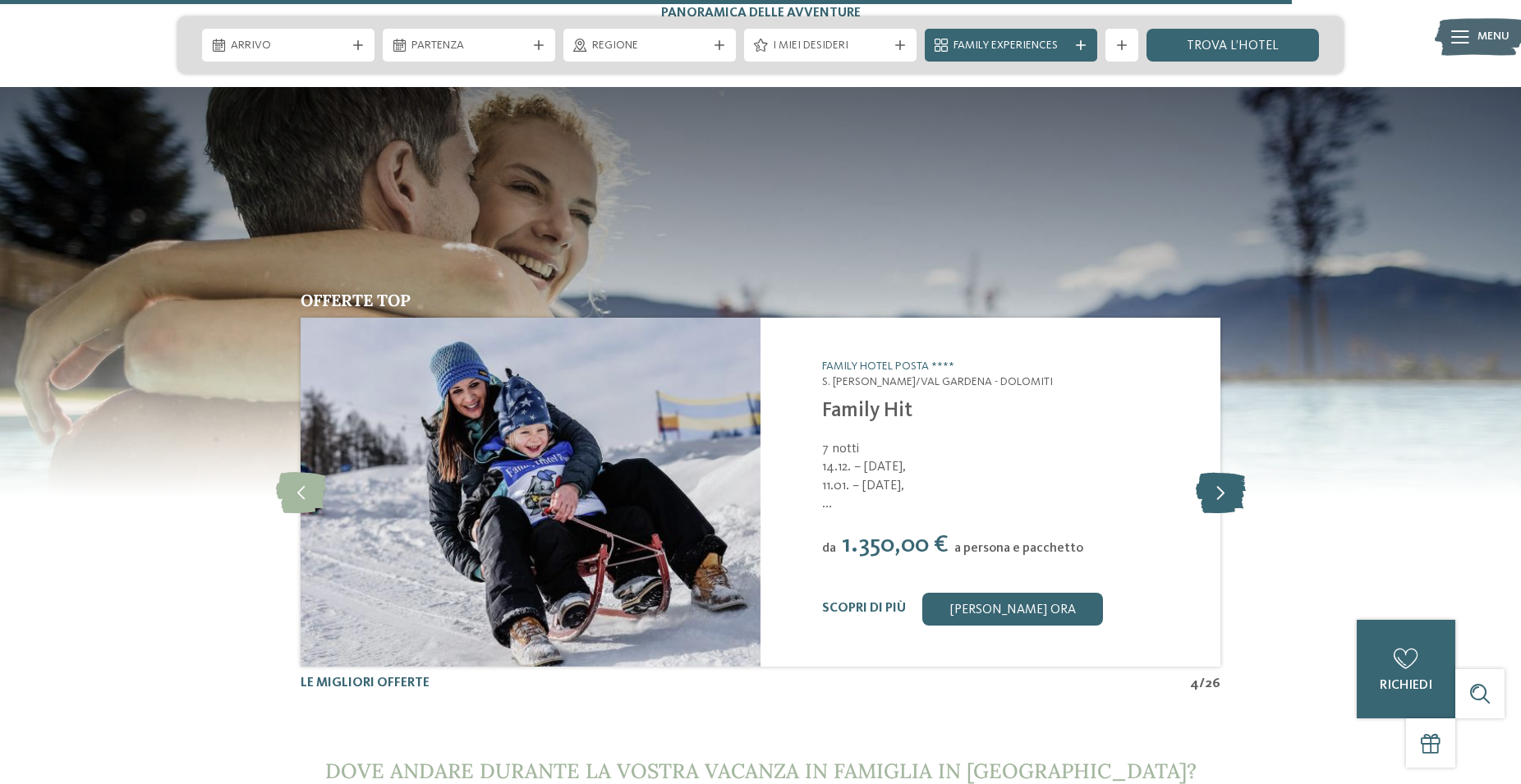
click at [1219, 471] on icon at bounding box center [1220, 491] width 51 height 41
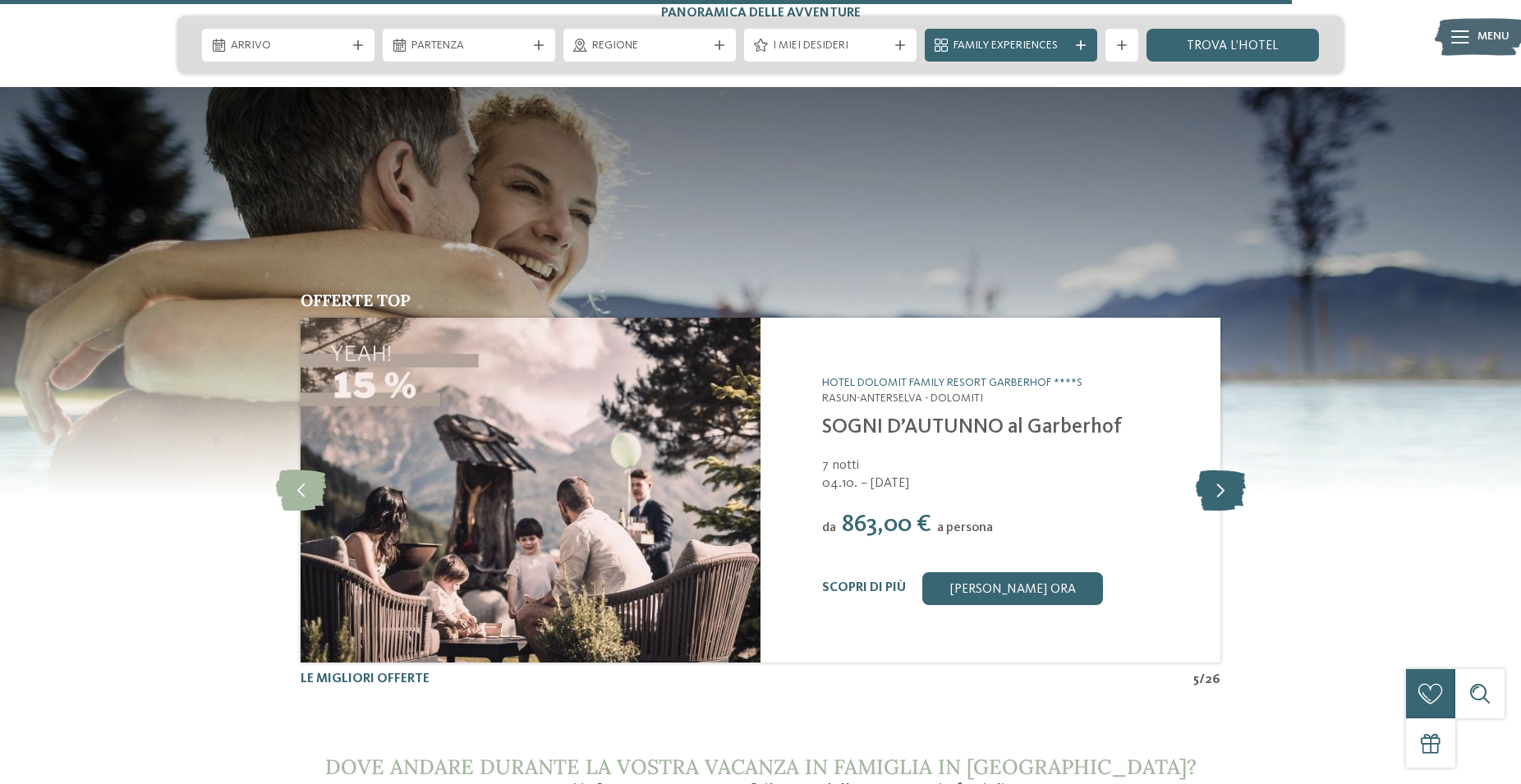
click at [1219, 469] on icon at bounding box center [1220, 489] width 51 height 41
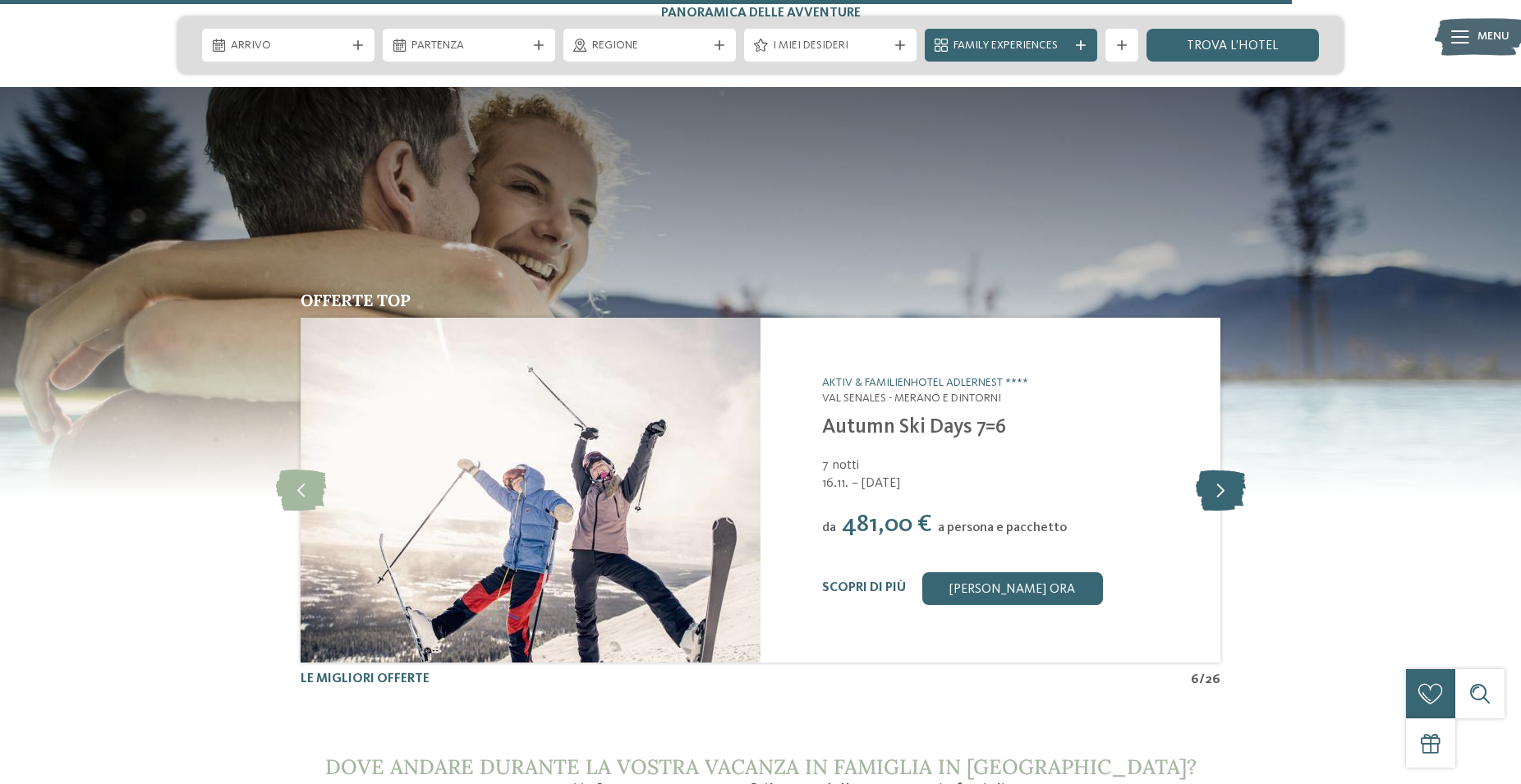
click at [1219, 469] on icon at bounding box center [1220, 489] width 51 height 41
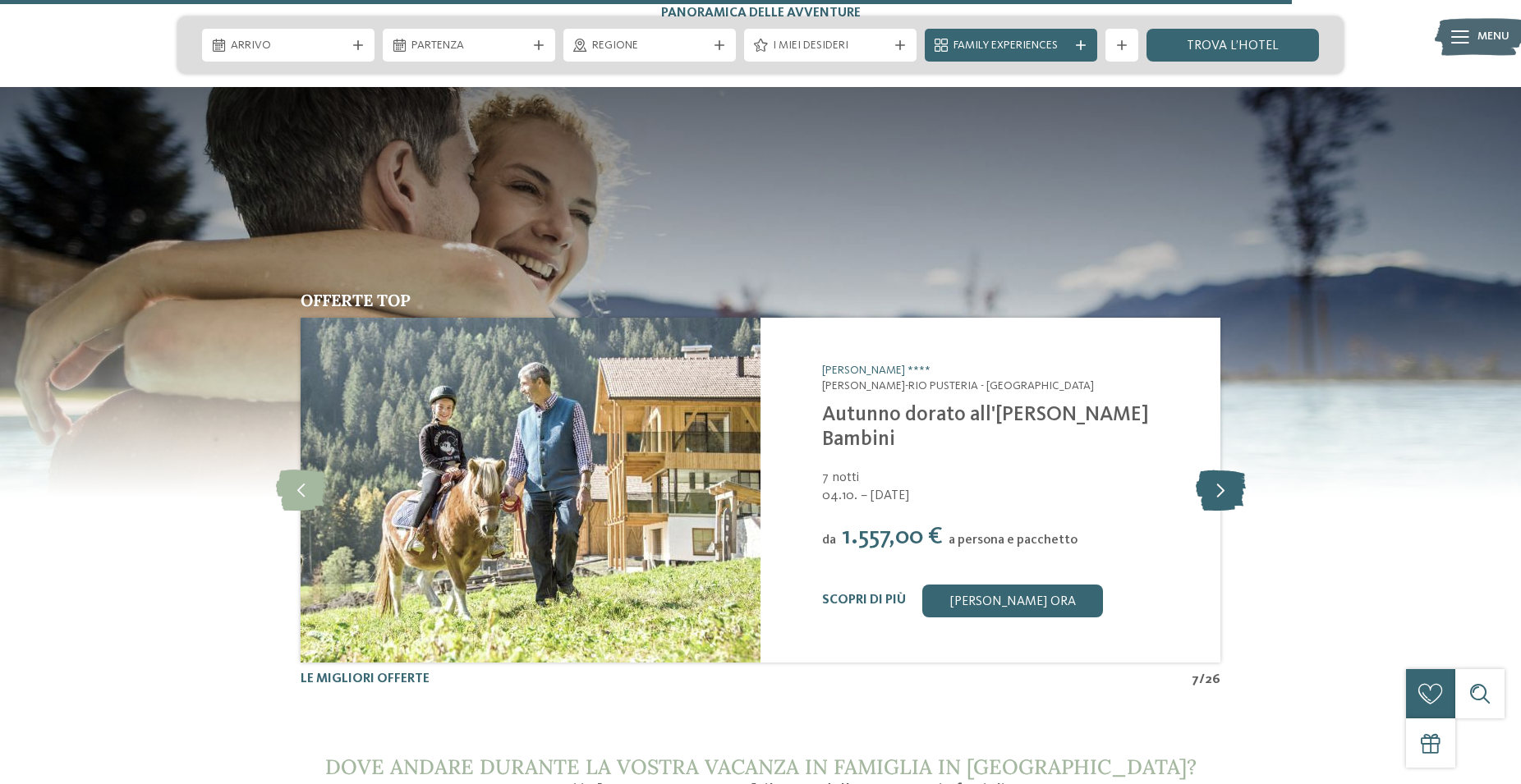
click at [1219, 469] on icon at bounding box center [1220, 489] width 51 height 41
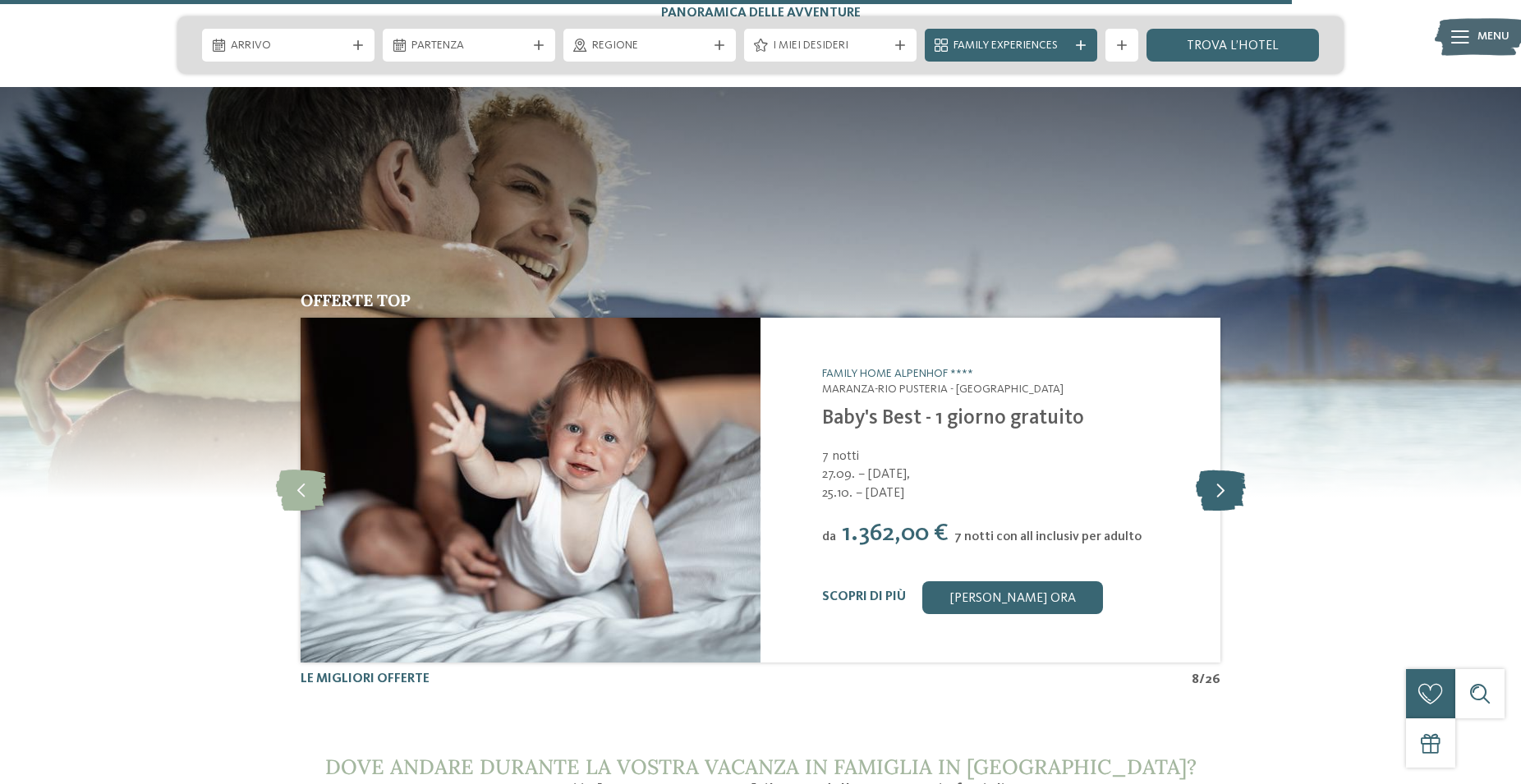
click at [1219, 469] on icon at bounding box center [1220, 489] width 51 height 41
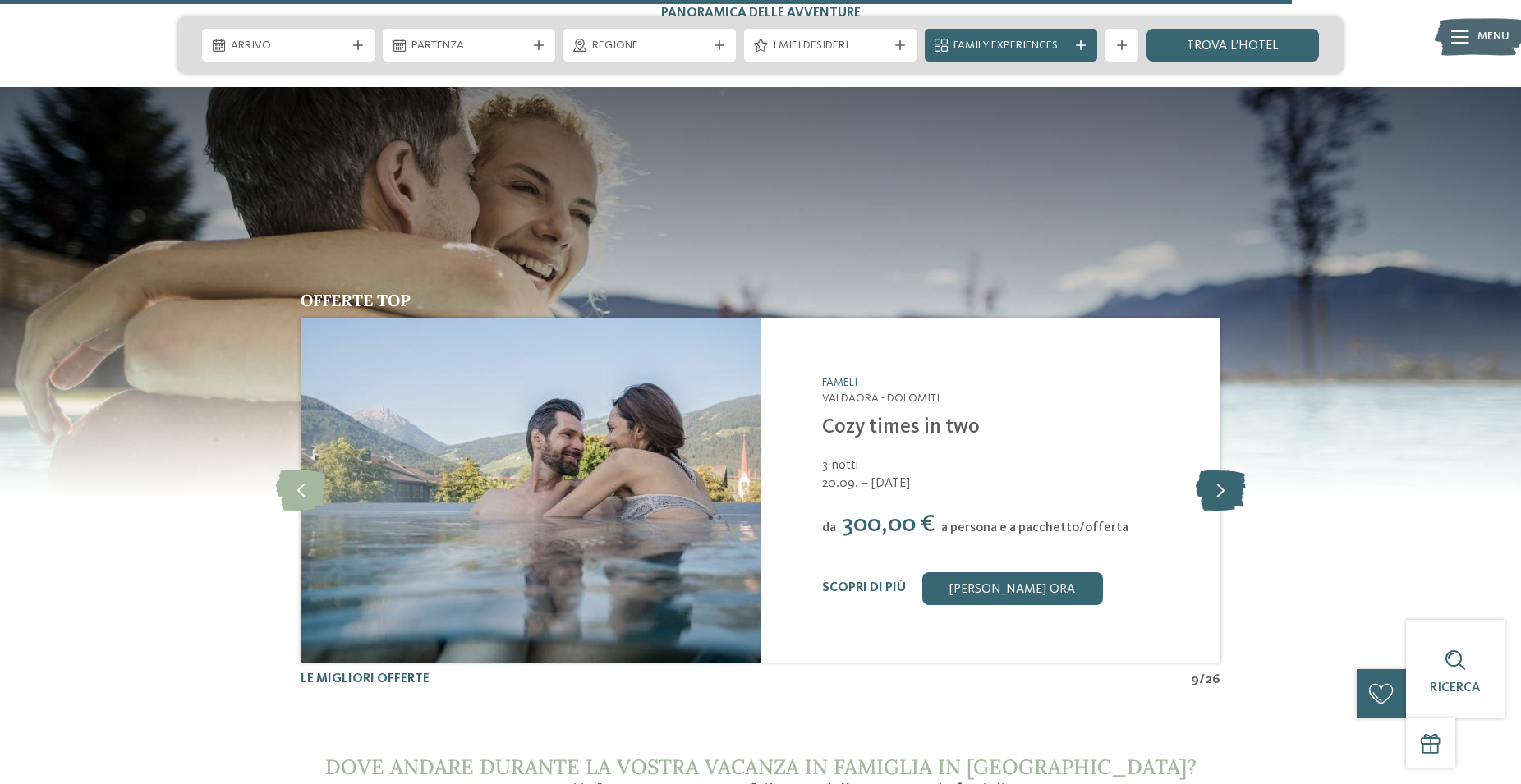
click at [1219, 469] on icon at bounding box center [1220, 489] width 51 height 41
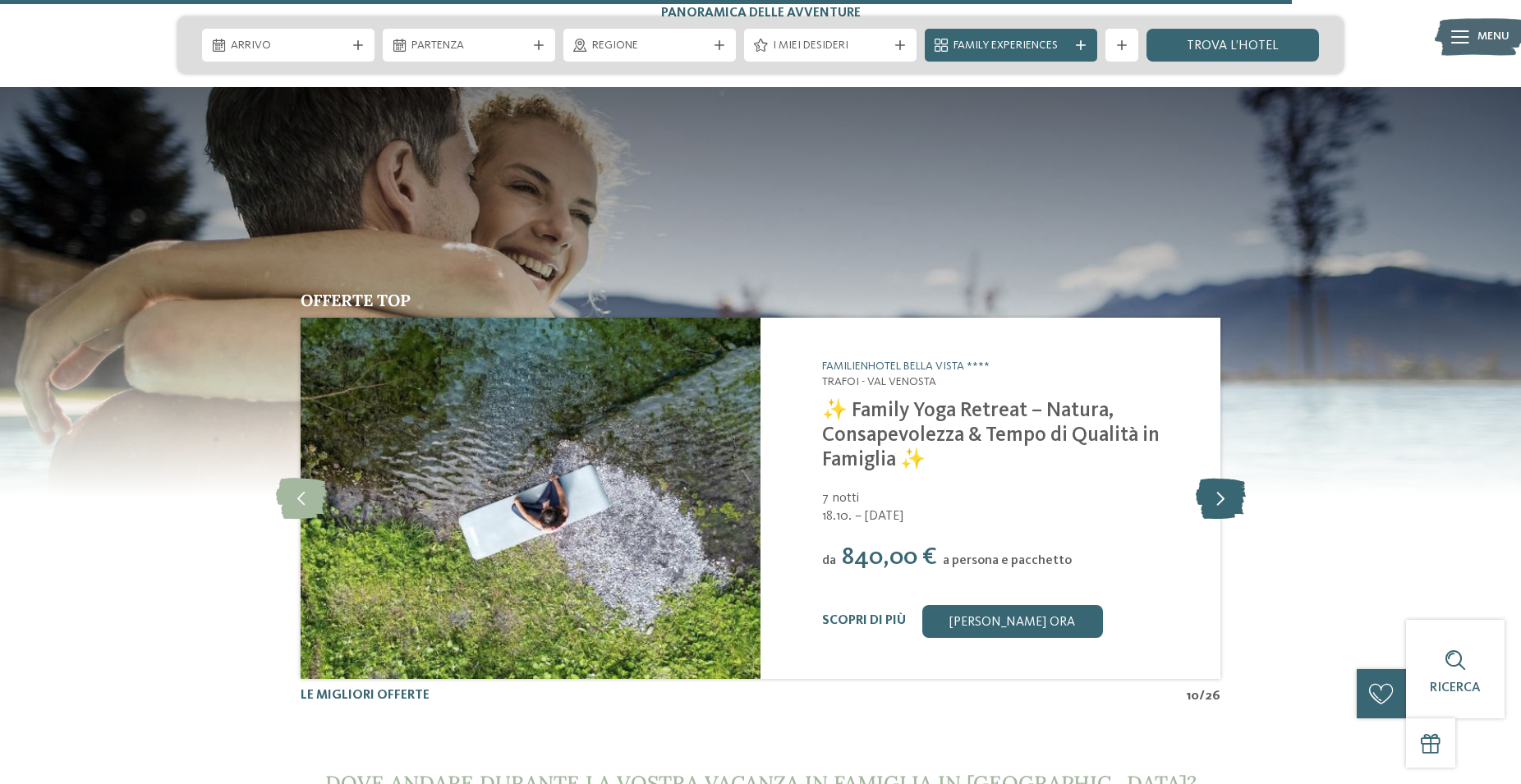
click at [1219, 478] on icon at bounding box center [1220, 498] width 51 height 41
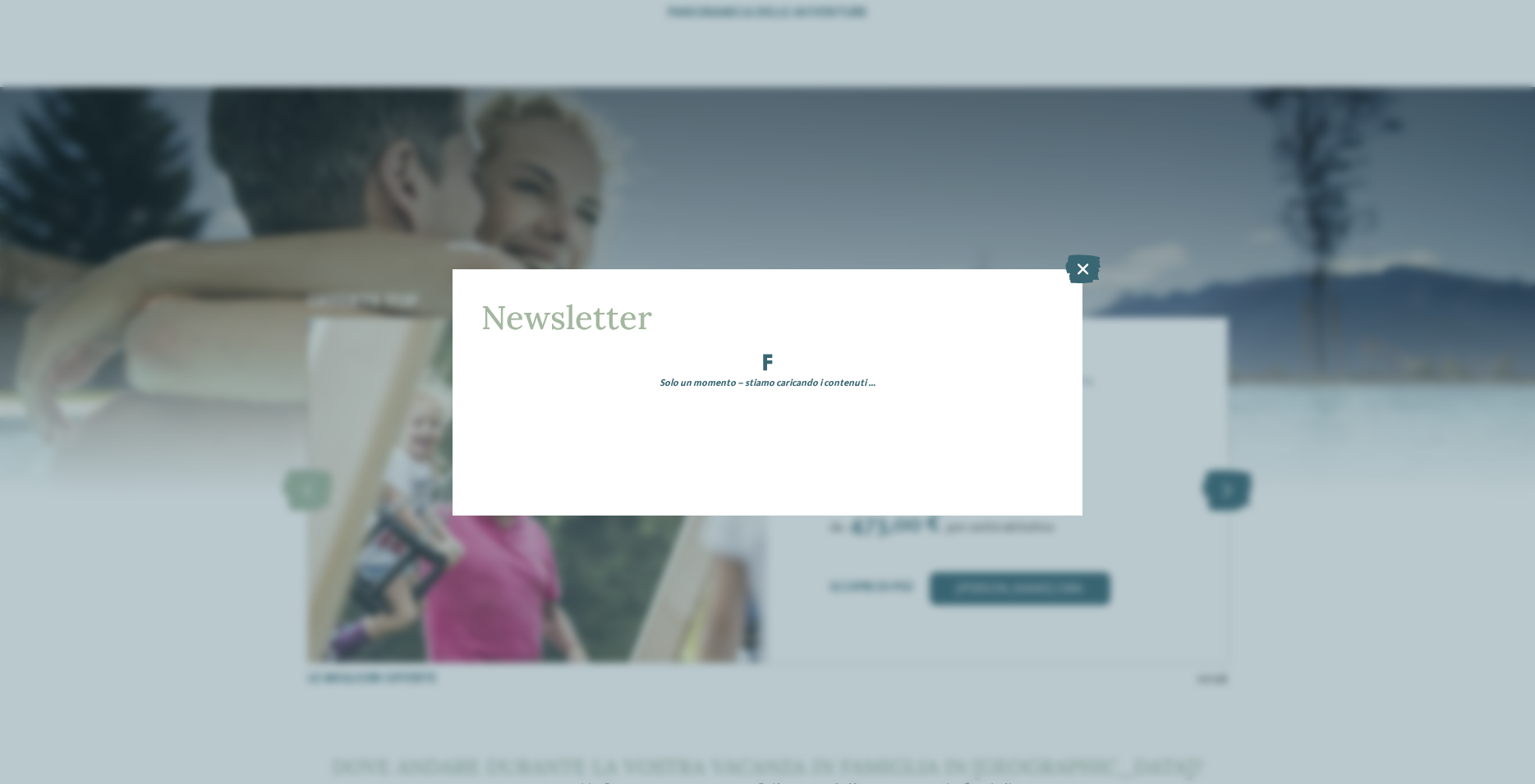
click at [1219, 439] on div "Newsletter Solo un momento – stiamo caricando i contenuti …" at bounding box center [768, 392] width 1535 height 784
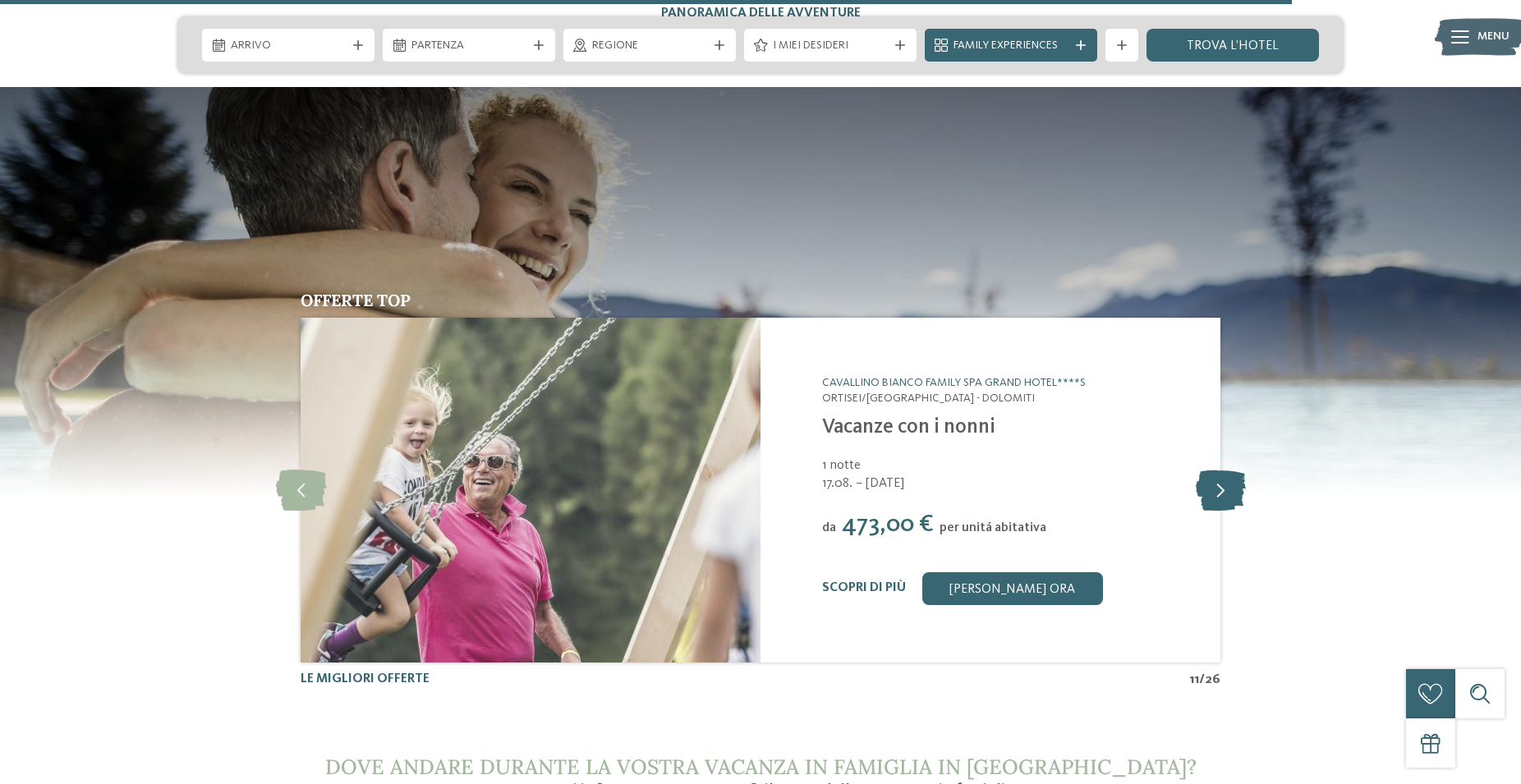
click at [1219, 469] on icon at bounding box center [1220, 489] width 51 height 41
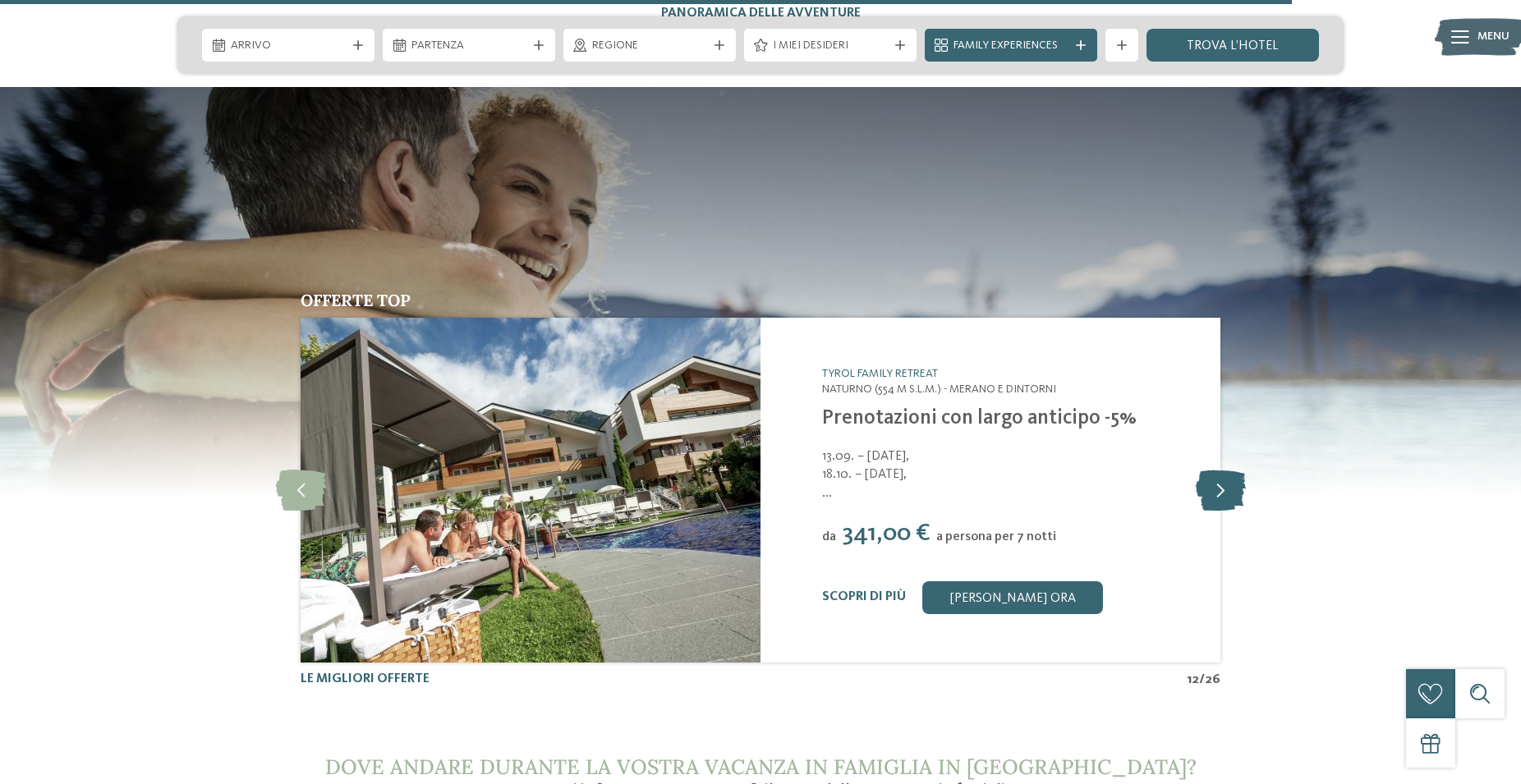
click at [1219, 469] on icon at bounding box center [1220, 489] width 51 height 41
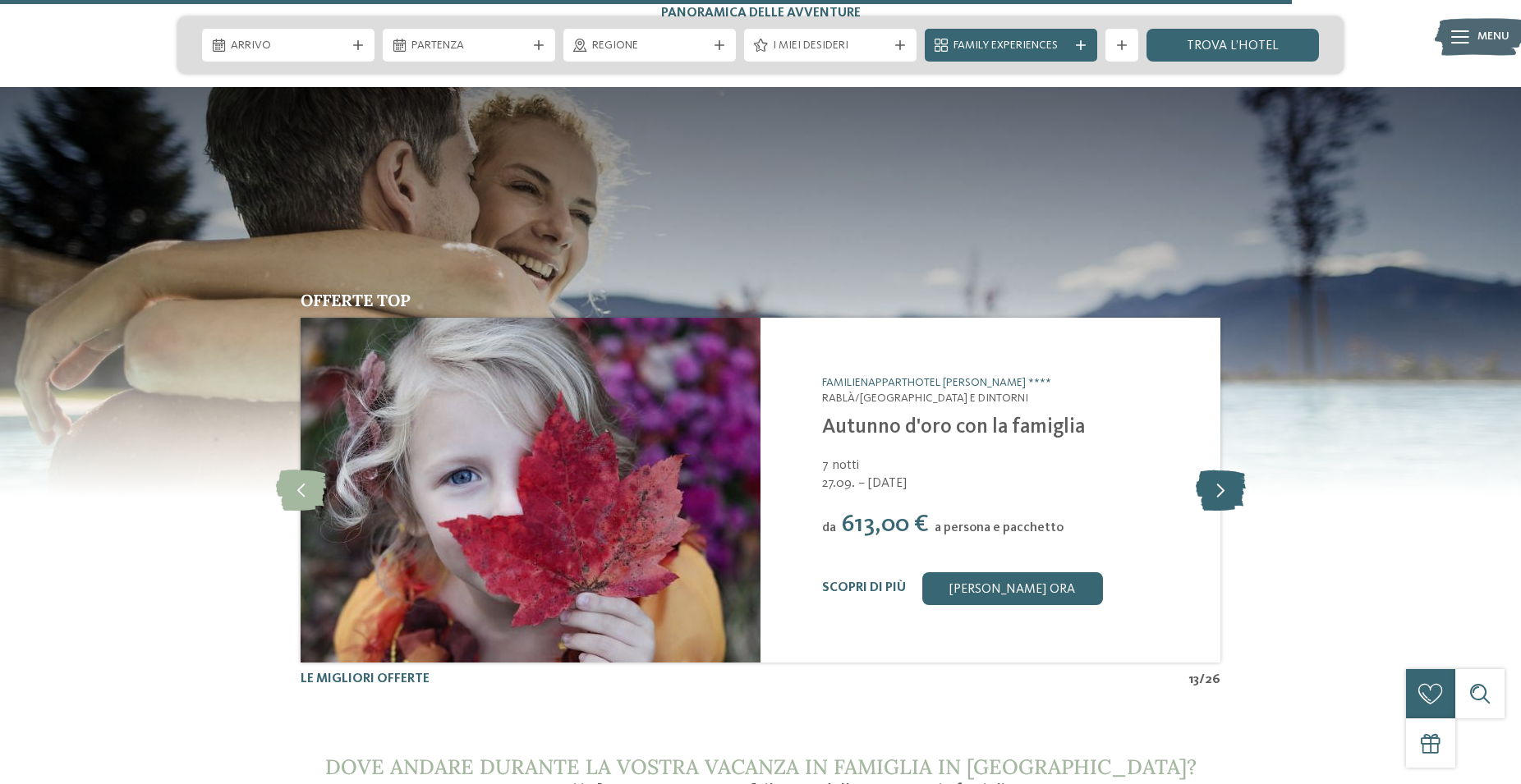
scroll to position [6446, 0]
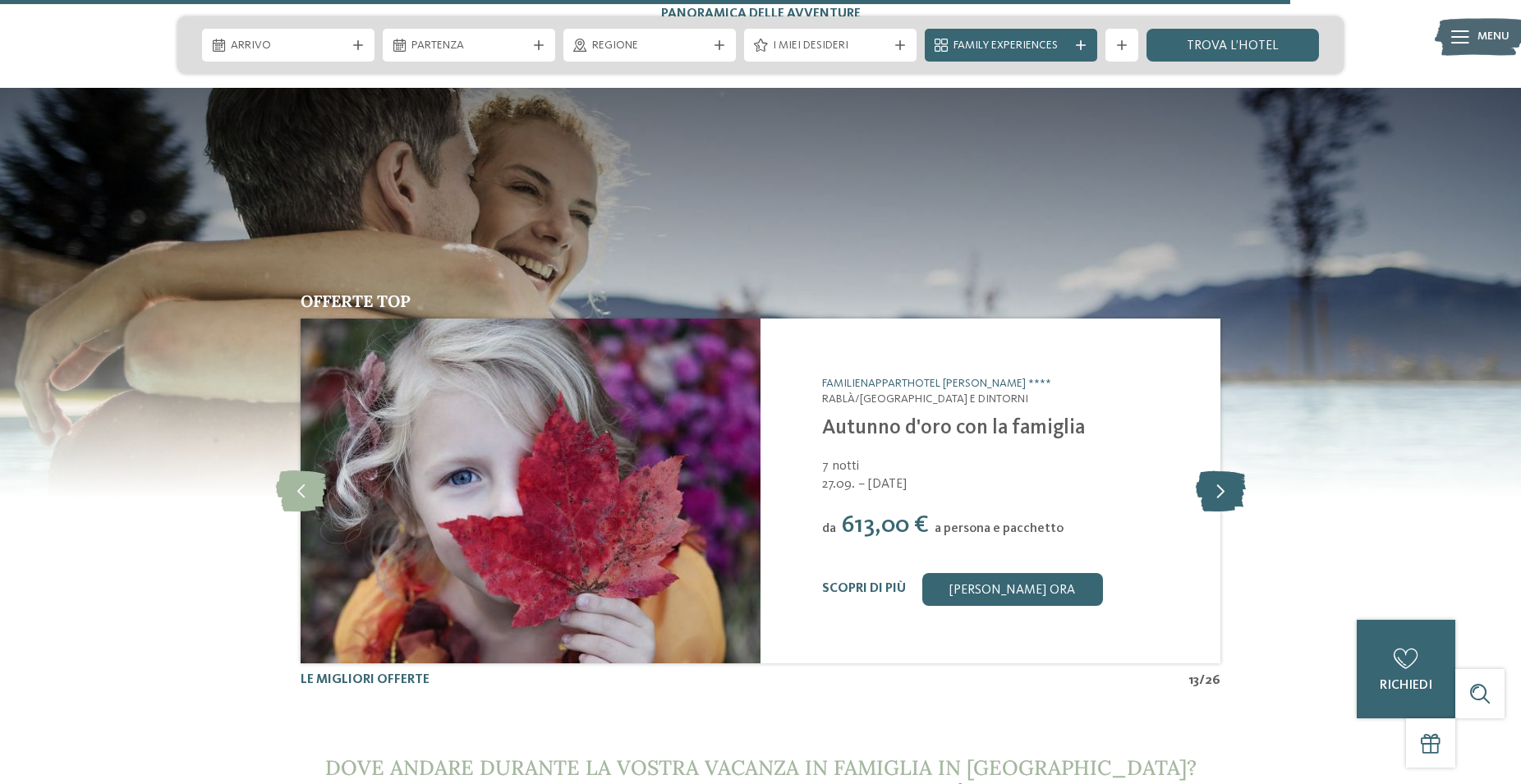
click at [1219, 470] on icon at bounding box center [1220, 490] width 51 height 41
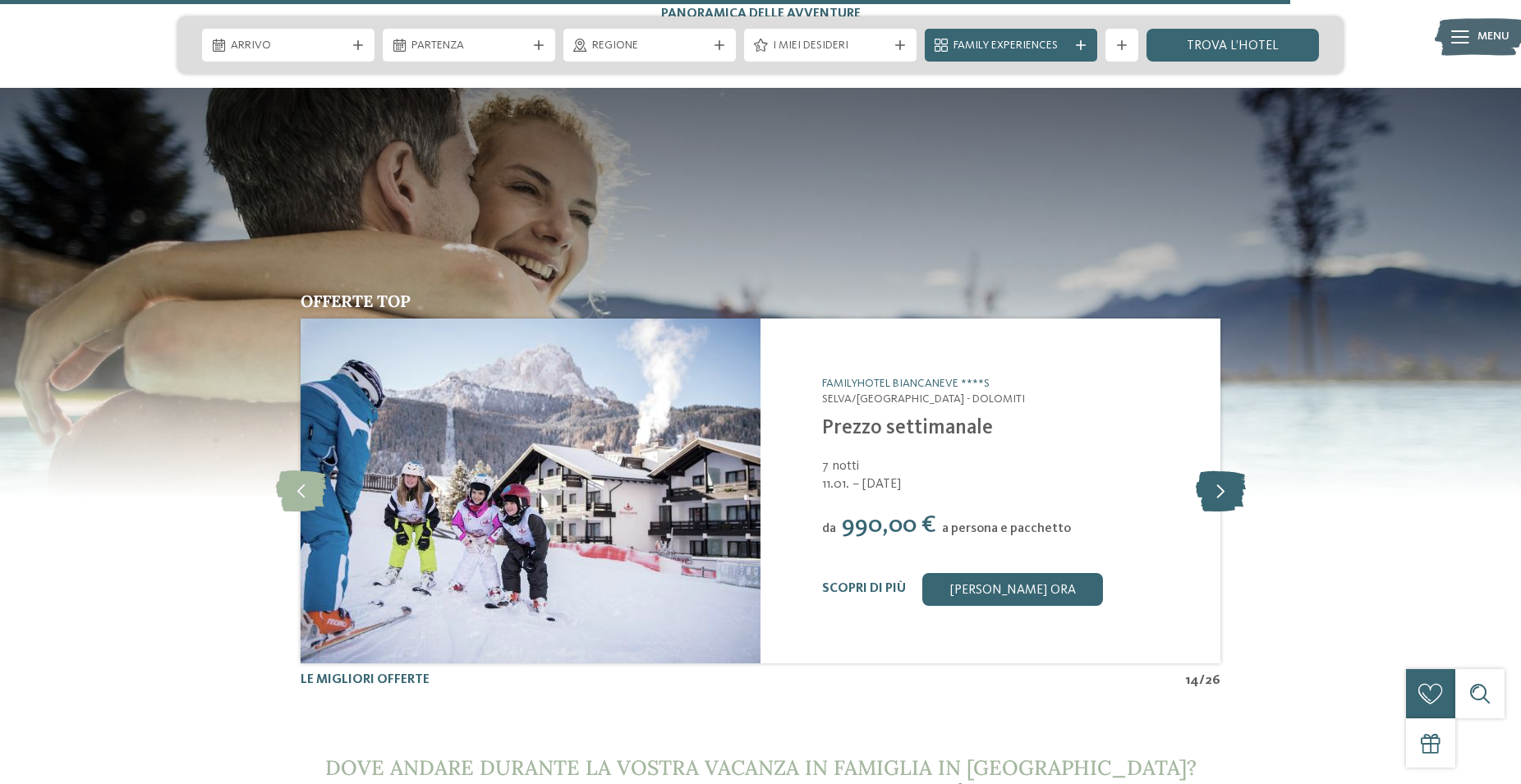
click at [1219, 470] on icon at bounding box center [1220, 490] width 51 height 41
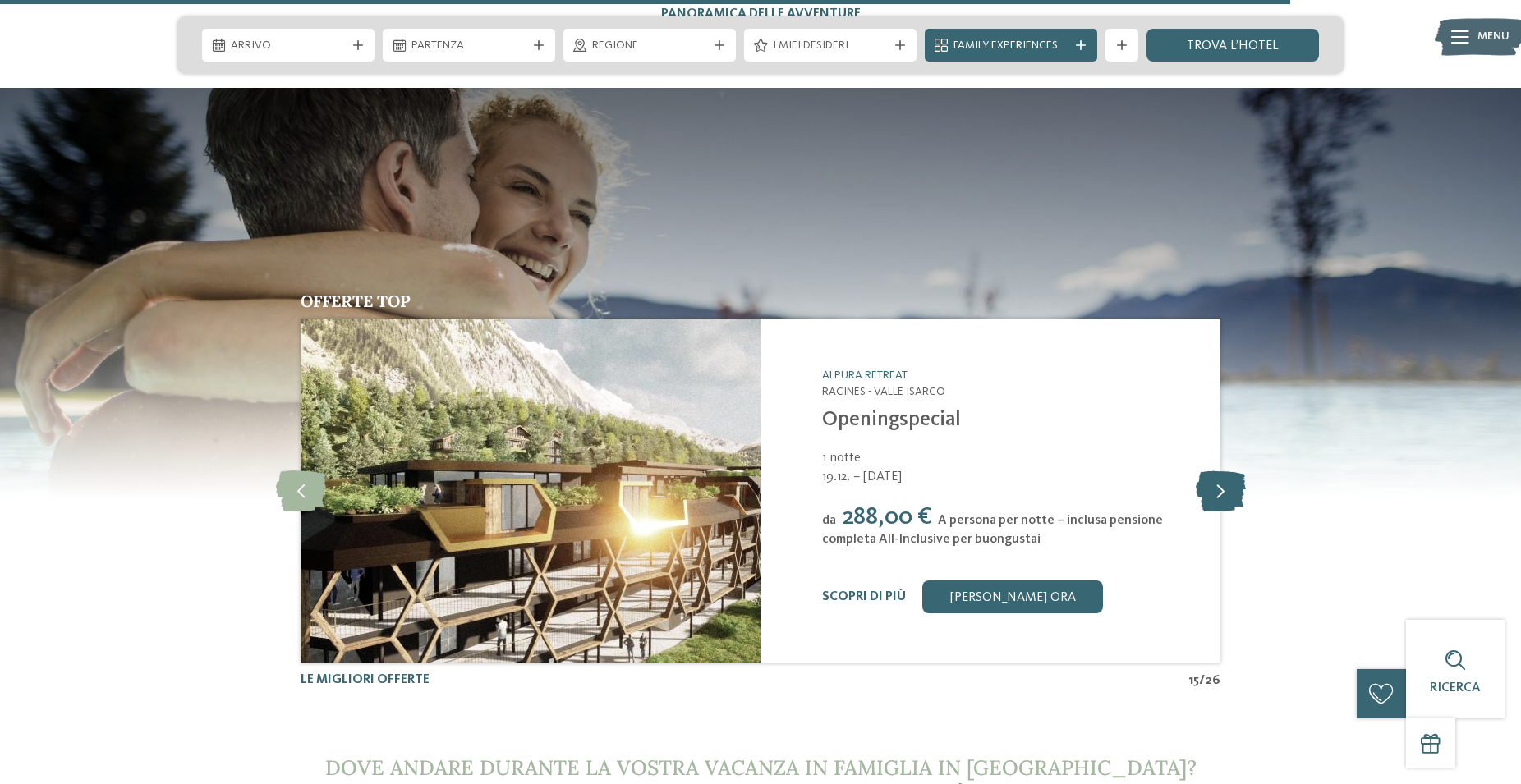
click at [1219, 470] on icon at bounding box center [1220, 490] width 51 height 41
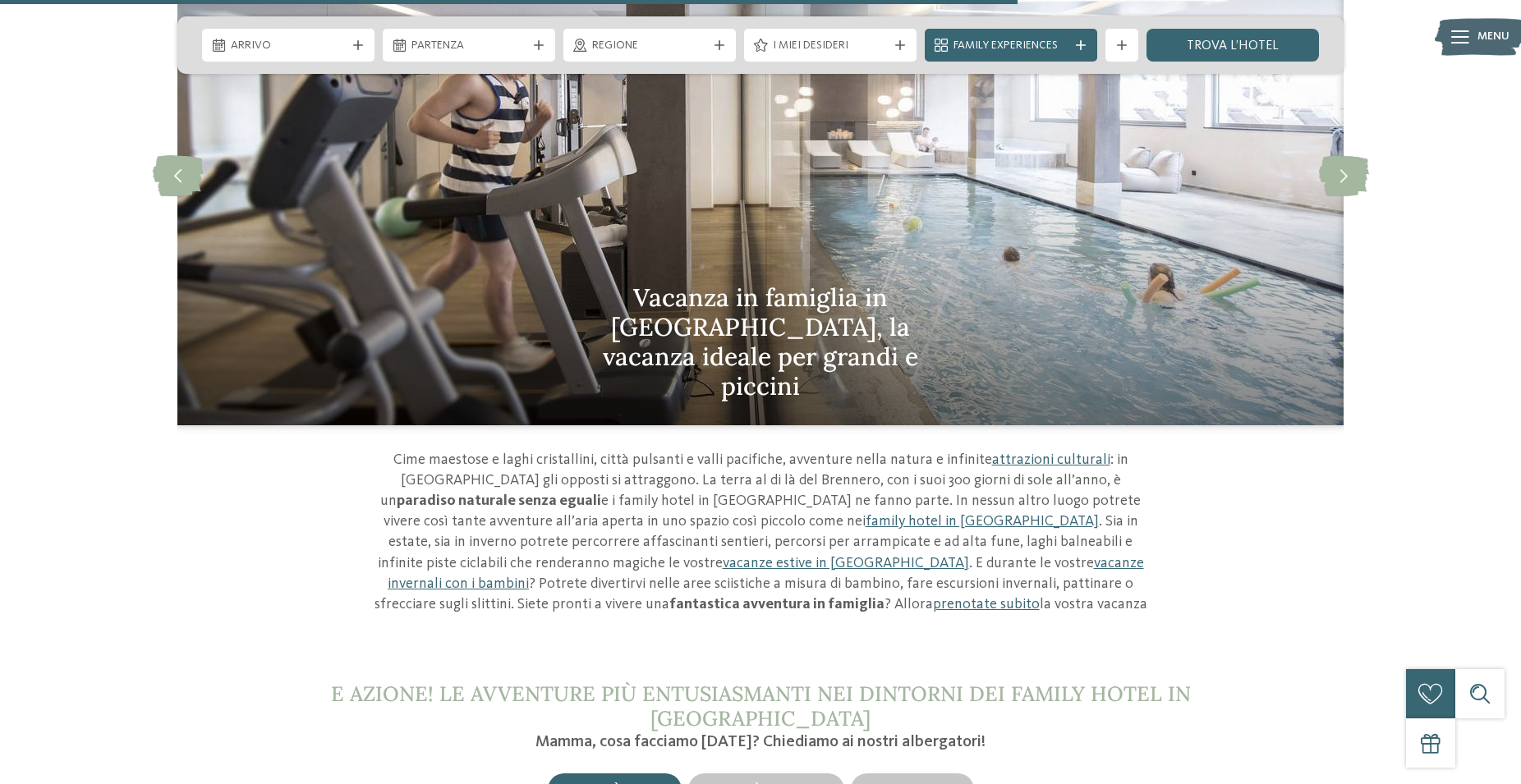
scroll to position [4771, 0]
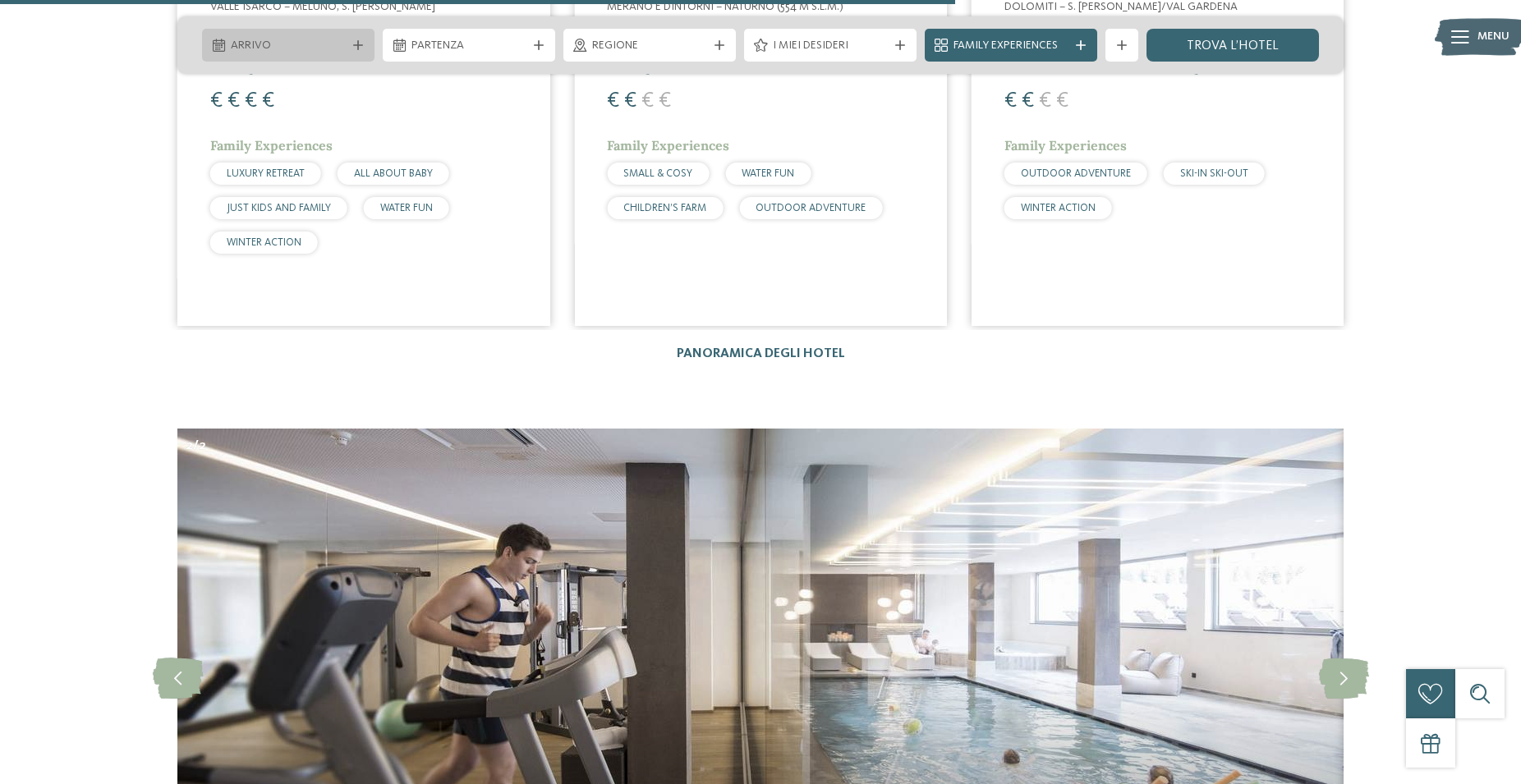
click at [366, 43] on div "Arrivo" at bounding box center [288, 45] width 172 height 33
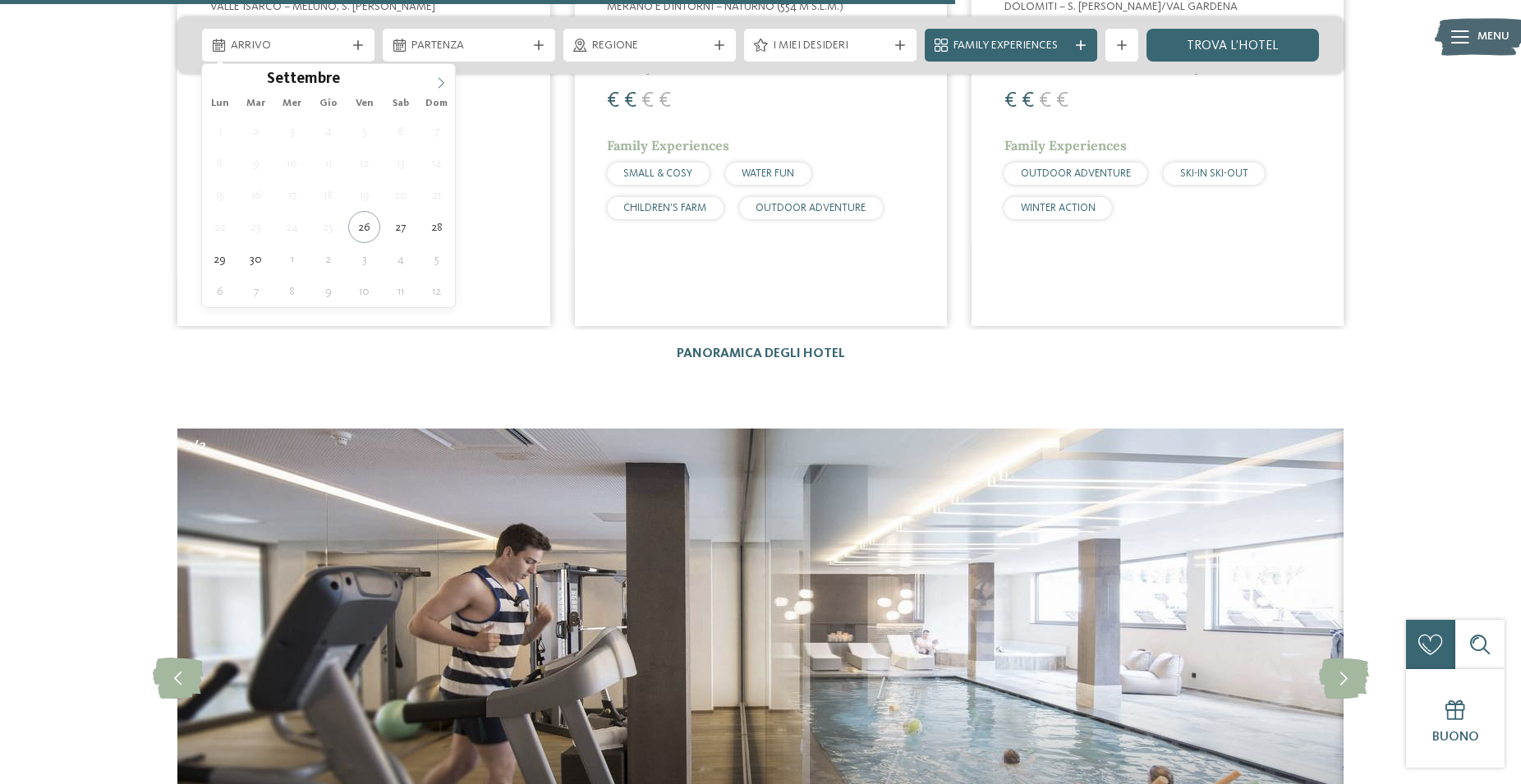
click at [438, 85] on icon at bounding box center [441, 83] width 12 height 12
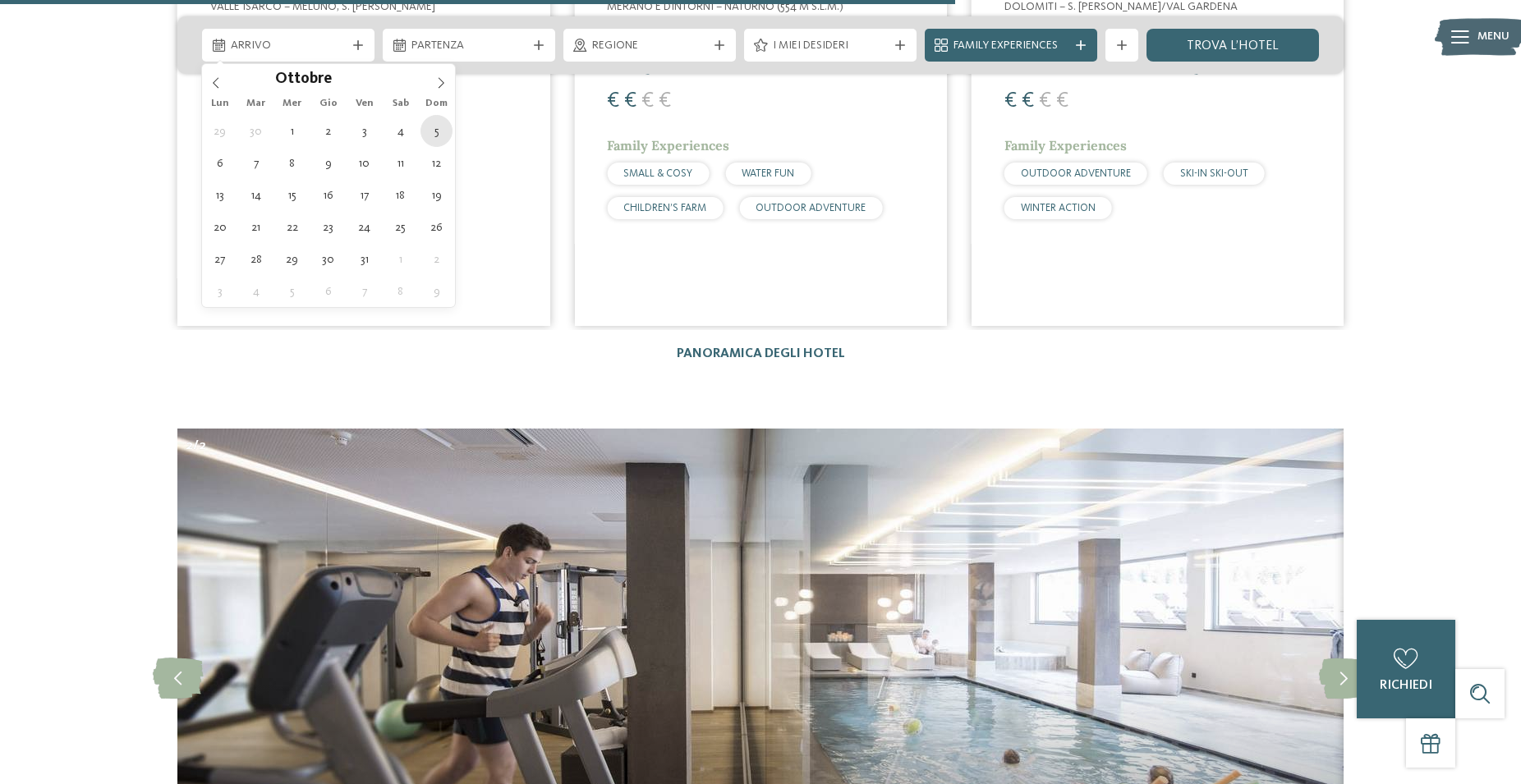
type div "[DATE]"
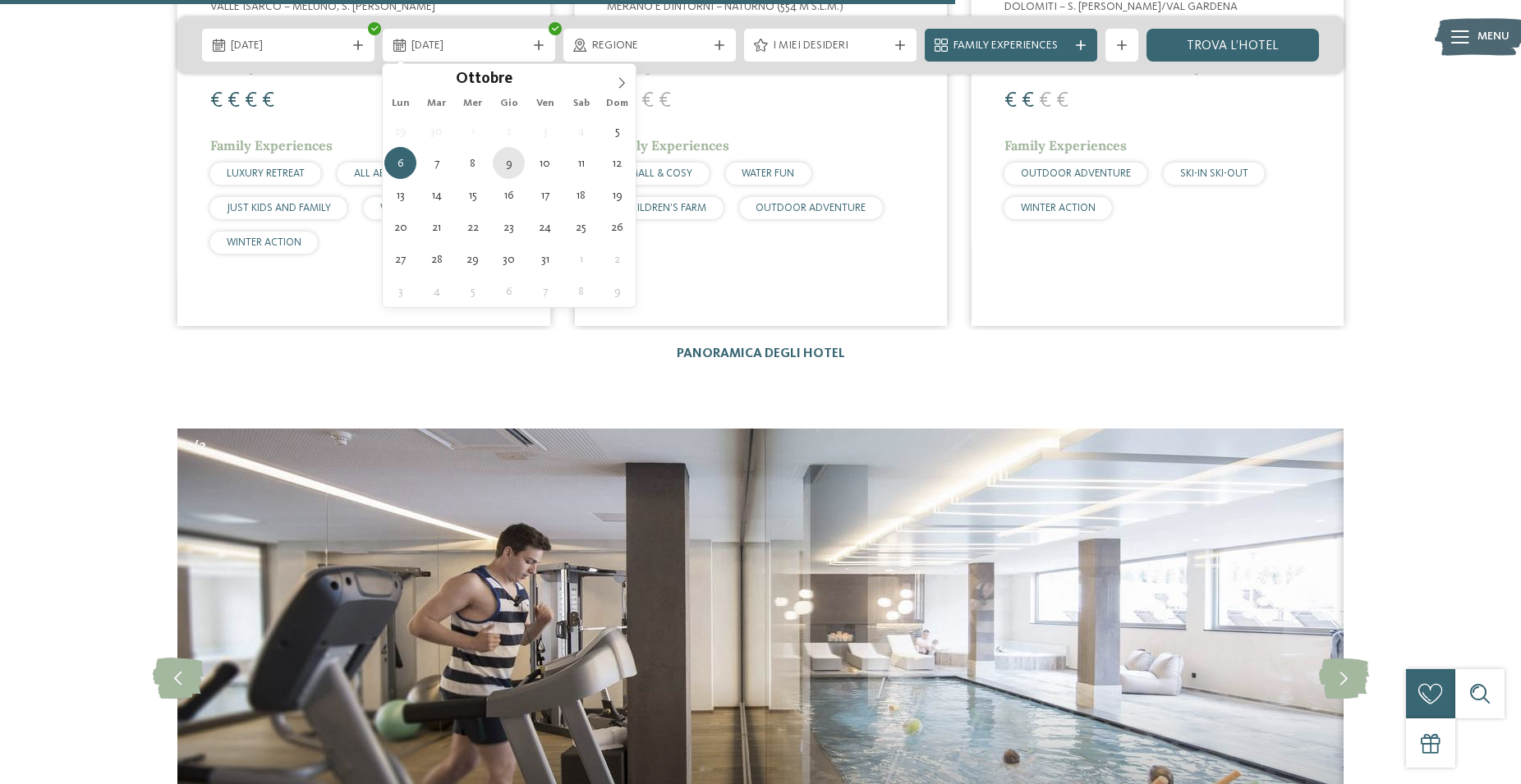
type div "[DATE]"
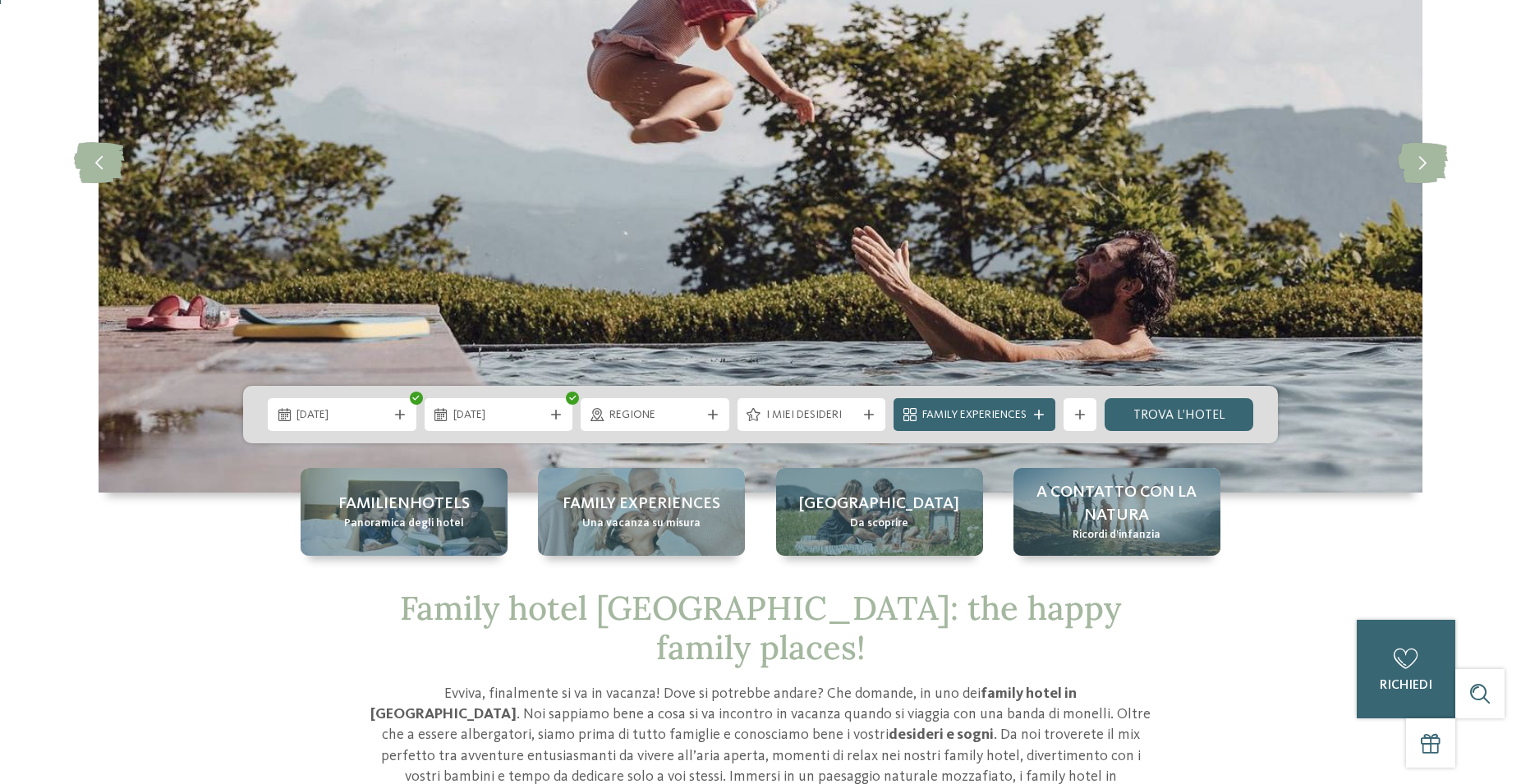
scroll to position [0, 0]
